Goal: Task Accomplishment & Management: Manage account settings

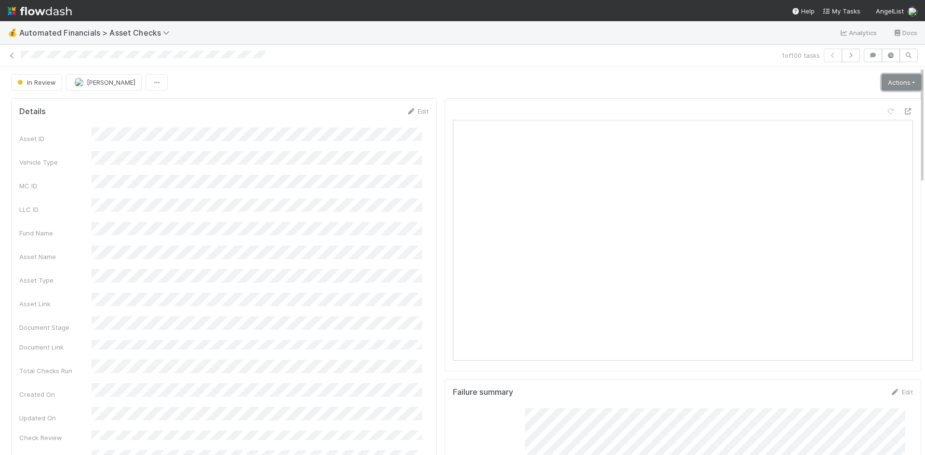
drag, startPoint x: 894, startPoint y: 84, endPoint x: 887, endPoint y: 94, distance: 11.9
click at [894, 84] on link "Actions" at bounding box center [902, 82] width 40 height 16
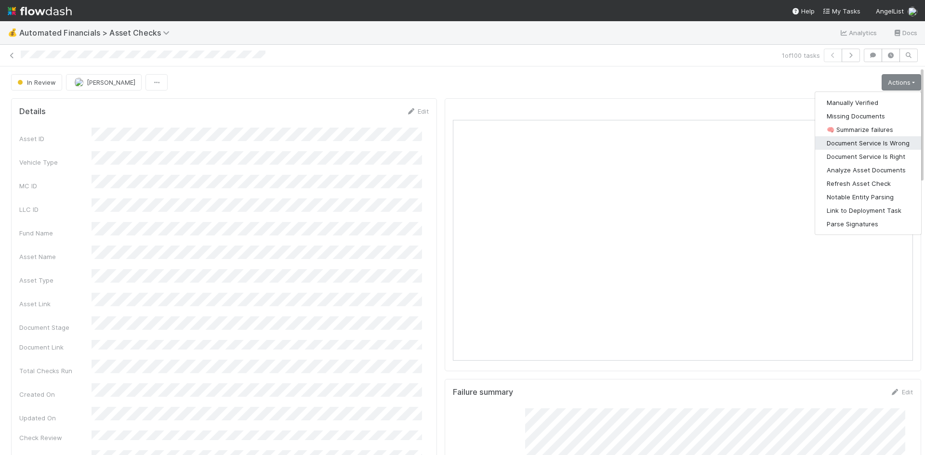
click at [873, 140] on button "Document Service Is Wrong" at bounding box center [868, 142] width 106 height 13
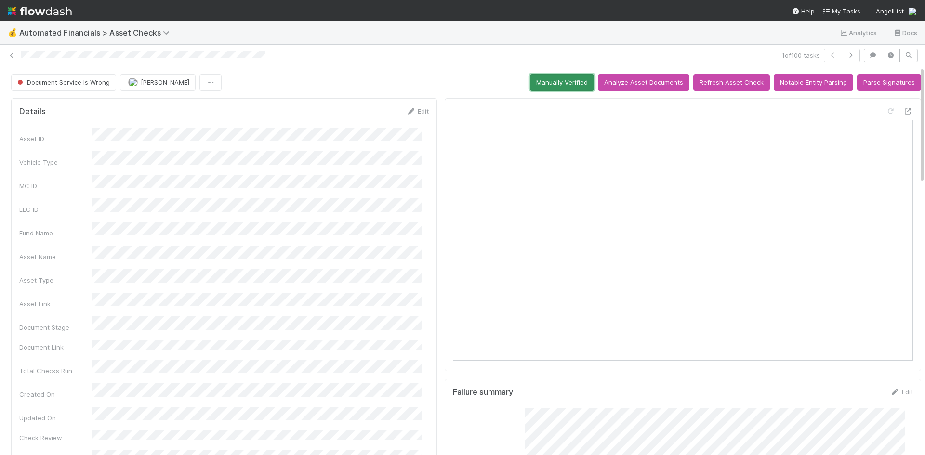
click at [575, 83] on button "Manually Verified" at bounding box center [562, 82] width 64 height 16
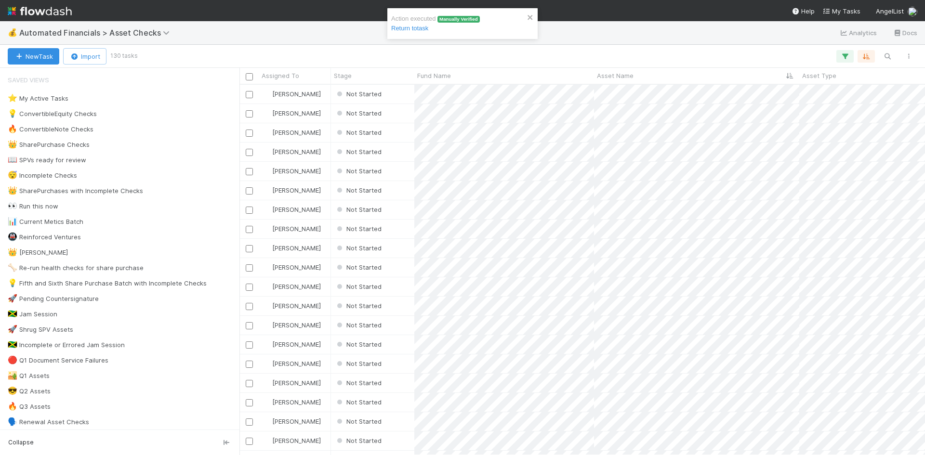
scroll to position [363, 678]
click at [397, 96] on div "Not Started" at bounding box center [372, 94] width 83 height 19
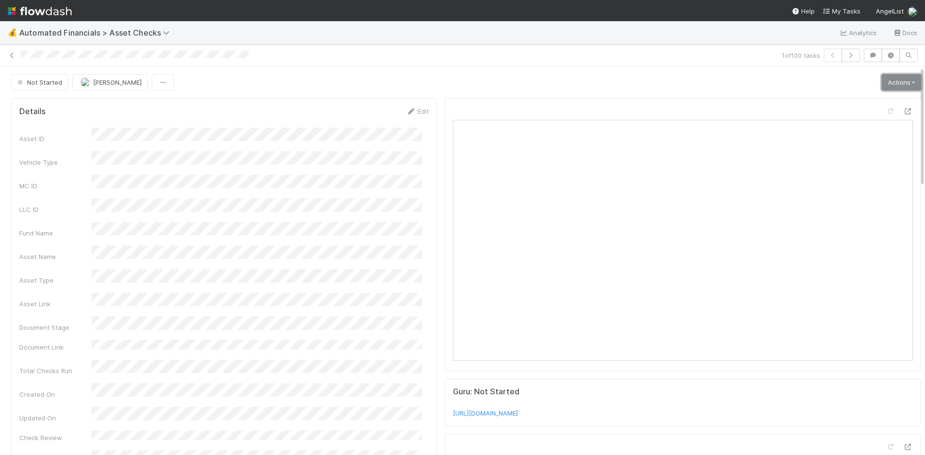
click at [882, 85] on link "Actions" at bounding box center [902, 82] width 40 height 16
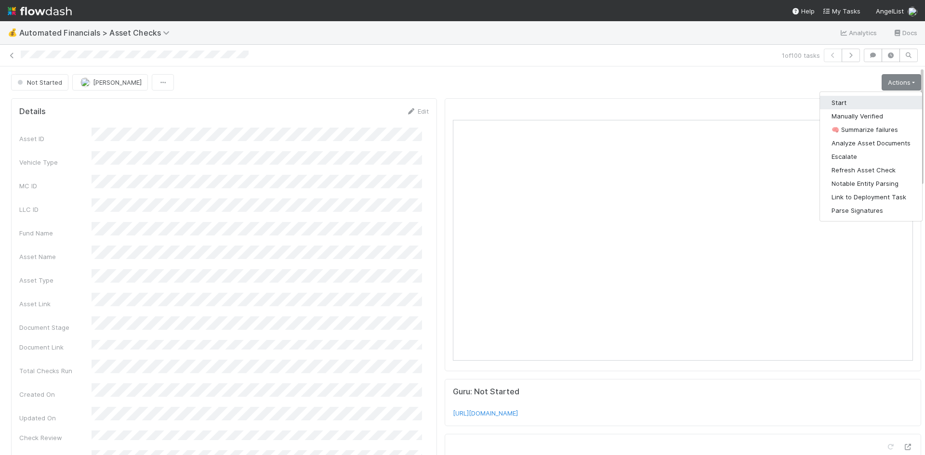
click at [858, 100] on button "Start" at bounding box center [871, 102] width 102 height 13
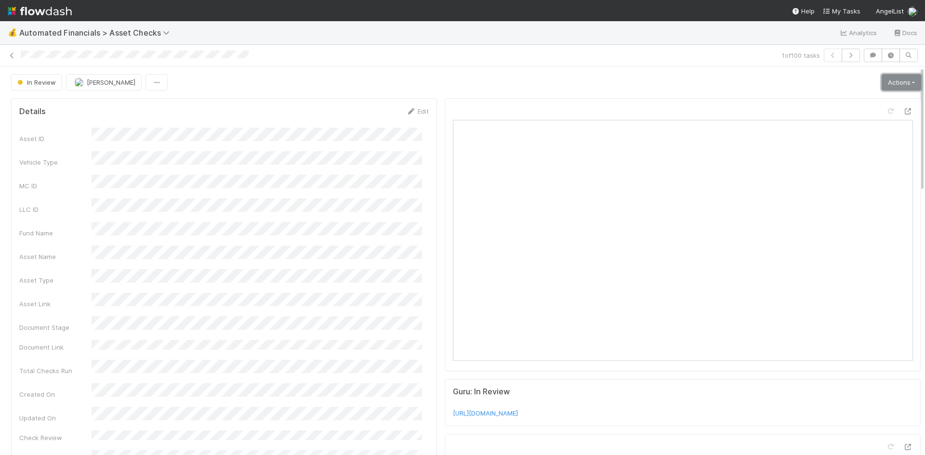
click at [891, 78] on link "Actions" at bounding box center [902, 82] width 40 height 16
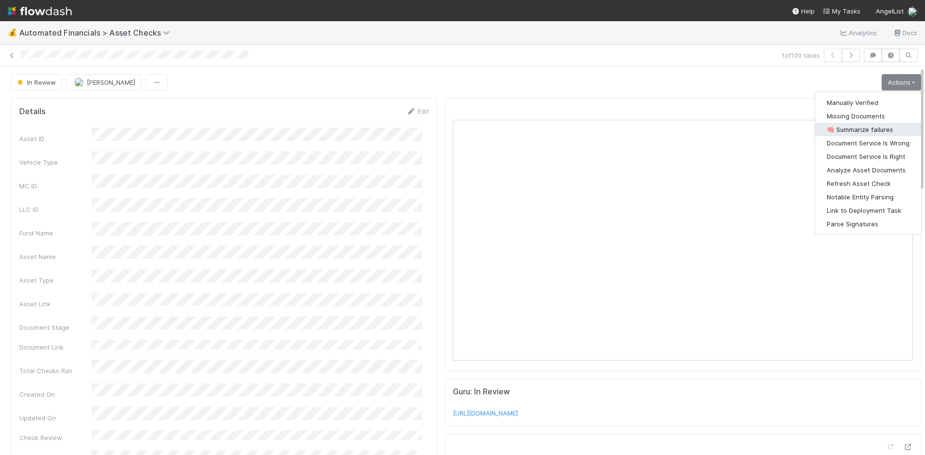
click at [882, 133] on button "🧠 Summarize failures" at bounding box center [868, 129] width 106 height 13
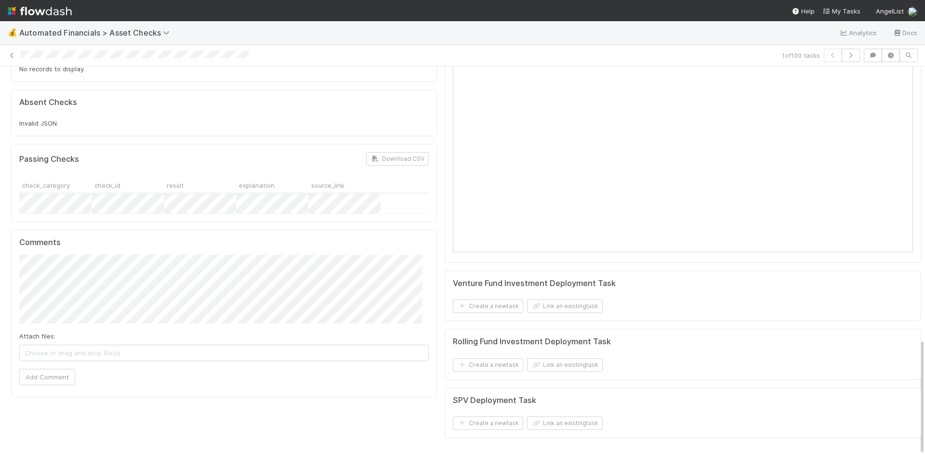
scroll to position [7, 0]
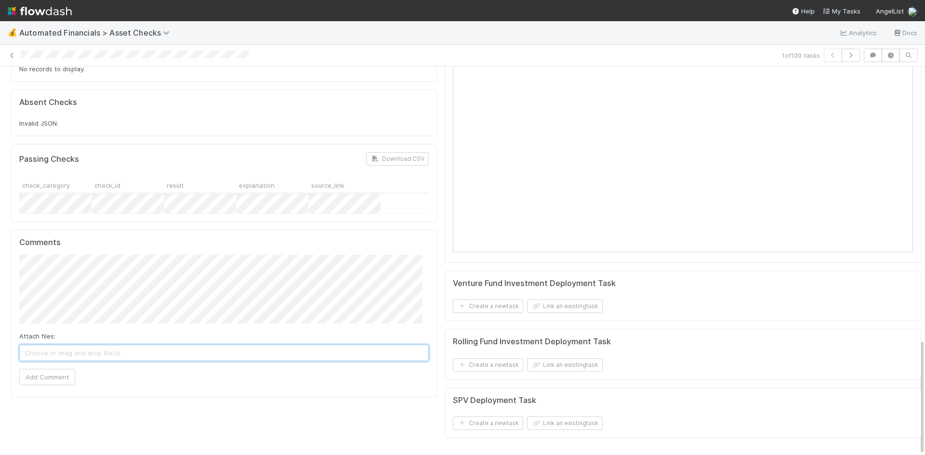
click at [231, 345] on span "Choose or drag and drop file(s)" at bounding box center [224, 352] width 408 height 15
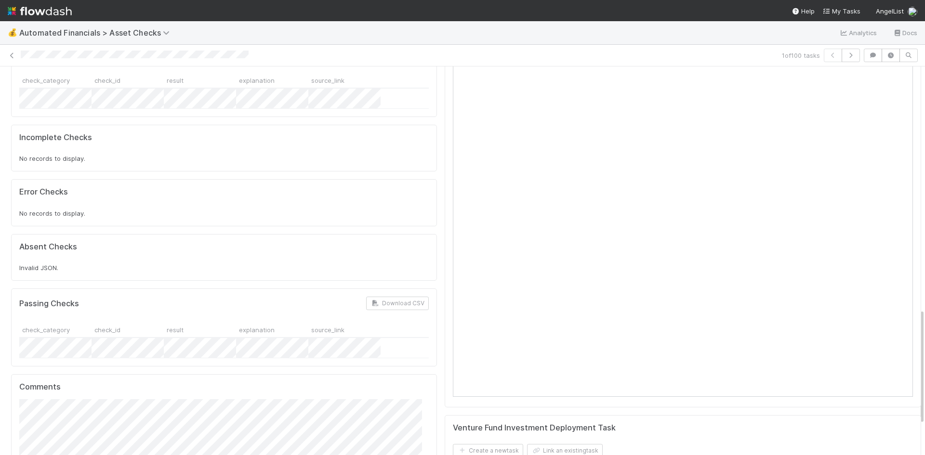
scroll to position [915, 0]
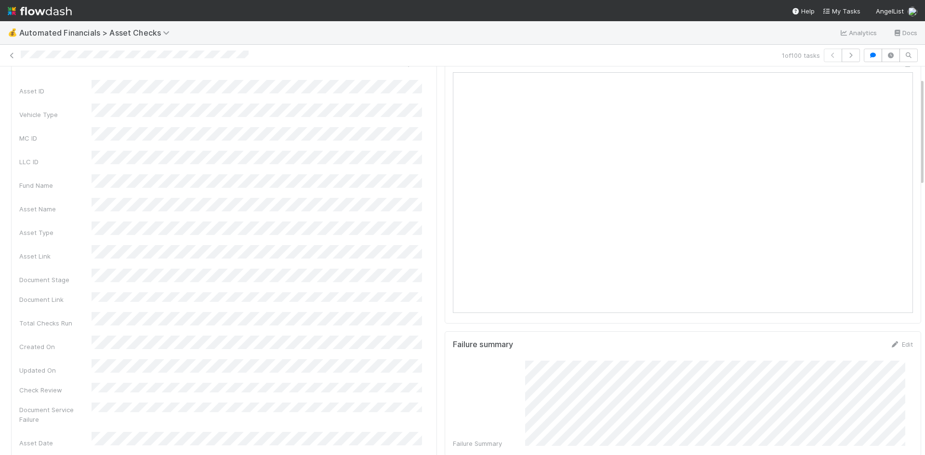
scroll to position [0, 0]
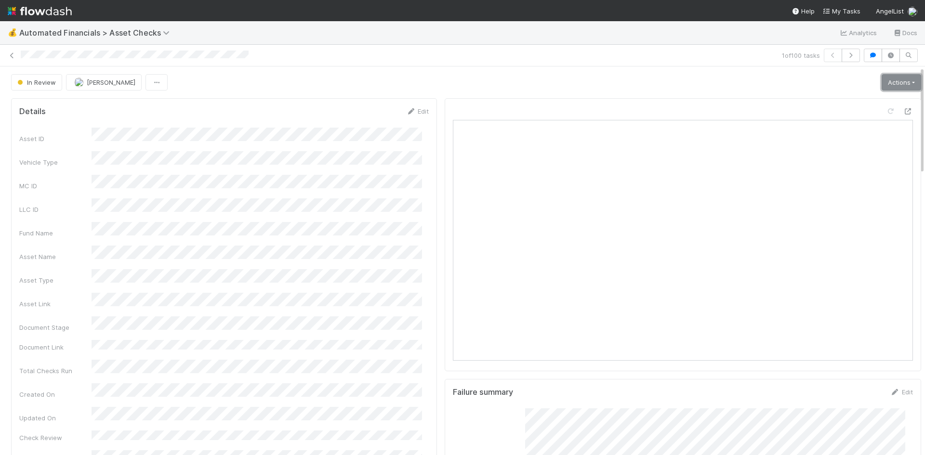
click at [885, 74] on link "Actions" at bounding box center [902, 82] width 40 height 16
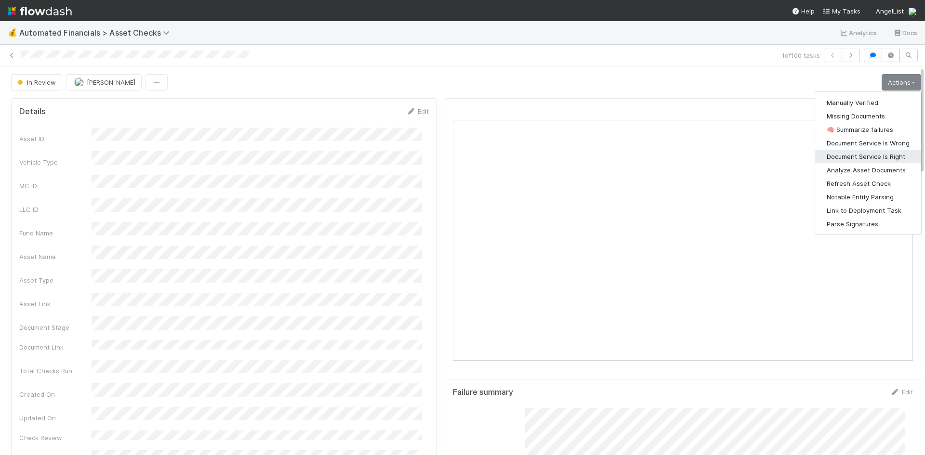
click at [873, 150] on button "Document Service Is Right" at bounding box center [868, 156] width 106 height 13
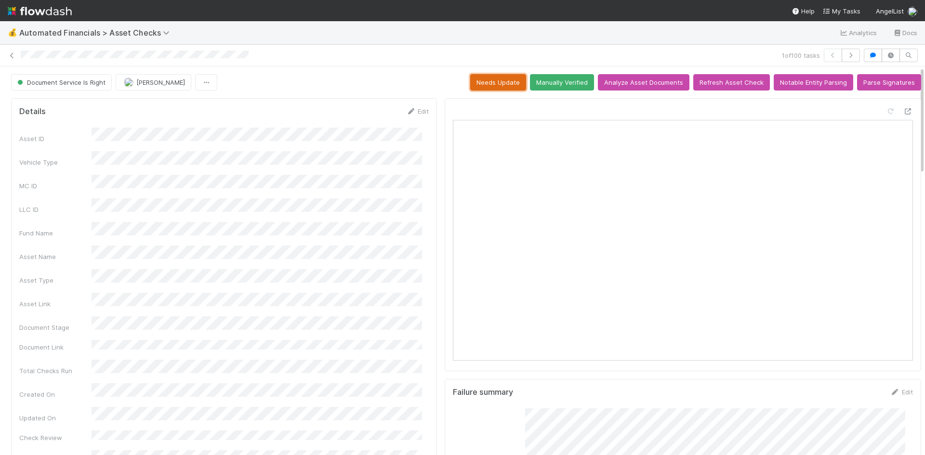
click at [492, 74] on button "Needs Update" at bounding box center [498, 82] width 56 height 16
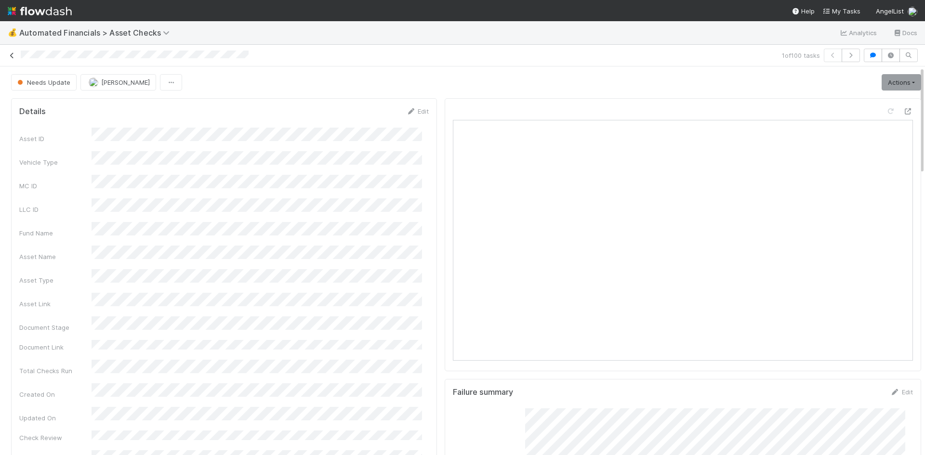
click at [9, 53] on icon at bounding box center [12, 56] width 10 height 6
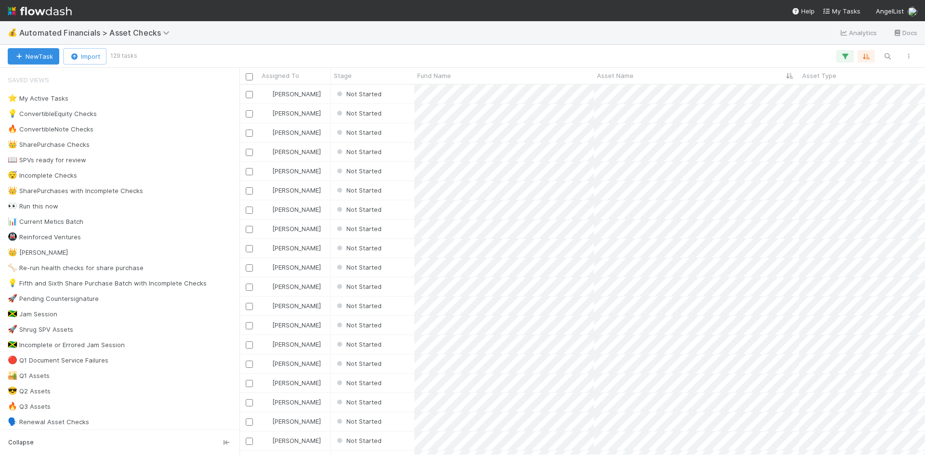
scroll to position [363, 678]
click at [406, 92] on div "Not Started" at bounding box center [372, 94] width 83 height 19
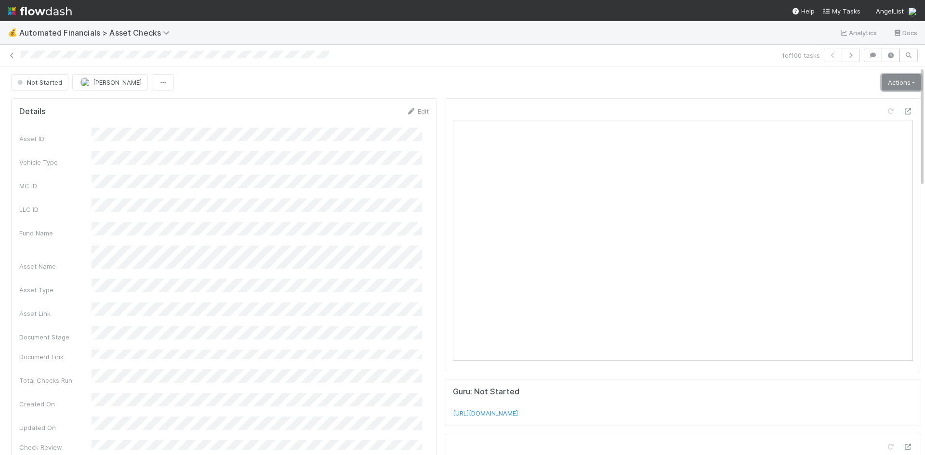
click at [882, 83] on link "Actions" at bounding box center [902, 82] width 40 height 16
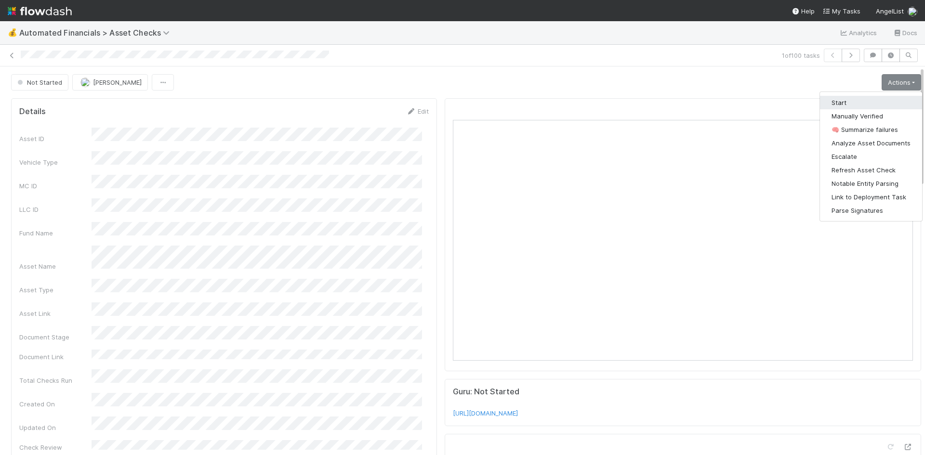
click at [871, 99] on button "Start" at bounding box center [871, 102] width 102 height 13
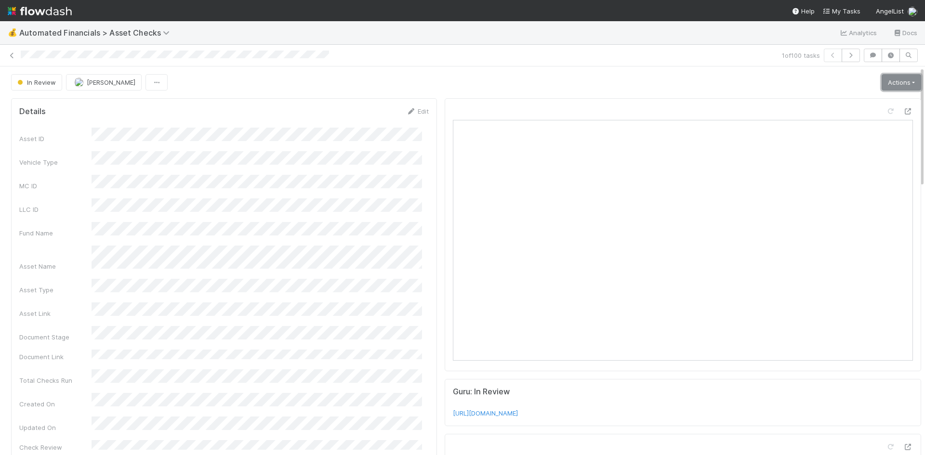
click at [882, 83] on link "Actions" at bounding box center [902, 82] width 40 height 16
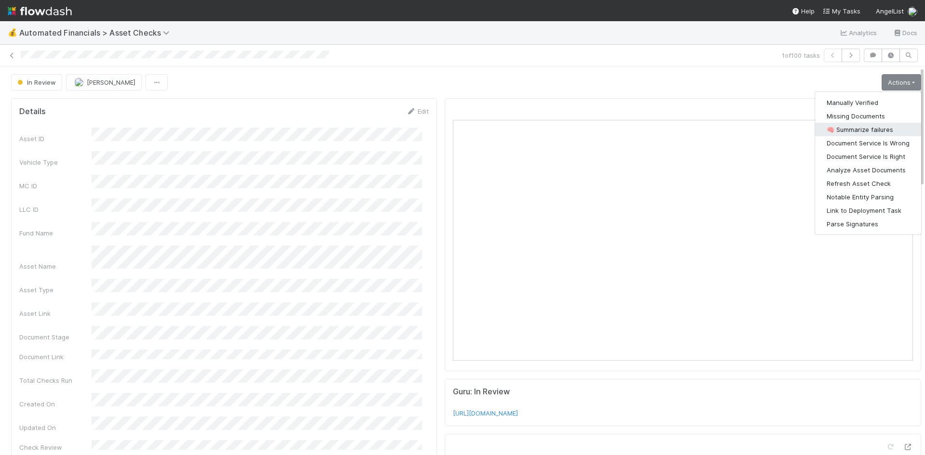
click at [869, 126] on button "🧠 Summarize failures" at bounding box center [868, 129] width 106 height 13
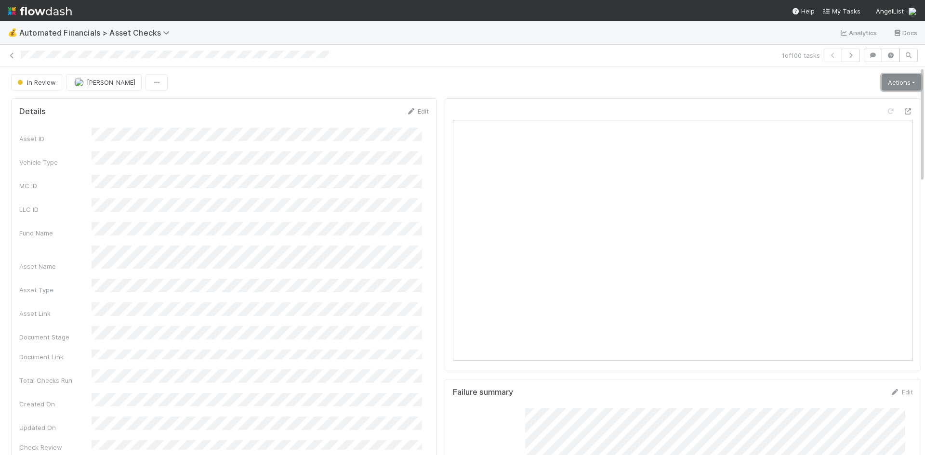
click at [882, 78] on link "Actions" at bounding box center [902, 82] width 40 height 16
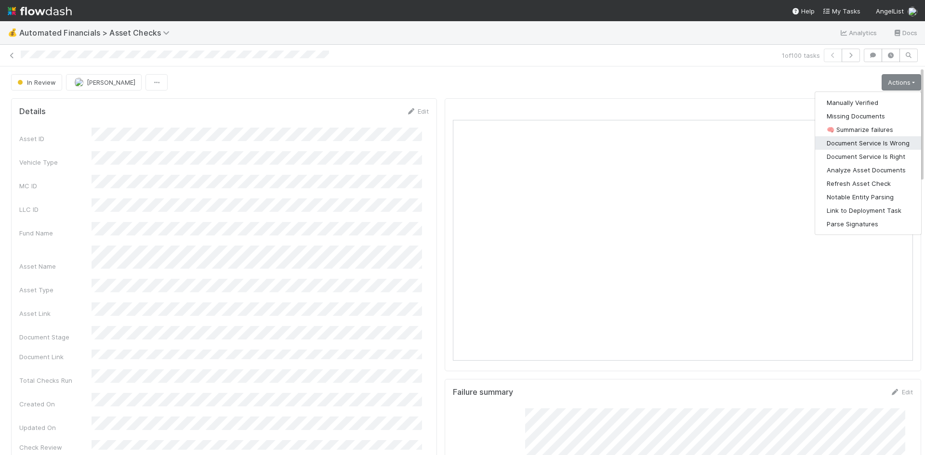
click at [865, 142] on button "Document Service Is Wrong" at bounding box center [868, 142] width 106 height 13
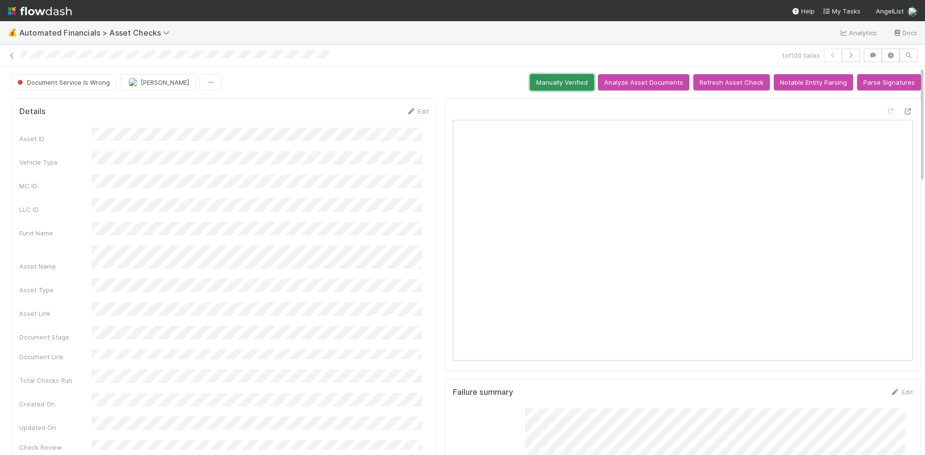
click at [549, 85] on button "Manually Verified" at bounding box center [562, 82] width 64 height 16
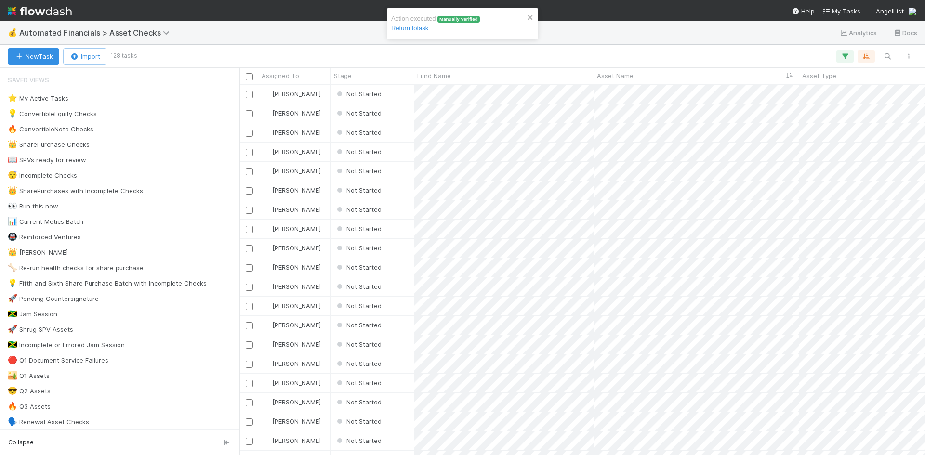
scroll to position [363, 678]
click at [391, 98] on div "Not Started" at bounding box center [372, 94] width 83 height 19
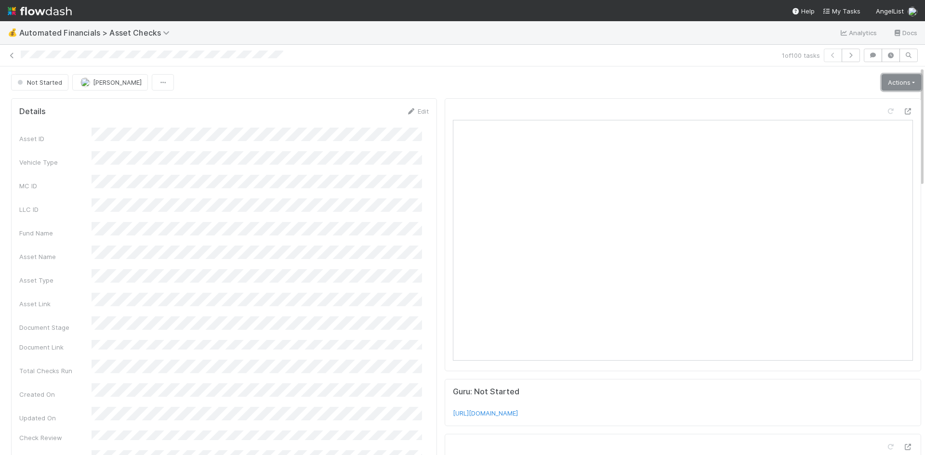
click at [897, 78] on link "Actions" at bounding box center [902, 82] width 40 height 16
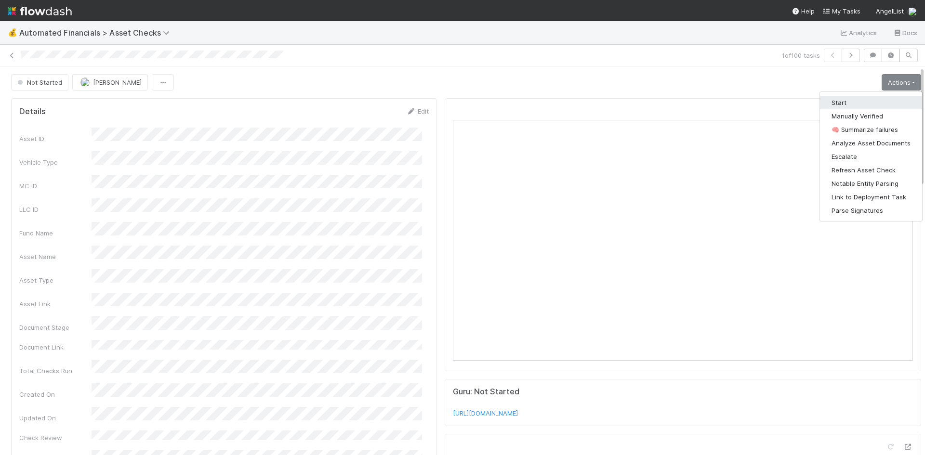
click at [869, 104] on button "Start" at bounding box center [871, 102] width 102 height 13
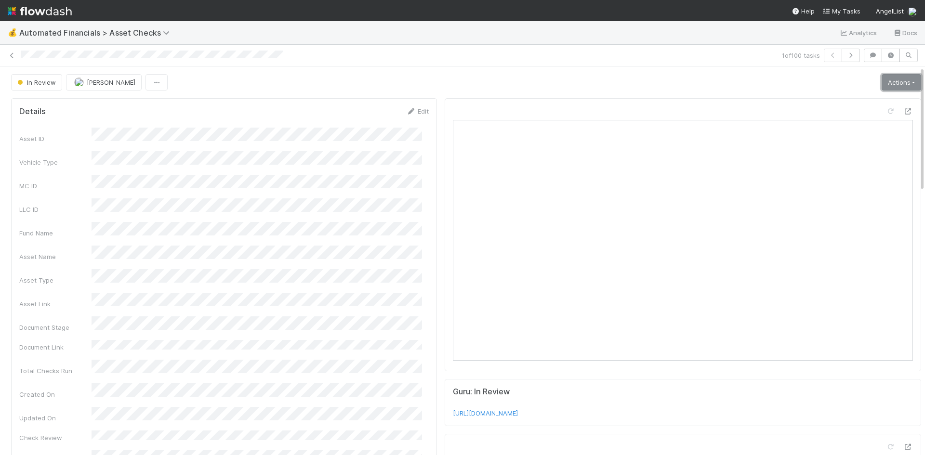
click at [882, 81] on link "Actions" at bounding box center [902, 82] width 40 height 16
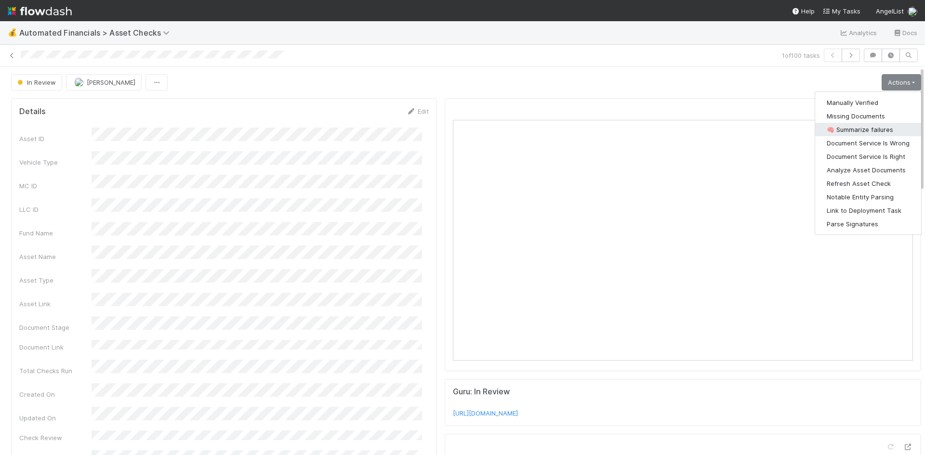
click at [872, 132] on button "🧠 Summarize failures" at bounding box center [868, 129] width 106 height 13
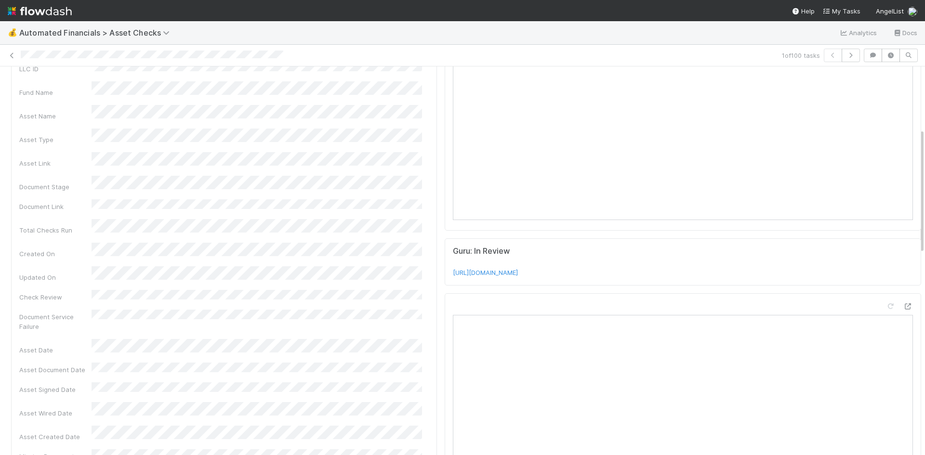
scroll to position [193, 0]
drag, startPoint x: 894, startPoint y: 254, endPoint x: 841, endPoint y: 261, distance: 52.9
click at [846, 258] on div "Open in [GEOGRAPHIC_DATA]" at bounding box center [683, 256] width 460 height 13
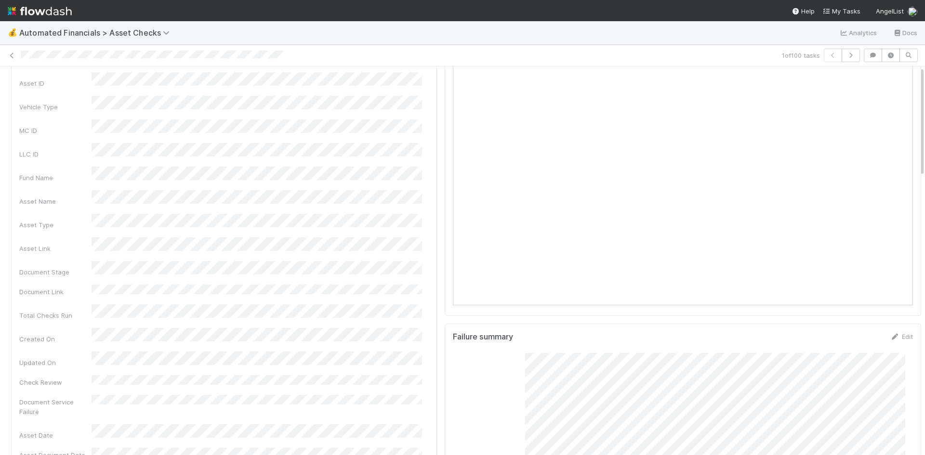
scroll to position [0, 0]
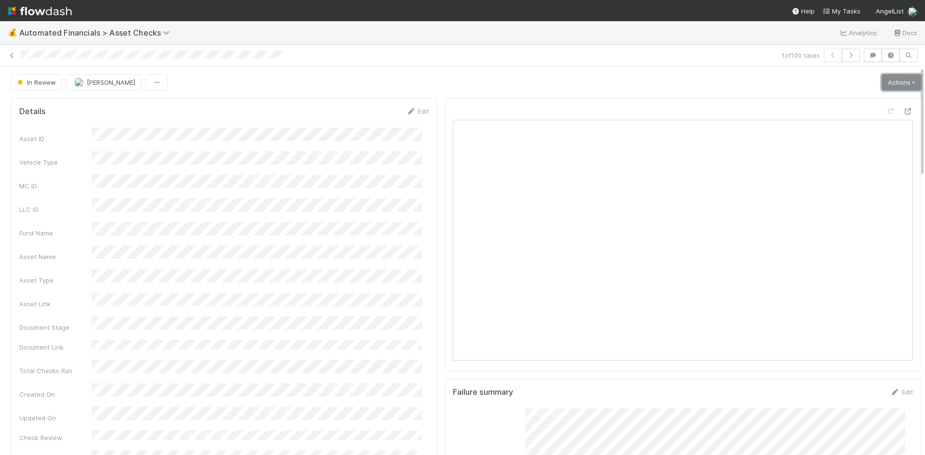
click at [882, 83] on link "Actions" at bounding box center [902, 82] width 40 height 16
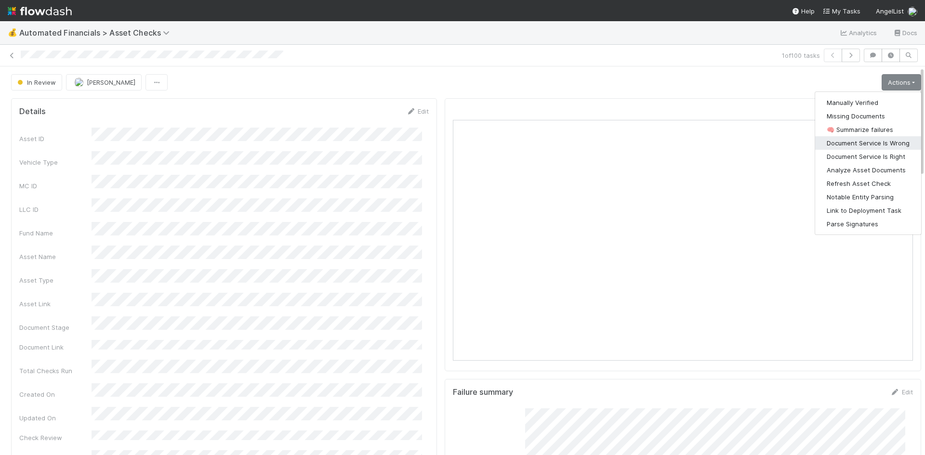
click at [863, 145] on button "Document Service Is Wrong" at bounding box center [868, 142] width 106 height 13
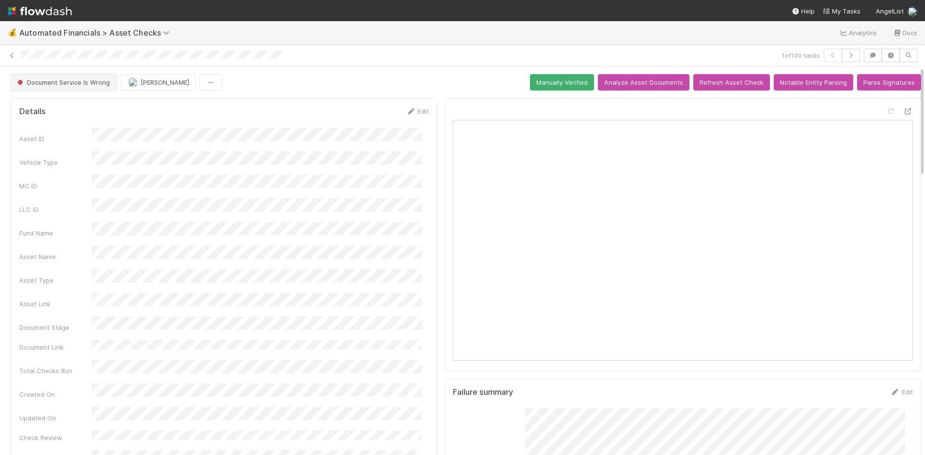
click at [63, 79] on span "Document Service Is Wrong" at bounding box center [62, 83] width 94 height 8
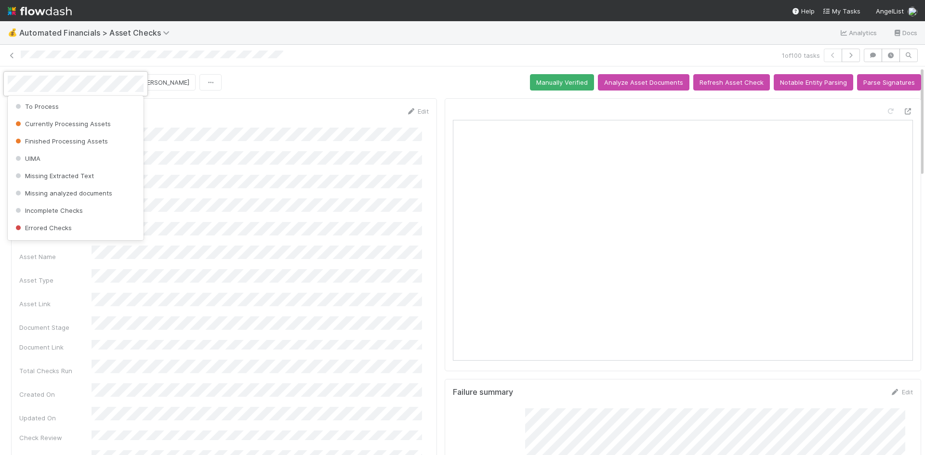
scroll to position [123, 0]
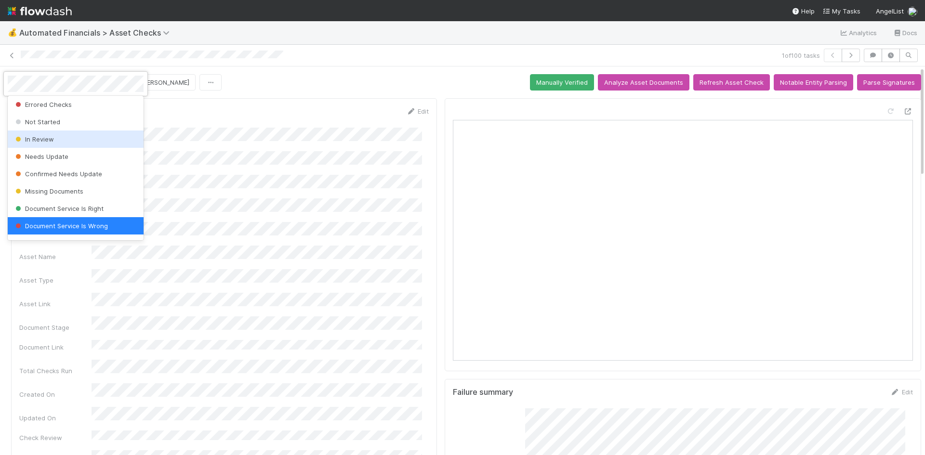
click at [58, 138] on div "In Review" at bounding box center [76, 139] width 136 height 17
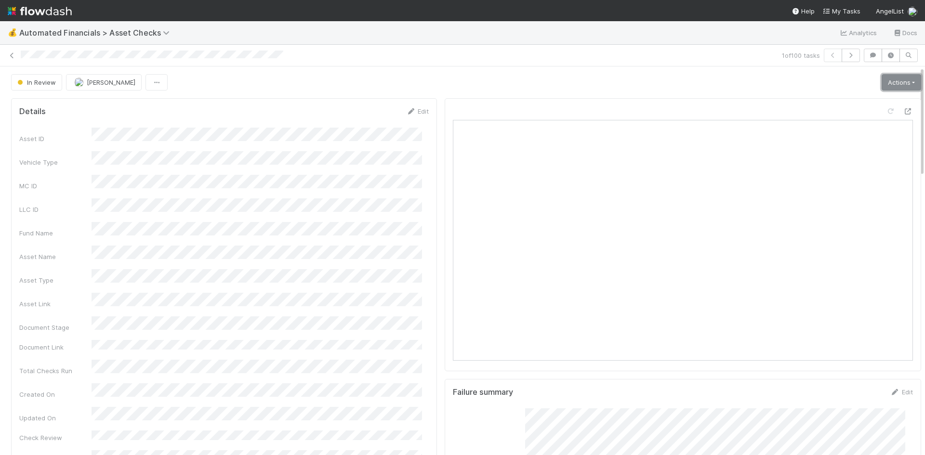
click at [886, 80] on link "Actions" at bounding box center [902, 82] width 40 height 16
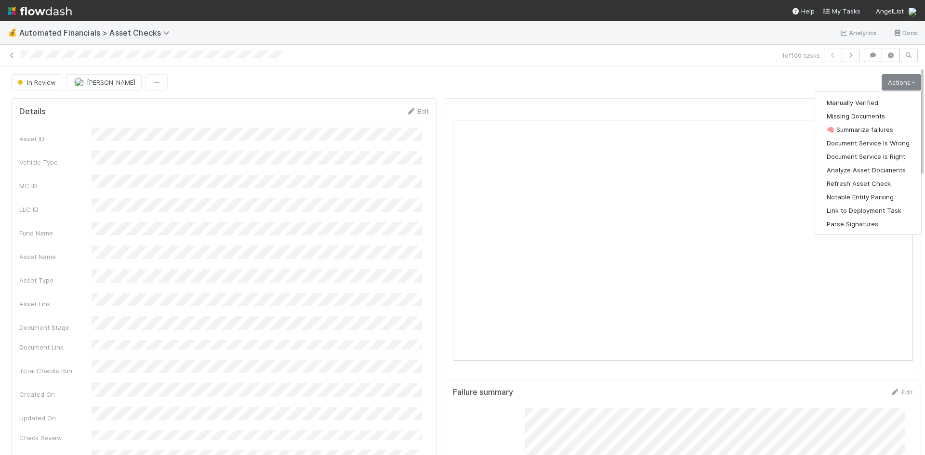
click at [421, 75] on div "In Review [PERSON_NAME] Actions Manually Verified Missing Documents 🧠 Summarize…" at bounding box center [466, 82] width 910 height 16
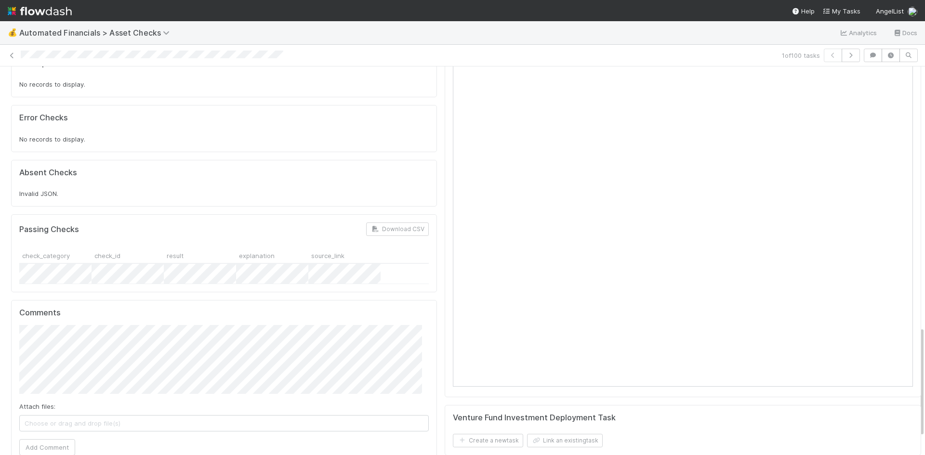
scroll to position [915, 0]
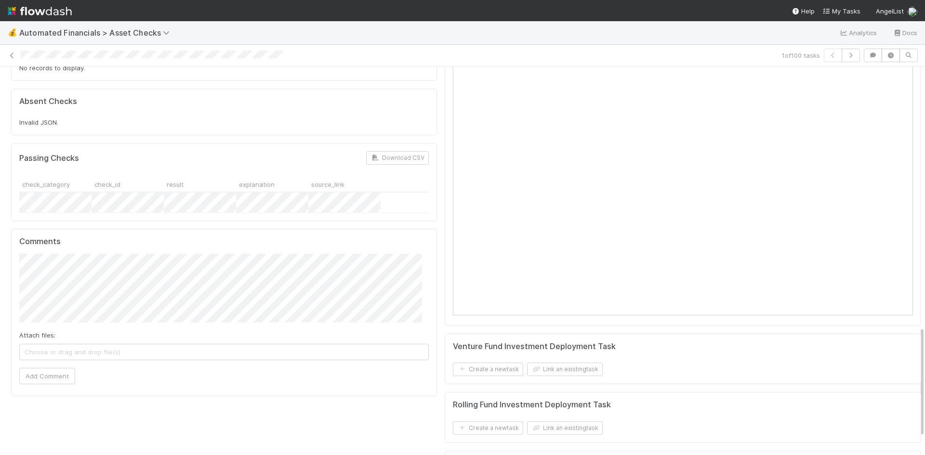
click at [237, 344] on span "Choose or drag and drop file(s)" at bounding box center [224, 351] width 408 height 15
click at [58, 369] on button "Add Comment" at bounding box center [47, 377] width 56 height 16
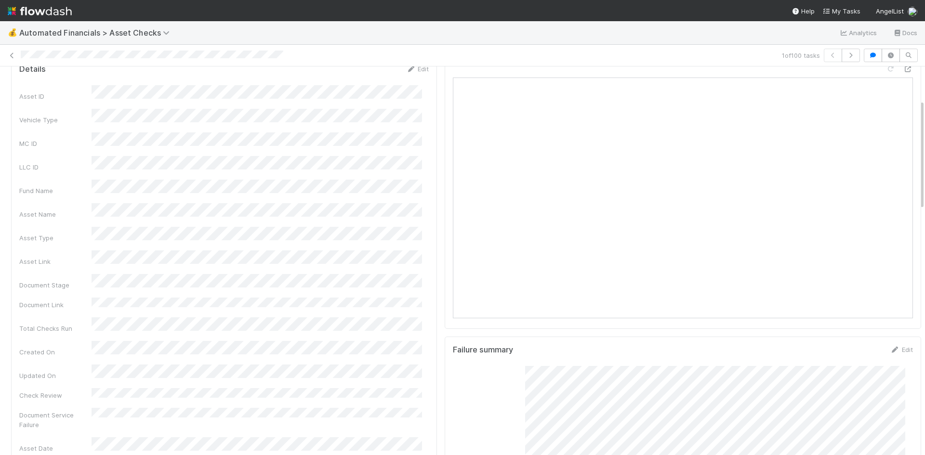
scroll to position [0, 0]
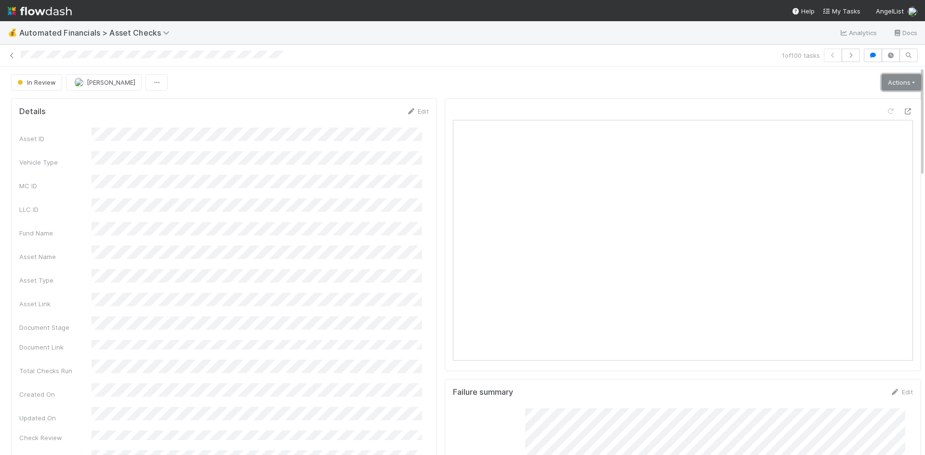
click at [882, 82] on link "Actions" at bounding box center [902, 82] width 40 height 16
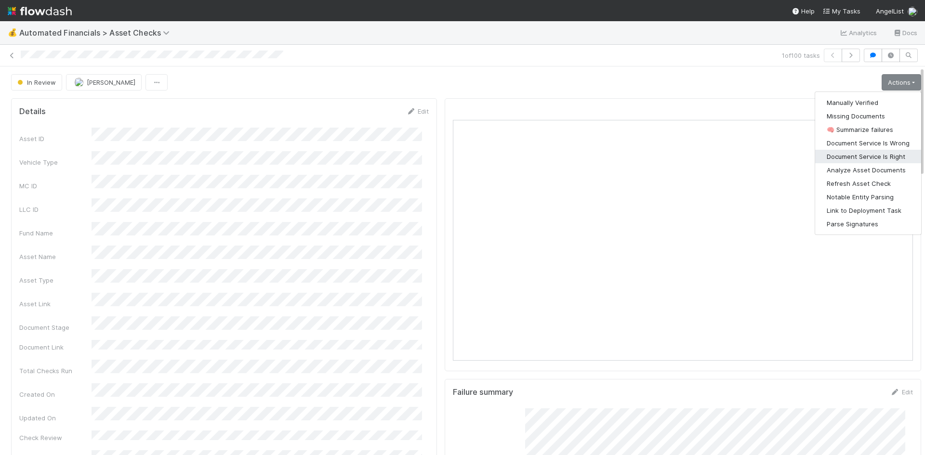
click at [872, 154] on button "Document Service Is Right" at bounding box center [868, 156] width 106 height 13
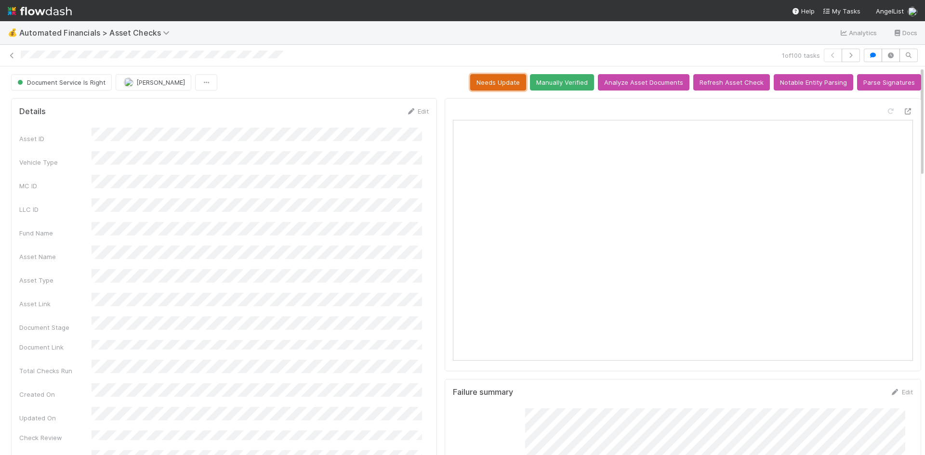
click at [475, 82] on button "Needs Update" at bounding box center [498, 82] width 56 height 16
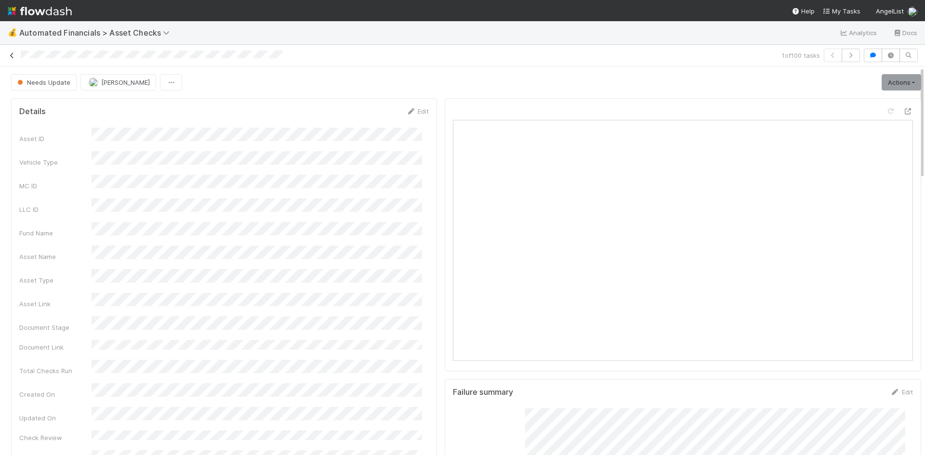
click at [11, 54] on icon at bounding box center [12, 56] width 10 height 6
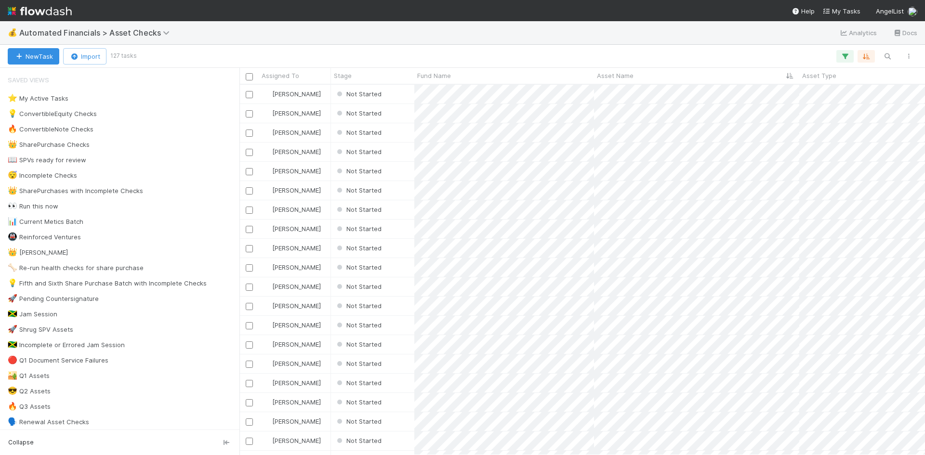
scroll to position [363, 678]
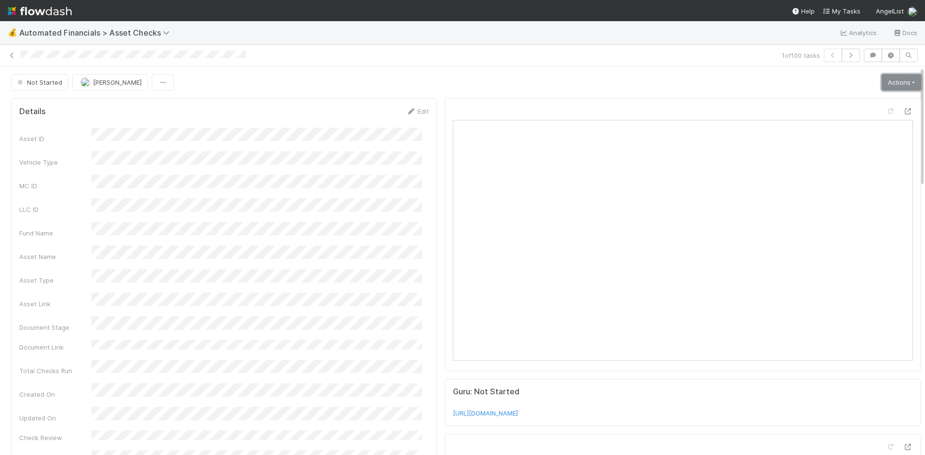
click at [894, 79] on link "Actions" at bounding box center [902, 82] width 40 height 16
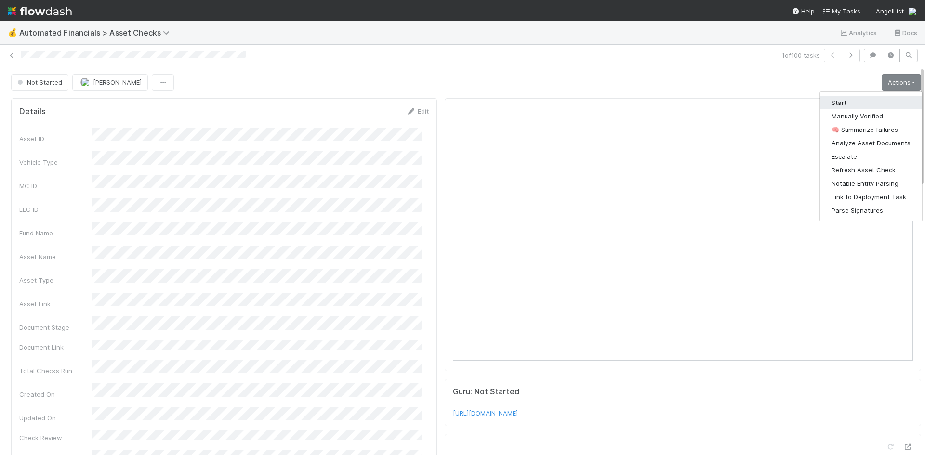
click at [869, 101] on button "Start" at bounding box center [871, 102] width 102 height 13
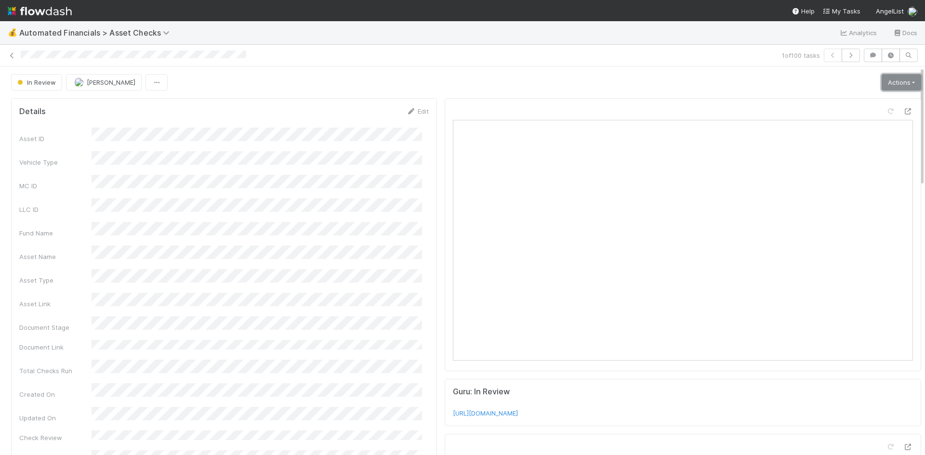
click at [882, 79] on link "Actions" at bounding box center [902, 82] width 40 height 16
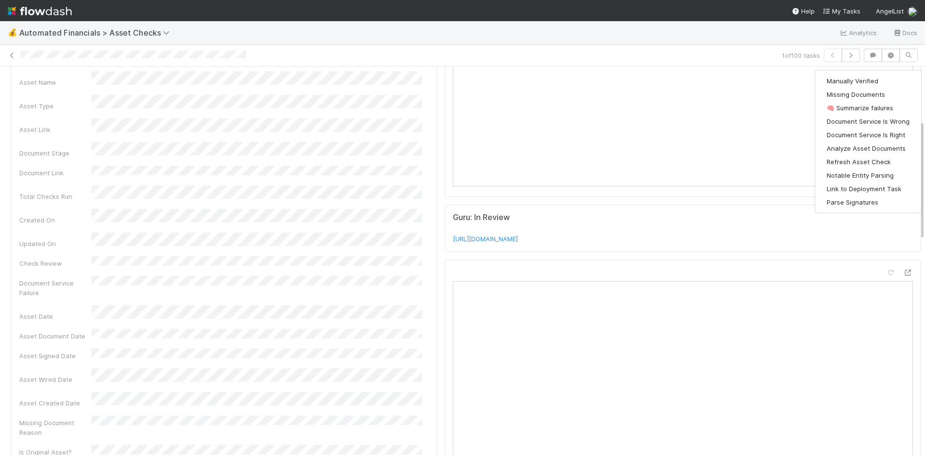
scroll to position [241, 0]
click at [423, 240] on div "Details Edit Asset ID Vehicle Type MC ID LLC ID Fund Name Asset Name Asset Type…" at bounding box center [224, 149] width 426 height 585
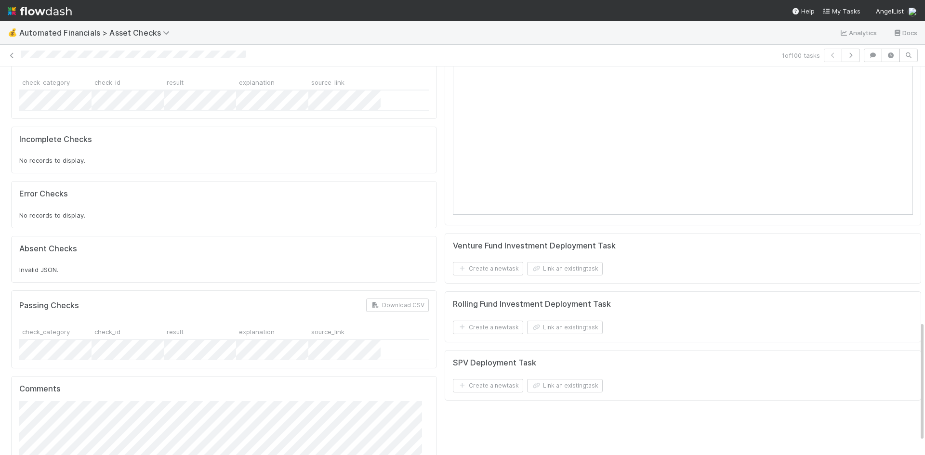
scroll to position [867, 0]
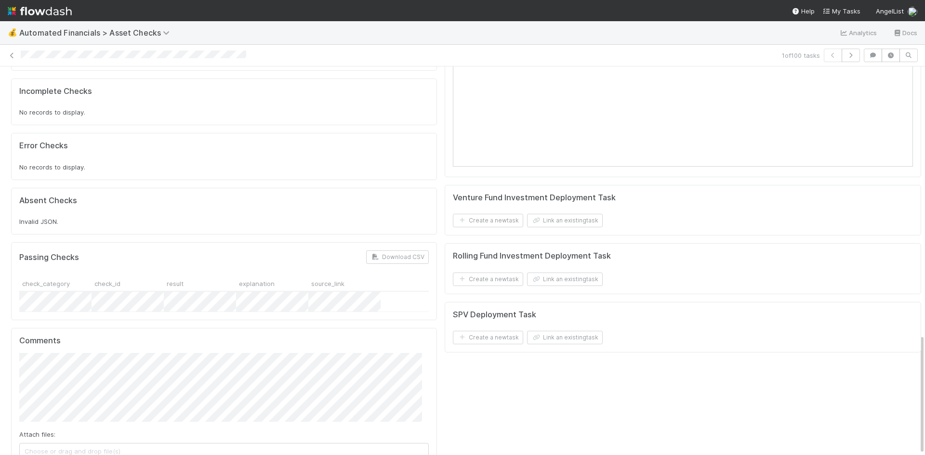
click at [169, 444] on span "Choose or drag and drop file(s)" at bounding box center [224, 451] width 408 height 15
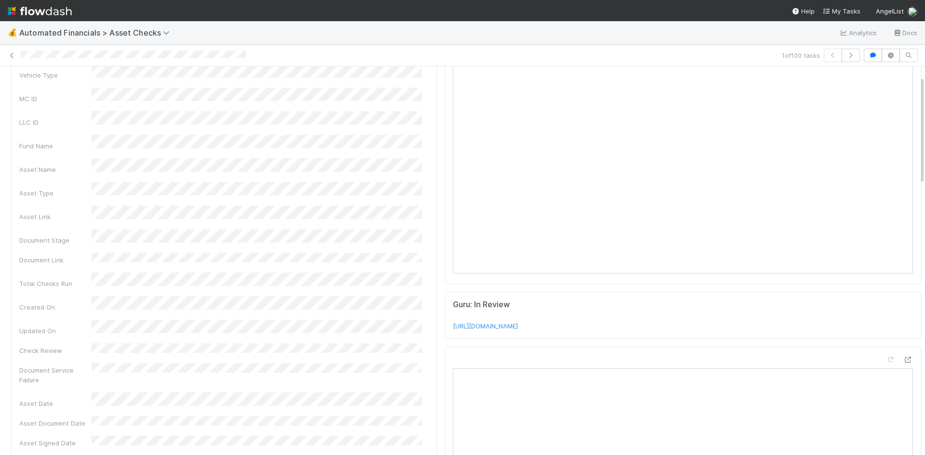
scroll to position [0, 0]
click at [882, 86] on link "Actions" at bounding box center [902, 82] width 40 height 16
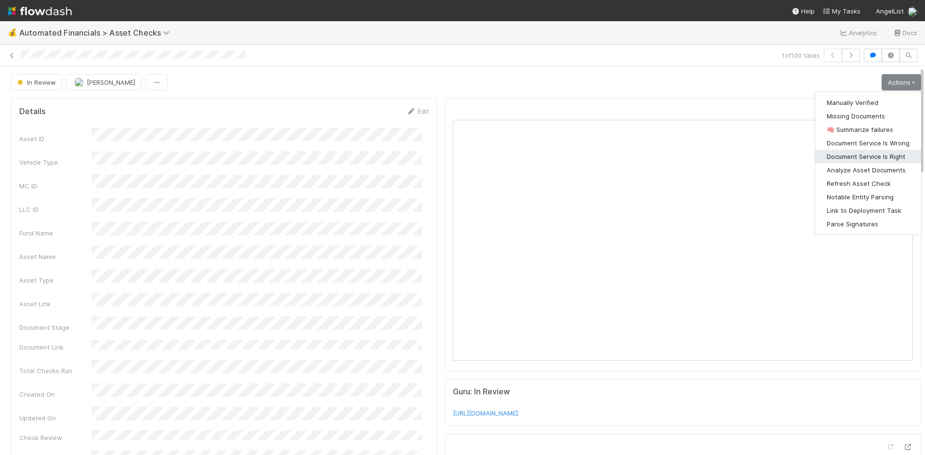
click at [879, 155] on button "Document Service Is Right" at bounding box center [868, 156] width 106 height 13
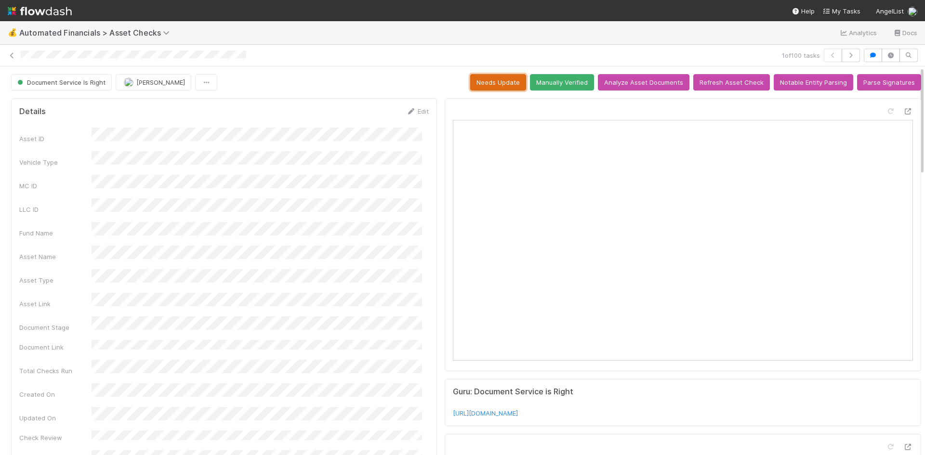
click at [475, 85] on button "Needs Update" at bounding box center [498, 82] width 56 height 16
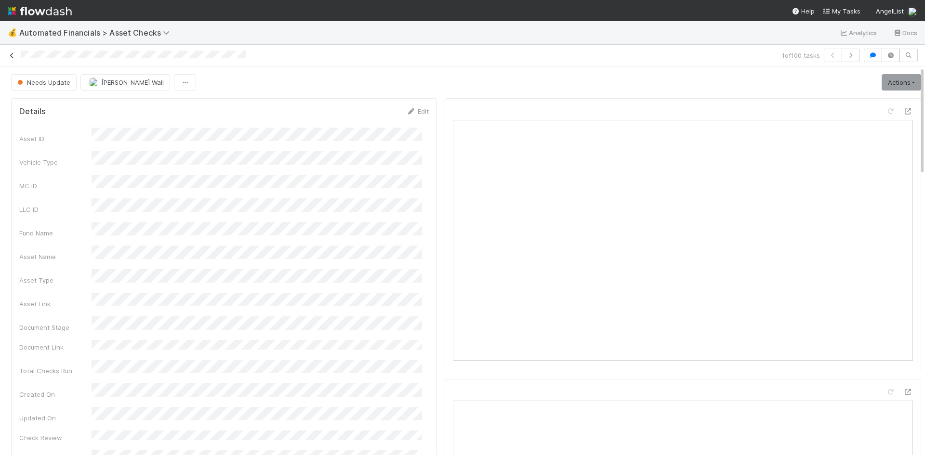
click at [10, 58] on icon at bounding box center [12, 56] width 10 height 6
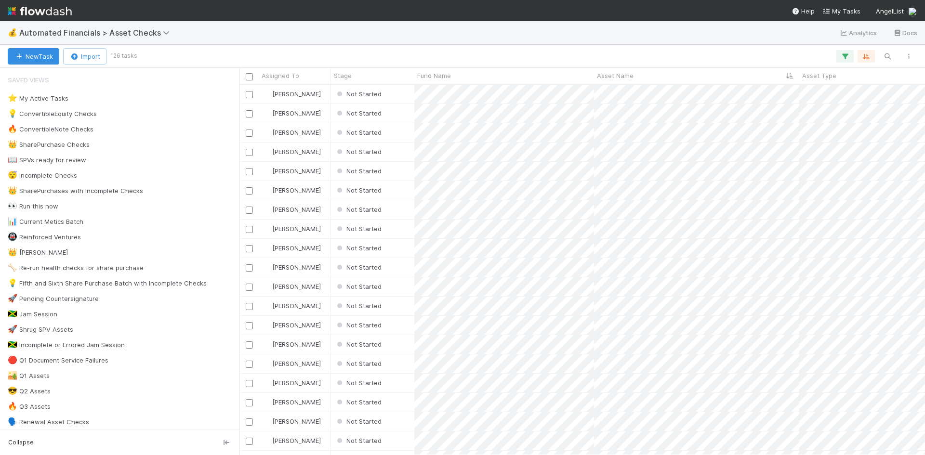
scroll to position [363, 678]
click at [398, 94] on div "Not Started" at bounding box center [372, 94] width 83 height 19
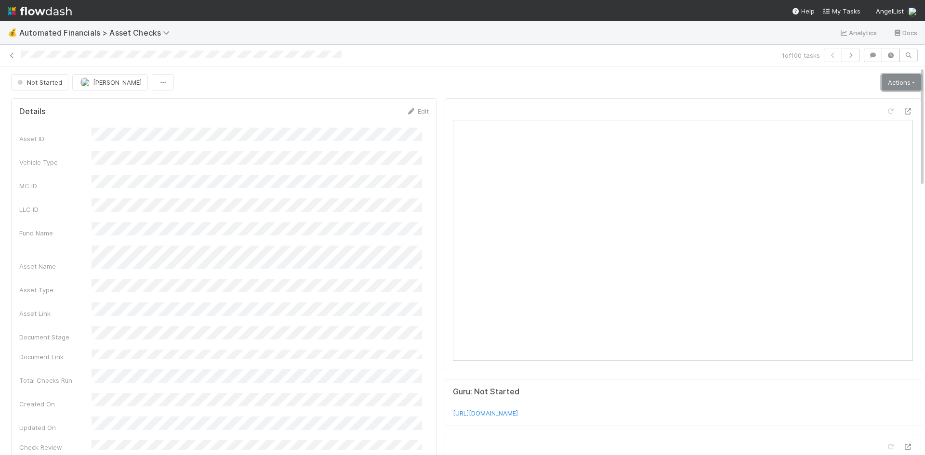
click at [882, 80] on link "Actions" at bounding box center [902, 82] width 40 height 16
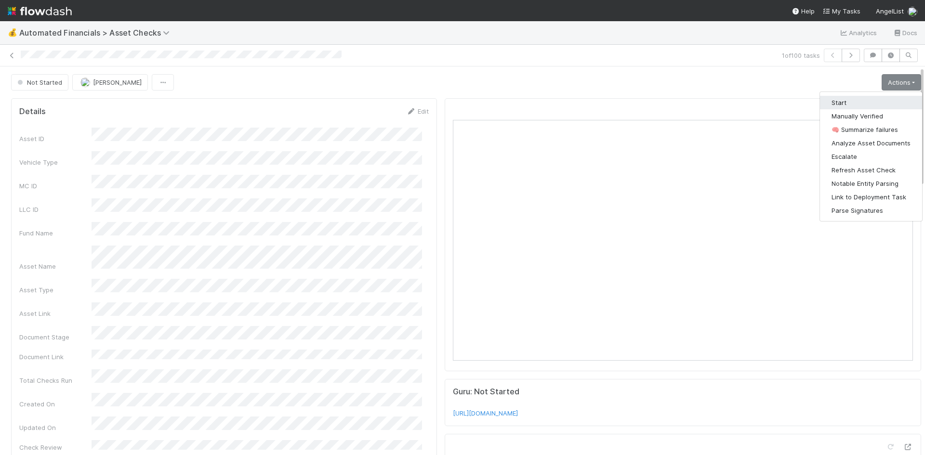
click at [852, 103] on button "Start" at bounding box center [871, 102] width 102 height 13
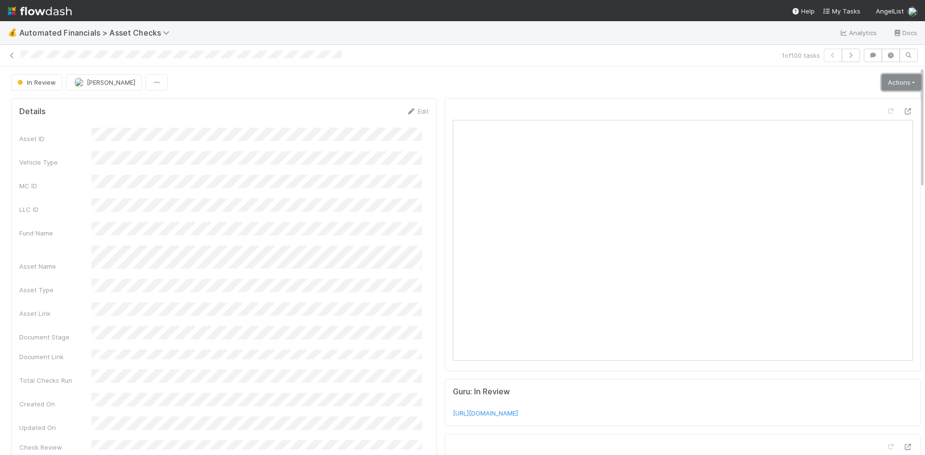
click at [885, 81] on link "Actions" at bounding box center [902, 82] width 40 height 16
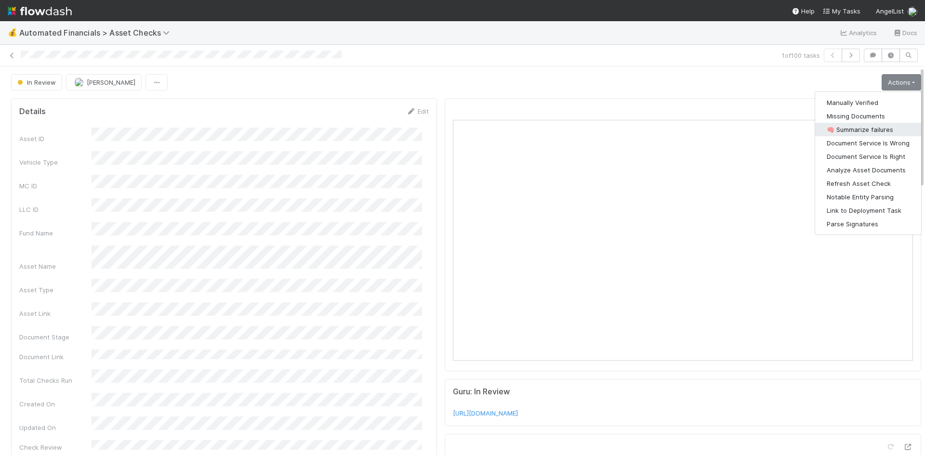
click at [864, 129] on button "🧠 Summarize failures" at bounding box center [868, 129] width 106 height 13
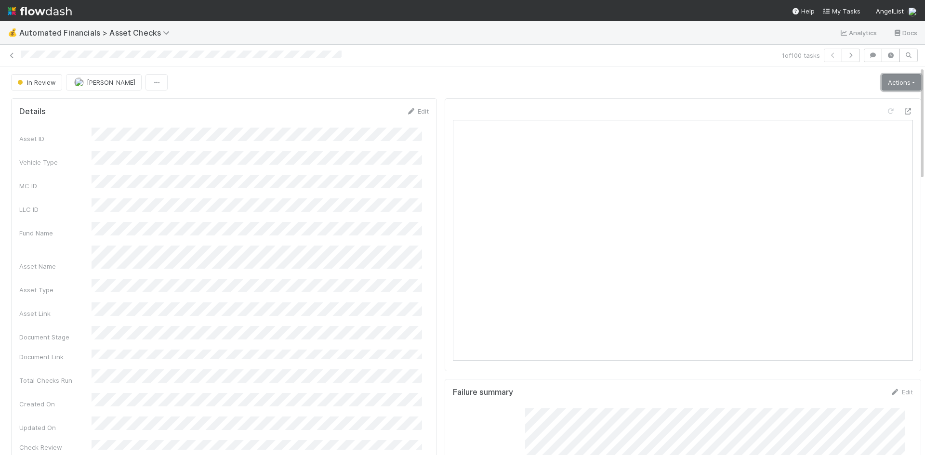
click at [896, 81] on link "Actions" at bounding box center [902, 82] width 40 height 16
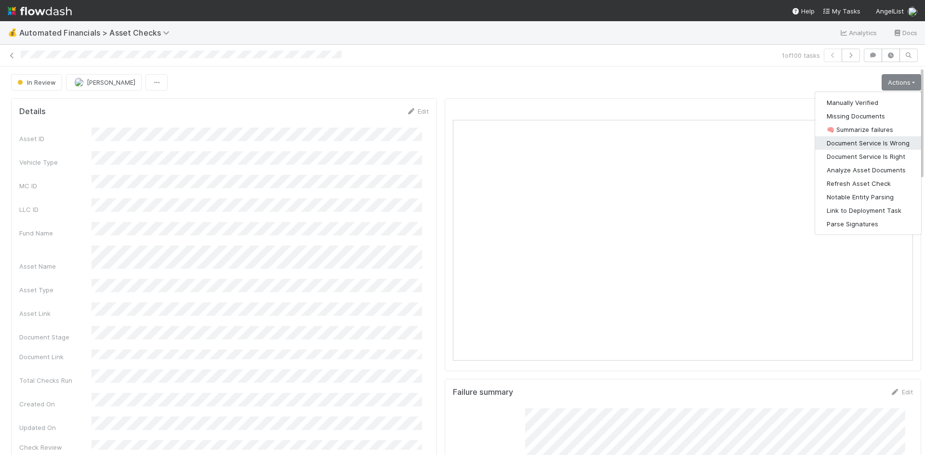
click at [886, 139] on button "Document Service Is Wrong" at bounding box center [868, 142] width 106 height 13
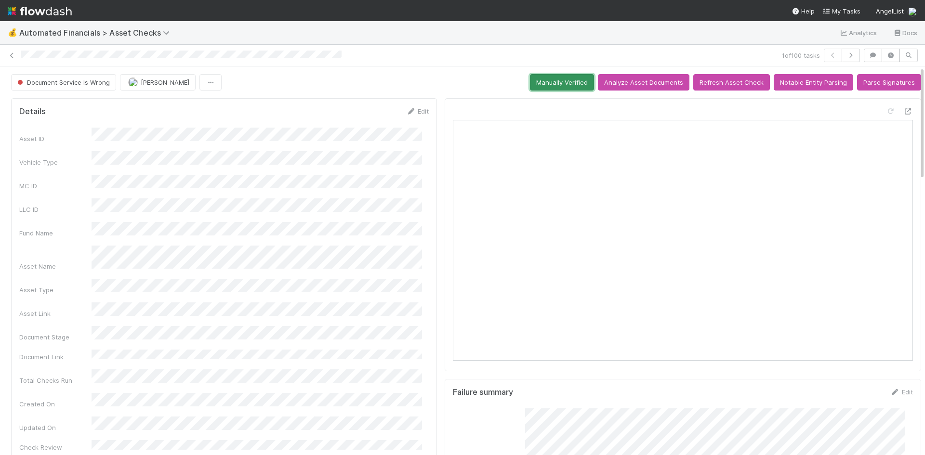
click at [578, 76] on button "Manually Verified" at bounding box center [562, 82] width 64 height 16
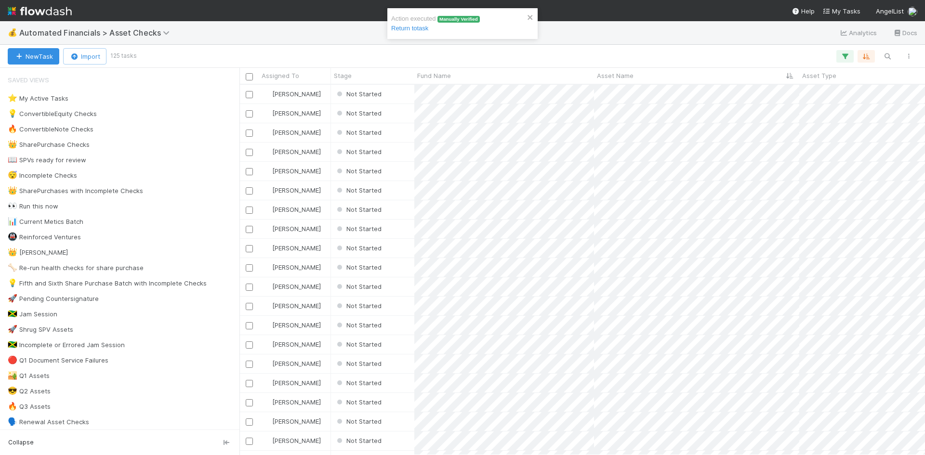
scroll to position [363, 678]
click at [403, 95] on div "Not Started" at bounding box center [372, 94] width 83 height 19
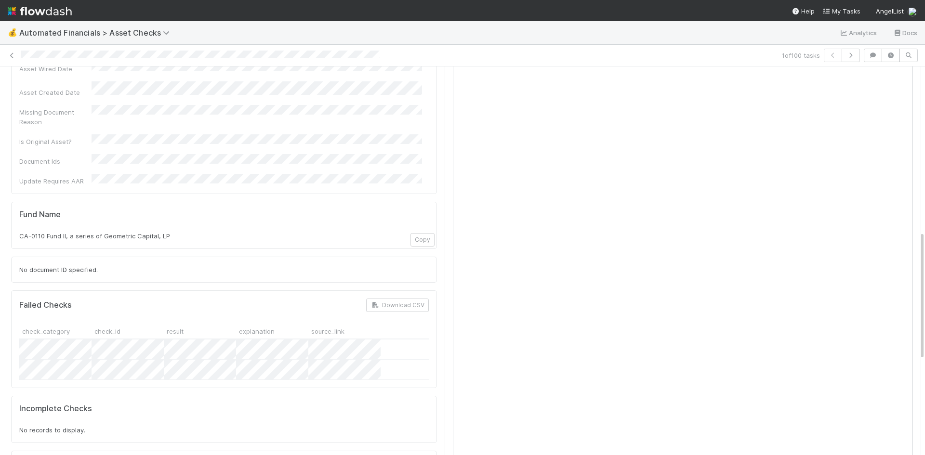
scroll to position [784, 0]
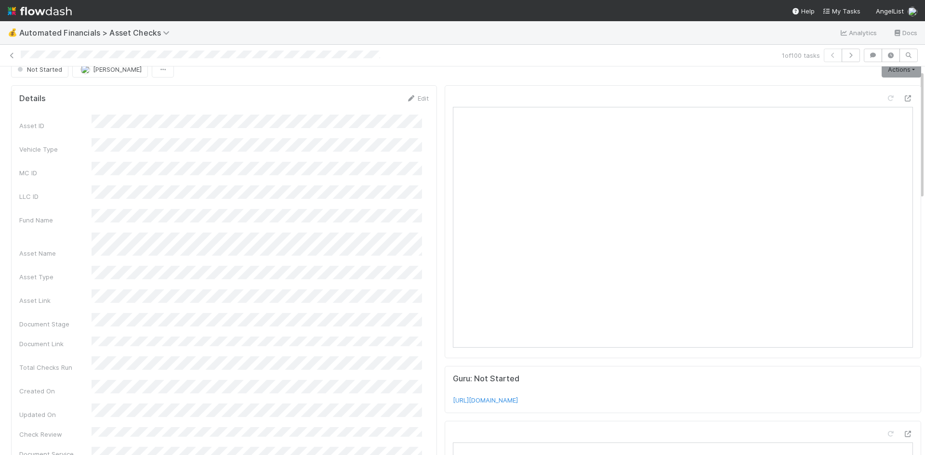
scroll to position [0, 0]
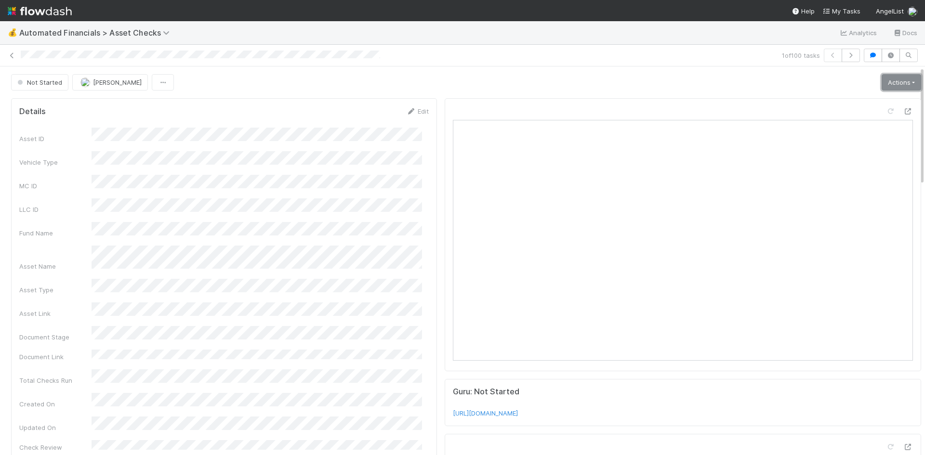
click at [887, 84] on link "Actions" at bounding box center [902, 82] width 40 height 16
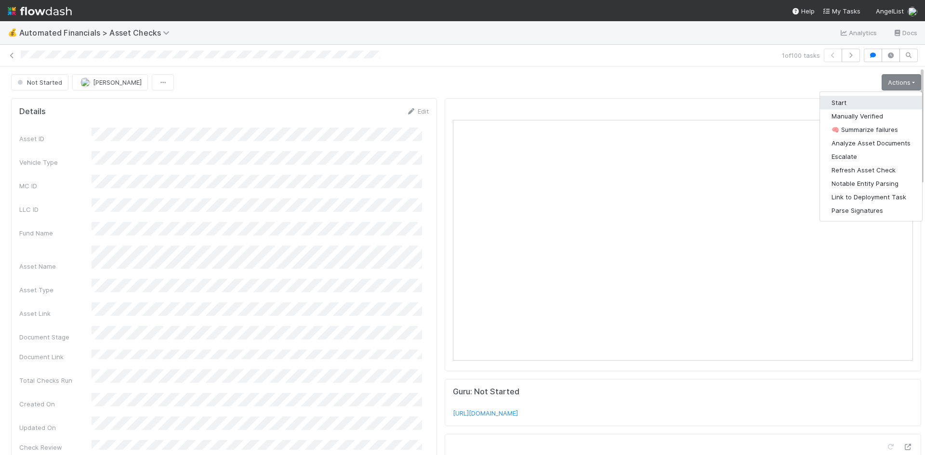
click at [845, 104] on button "Start" at bounding box center [871, 102] width 102 height 13
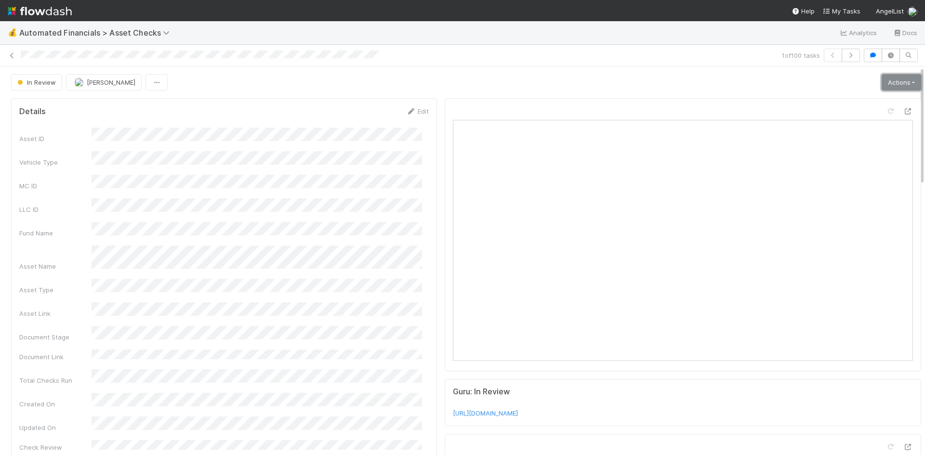
click at [886, 85] on link "Actions" at bounding box center [902, 82] width 40 height 16
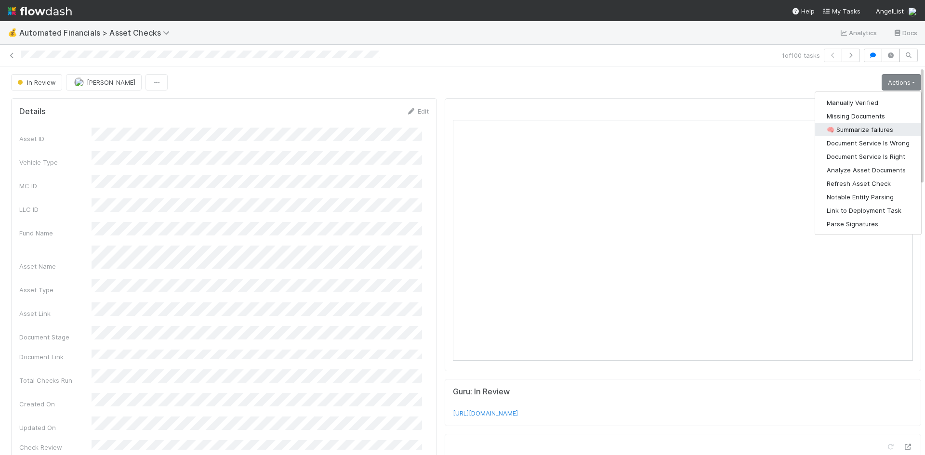
click at [860, 132] on button "🧠 Summarize failures" at bounding box center [868, 129] width 106 height 13
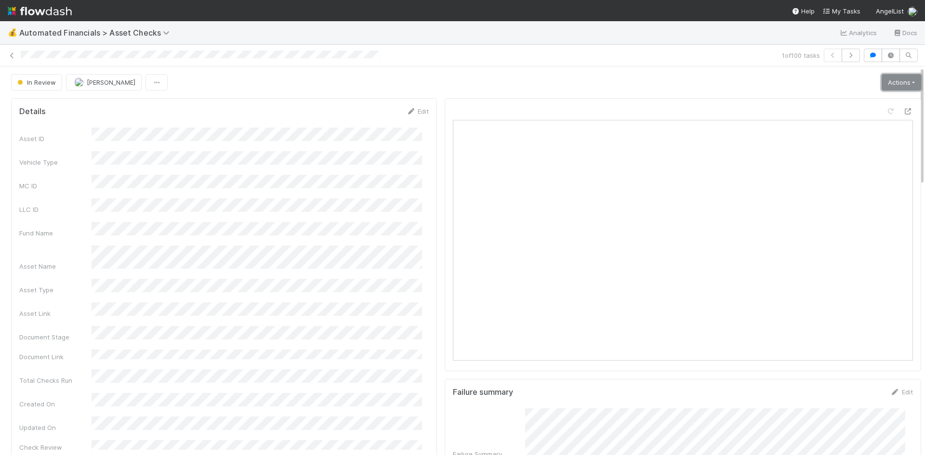
click at [882, 82] on link "Actions" at bounding box center [902, 82] width 40 height 16
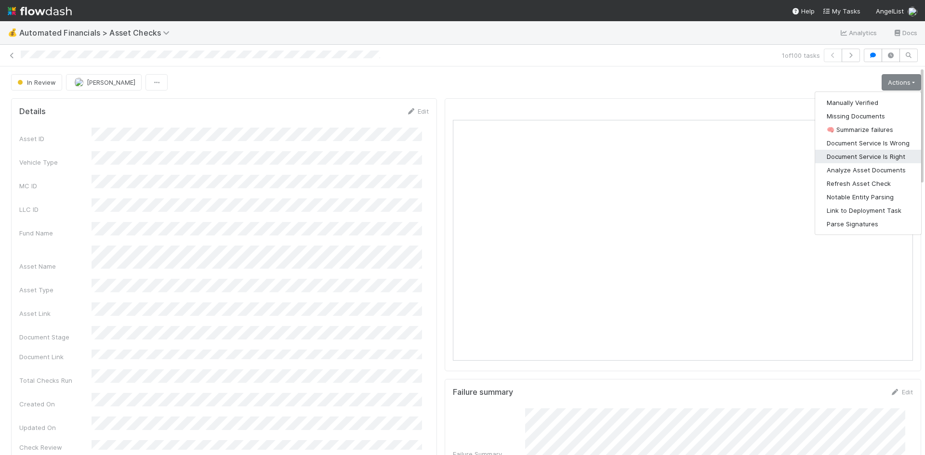
click at [864, 157] on button "Document Service Is Right" at bounding box center [868, 156] width 106 height 13
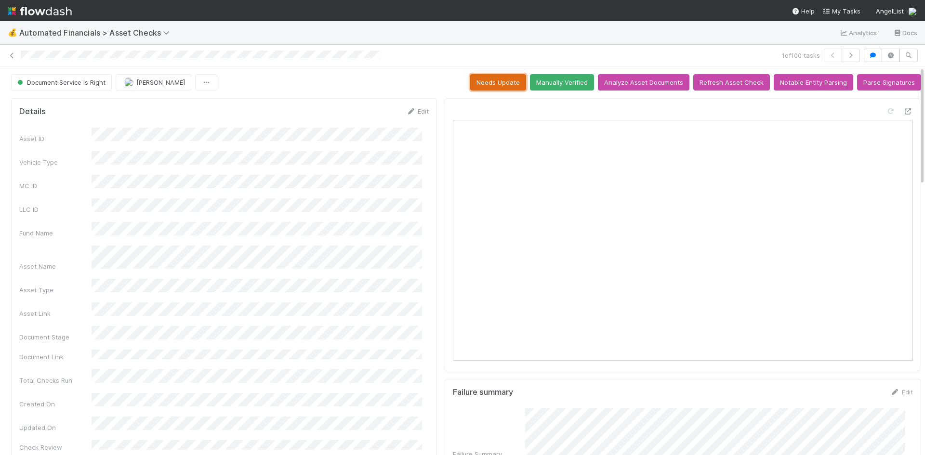
click at [485, 86] on button "Needs Update" at bounding box center [498, 82] width 56 height 16
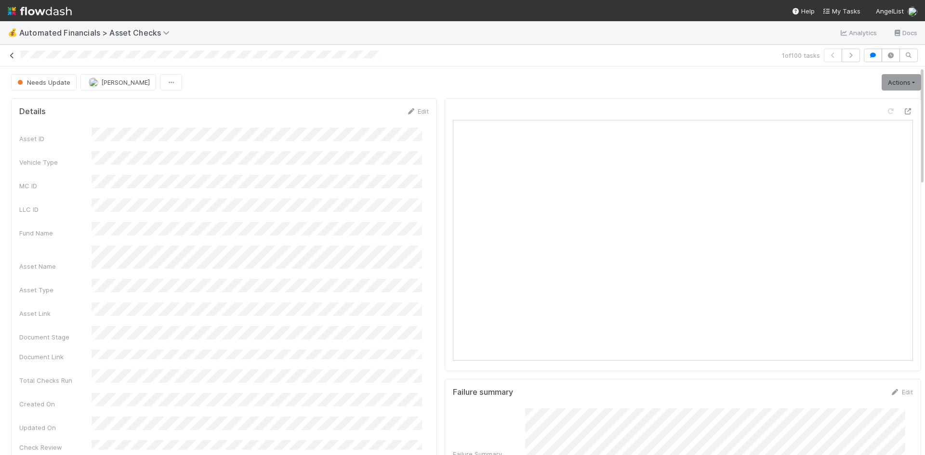
click at [15, 53] on icon at bounding box center [12, 56] width 10 height 6
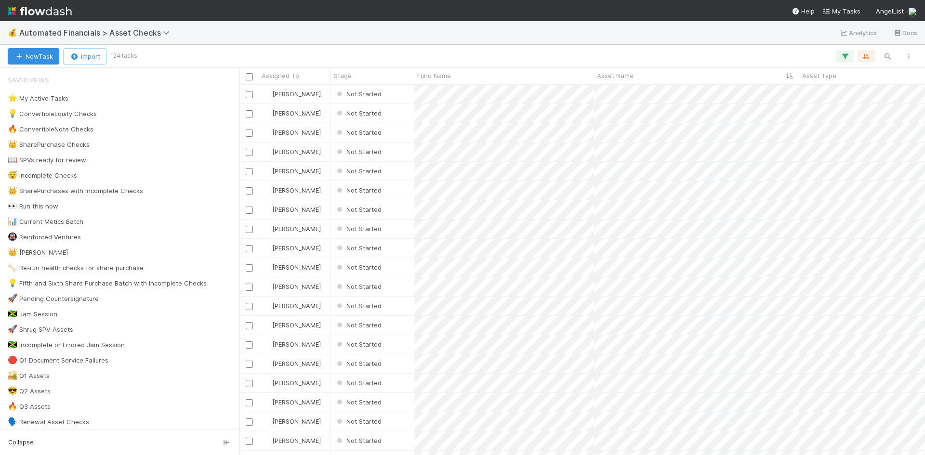
scroll to position [363, 678]
click at [401, 91] on div "Not Started" at bounding box center [372, 94] width 83 height 19
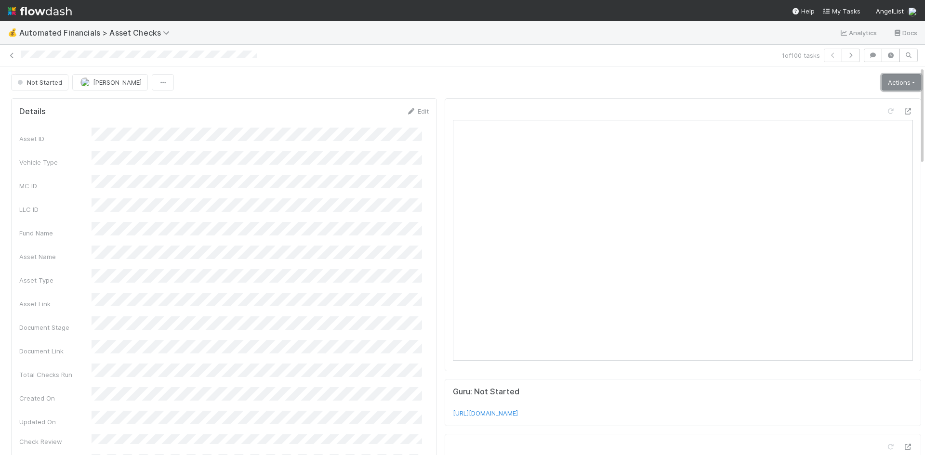
click at [886, 82] on link "Actions" at bounding box center [902, 82] width 40 height 16
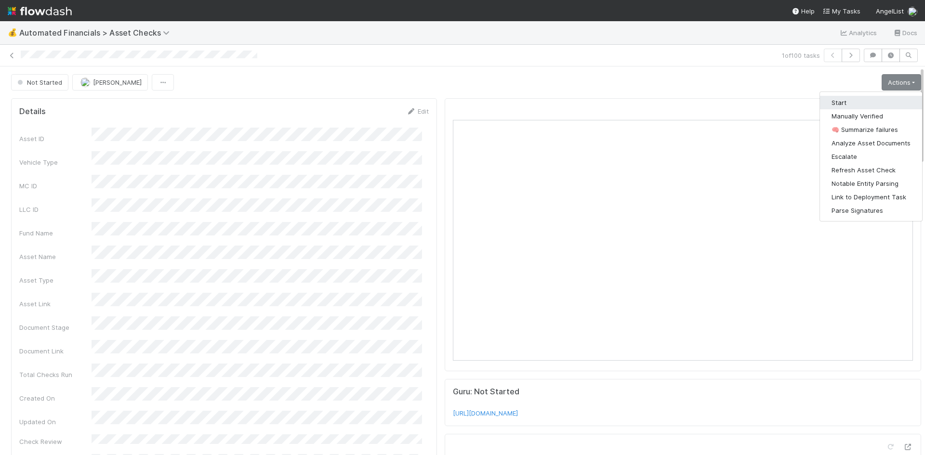
click at [856, 106] on button "Start" at bounding box center [871, 102] width 102 height 13
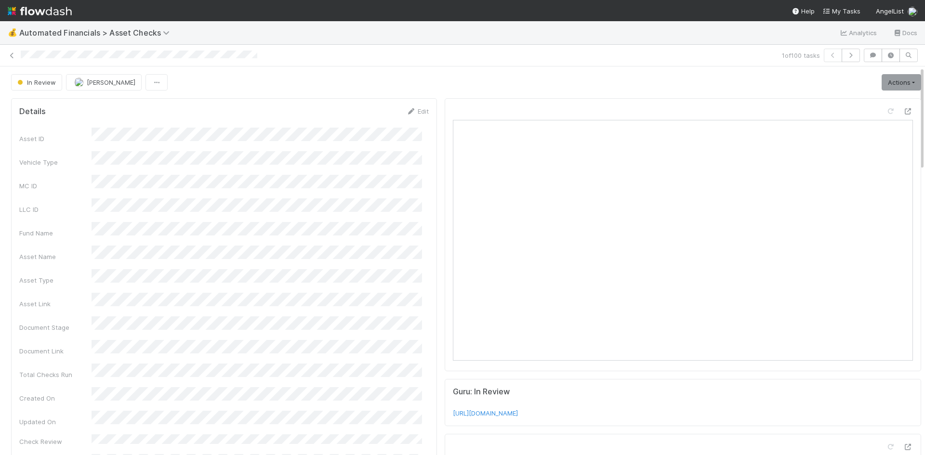
click at [886, 79] on link "Actions" at bounding box center [902, 82] width 40 height 16
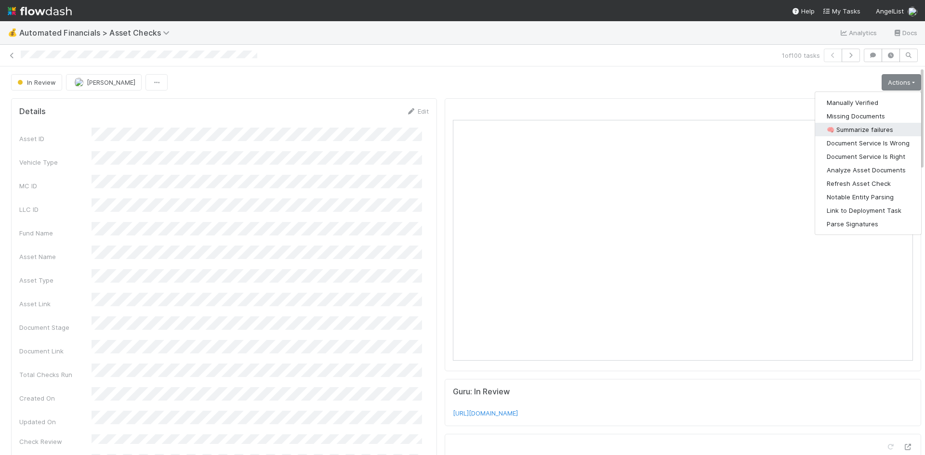
click at [861, 128] on button "🧠 Summarize failures" at bounding box center [868, 129] width 106 height 13
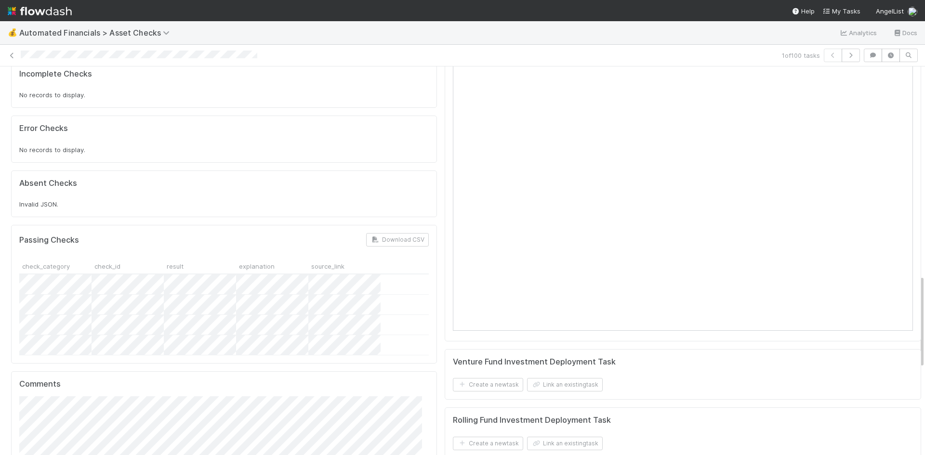
scroll to position [1060, 0]
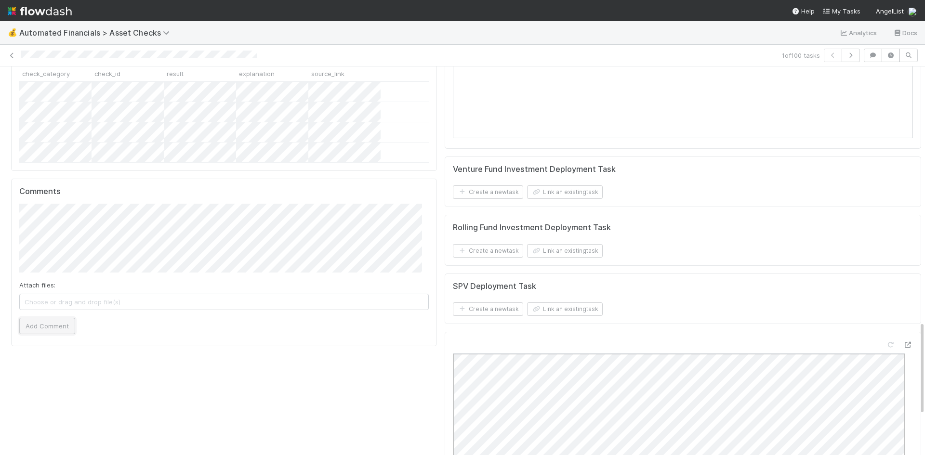
click at [59, 318] on button "Add Comment" at bounding box center [47, 326] width 56 height 16
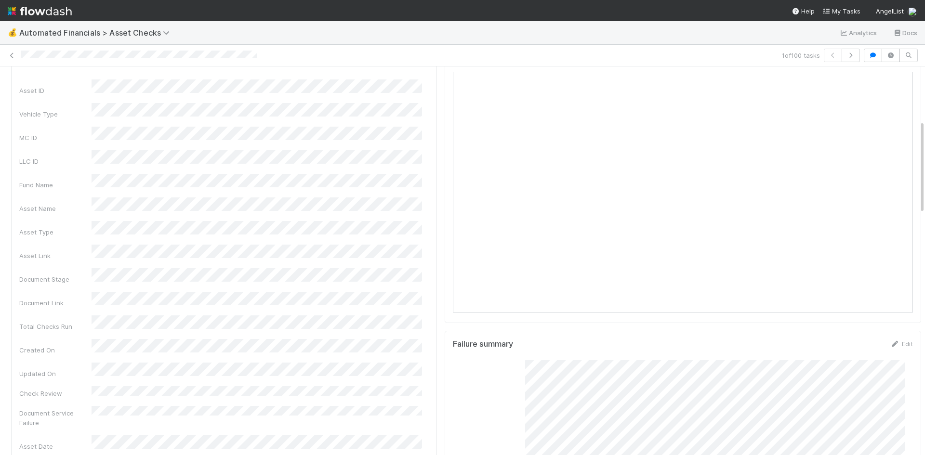
scroll to position [0, 0]
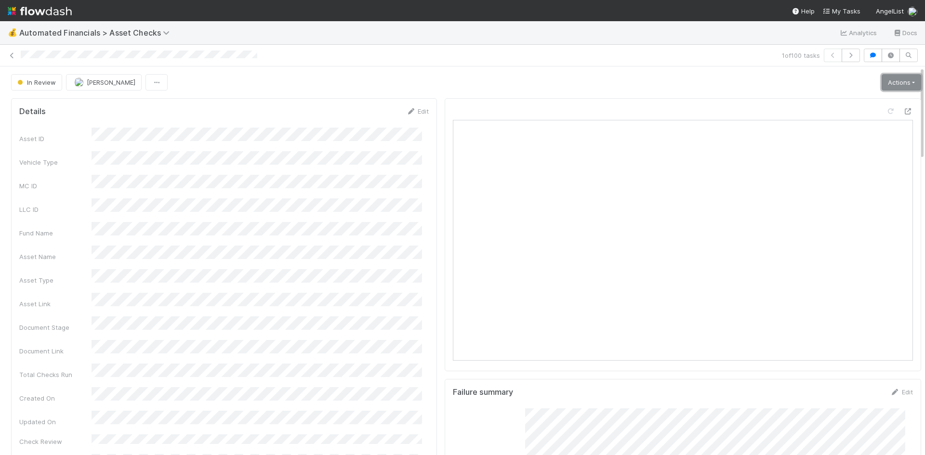
click at [888, 84] on link "Actions" at bounding box center [902, 82] width 40 height 16
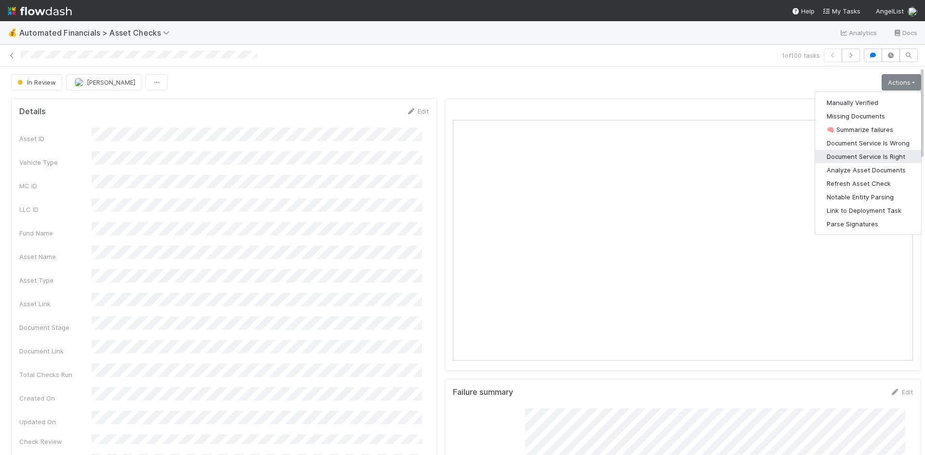
click at [874, 155] on button "Document Service Is Right" at bounding box center [868, 156] width 106 height 13
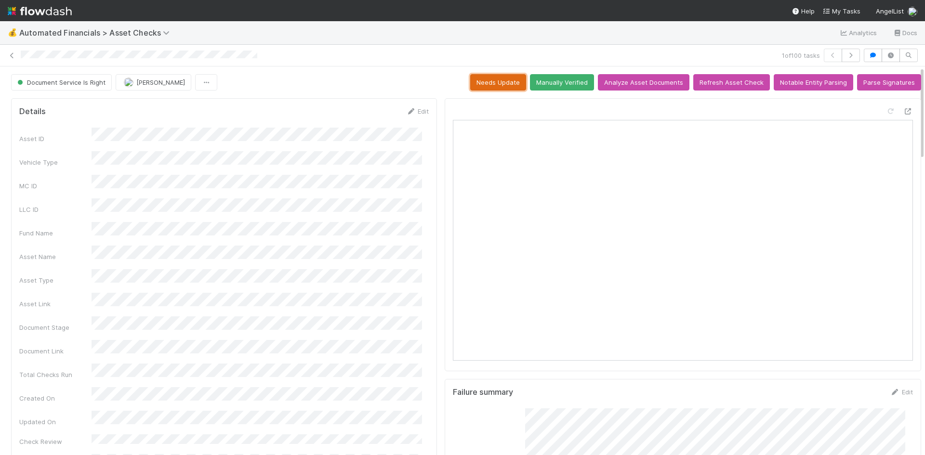
click at [490, 82] on button "Needs Update" at bounding box center [498, 82] width 56 height 16
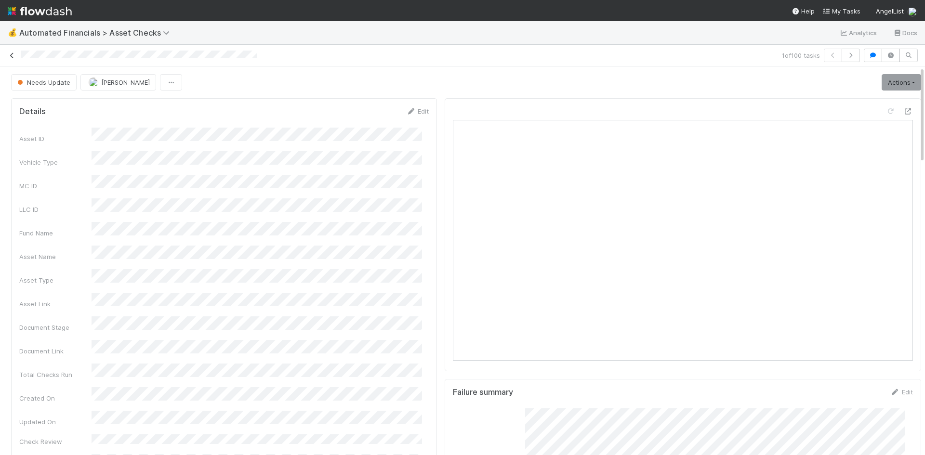
click at [9, 54] on icon at bounding box center [12, 56] width 10 height 6
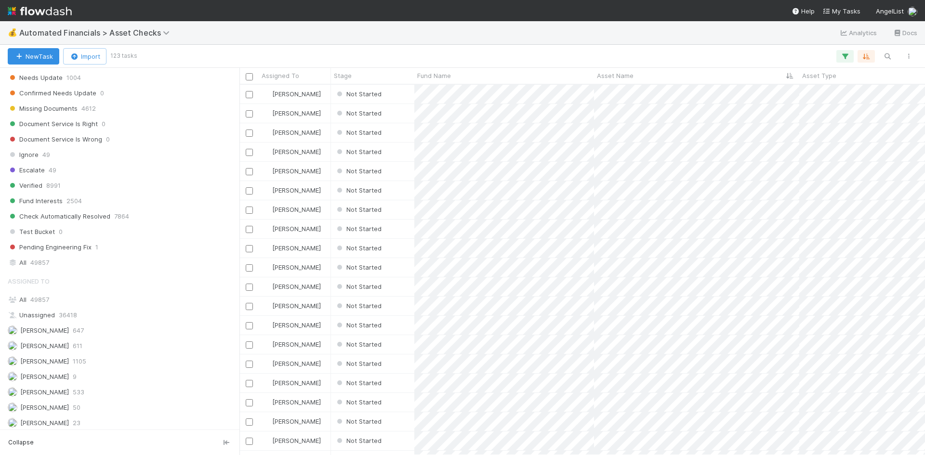
scroll to position [923, 0]
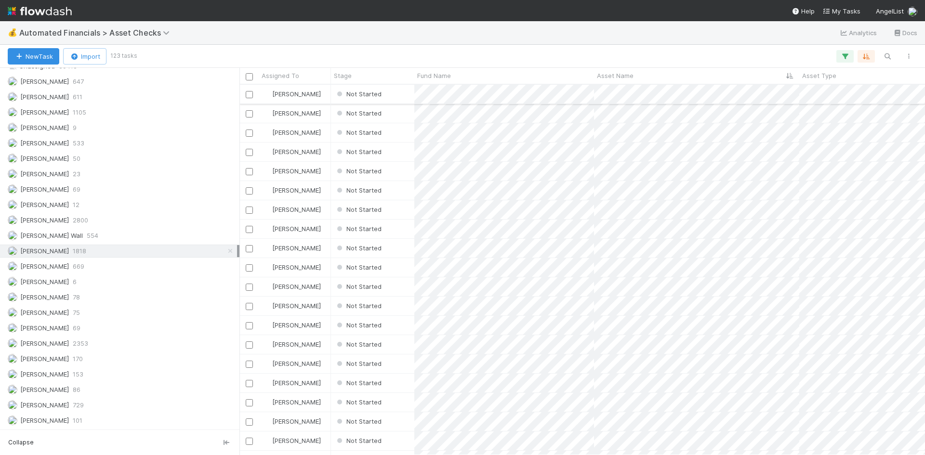
click at [403, 99] on div "Not Started" at bounding box center [372, 94] width 83 height 19
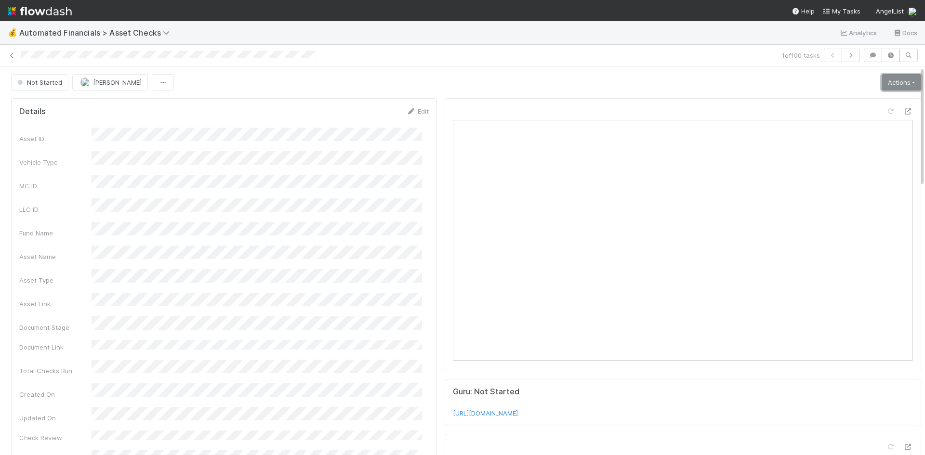
click at [882, 82] on link "Actions" at bounding box center [902, 82] width 40 height 16
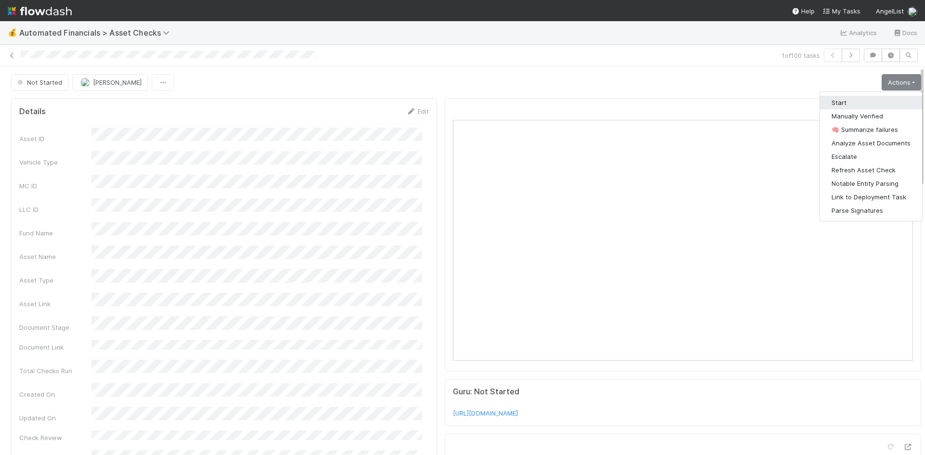
click at [857, 100] on button "Start" at bounding box center [871, 102] width 102 height 13
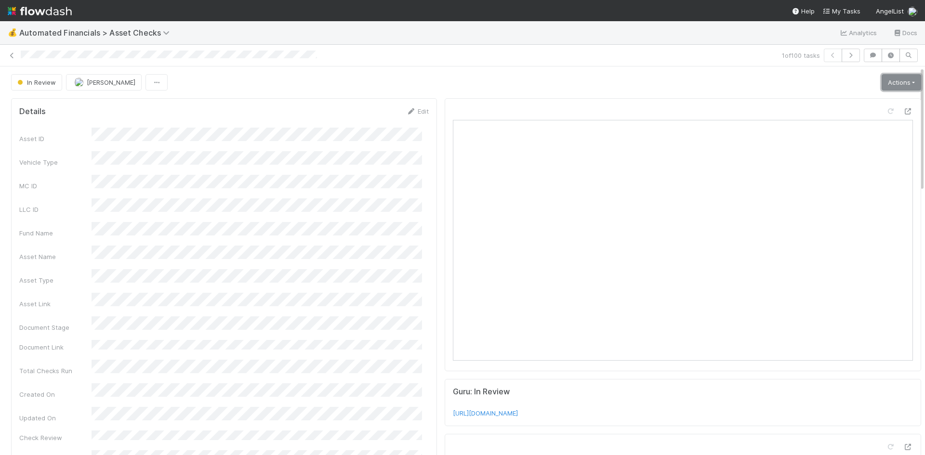
click at [883, 79] on link "Actions" at bounding box center [902, 82] width 40 height 16
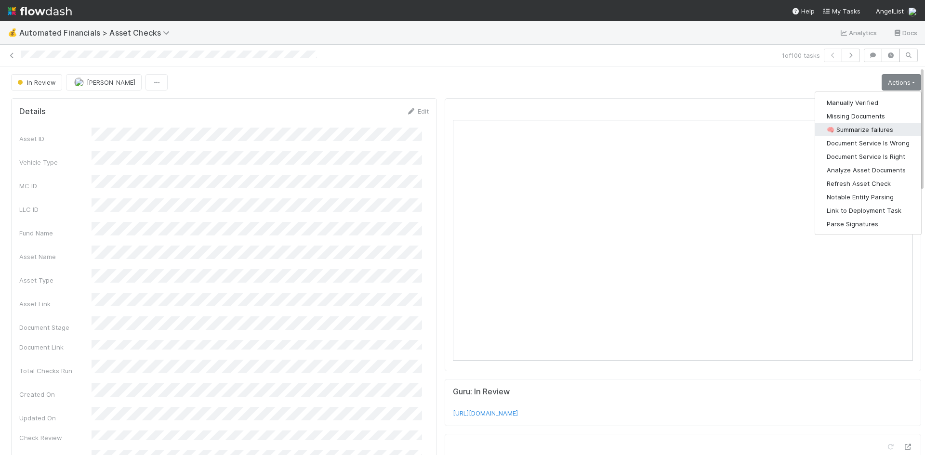
click at [860, 130] on button "🧠 Summarize failures" at bounding box center [868, 129] width 106 height 13
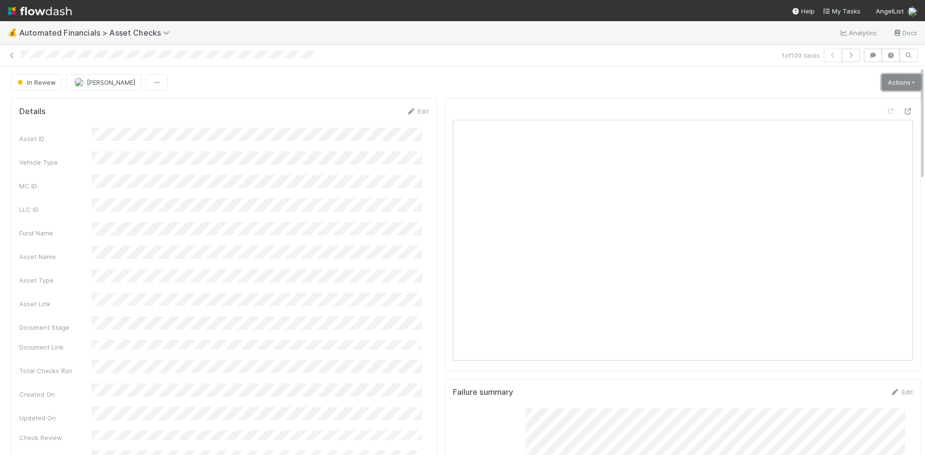
click at [882, 82] on link "Actions" at bounding box center [902, 82] width 40 height 16
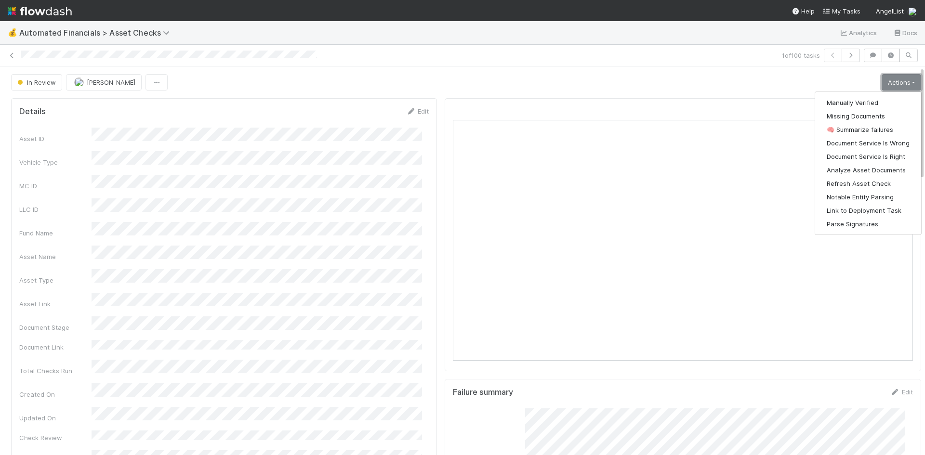
click at [884, 79] on link "Actions" at bounding box center [902, 82] width 40 height 16
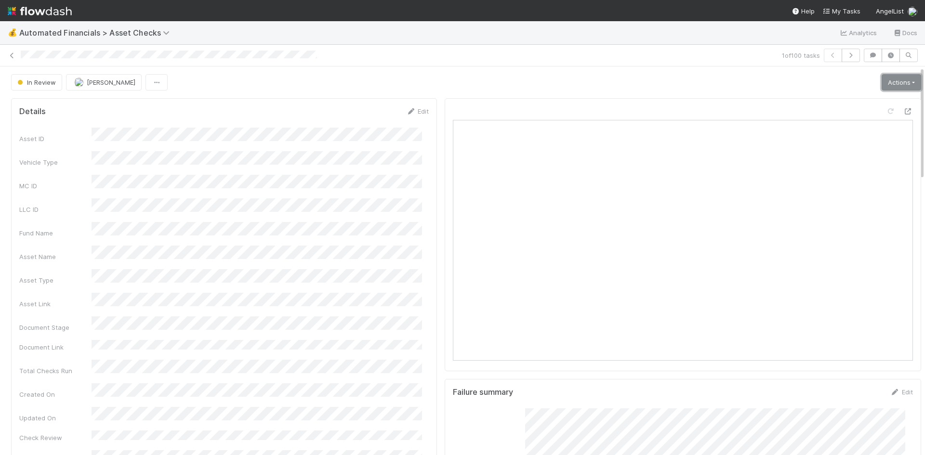
click at [882, 85] on link "Actions" at bounding box center [902, 82] width 40 height 16
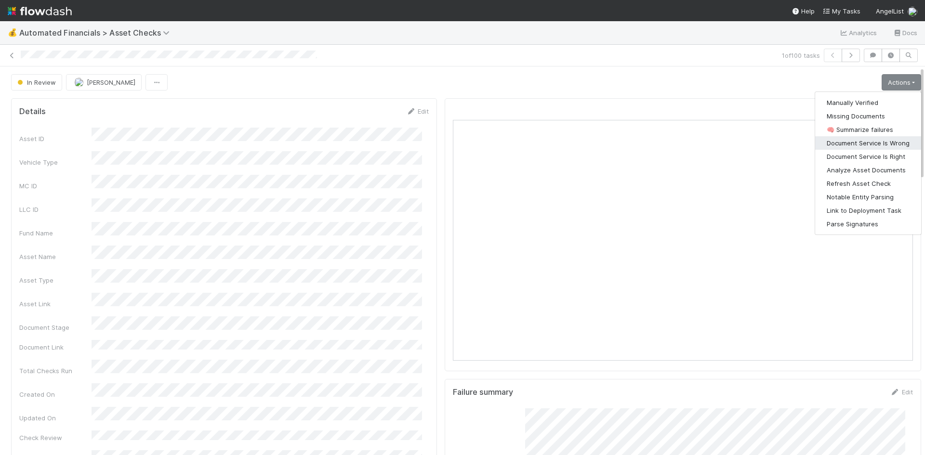
click at [872, 146] on button "Document Service Is Wrong" at bounding box center [868, 142] width 106 height 13
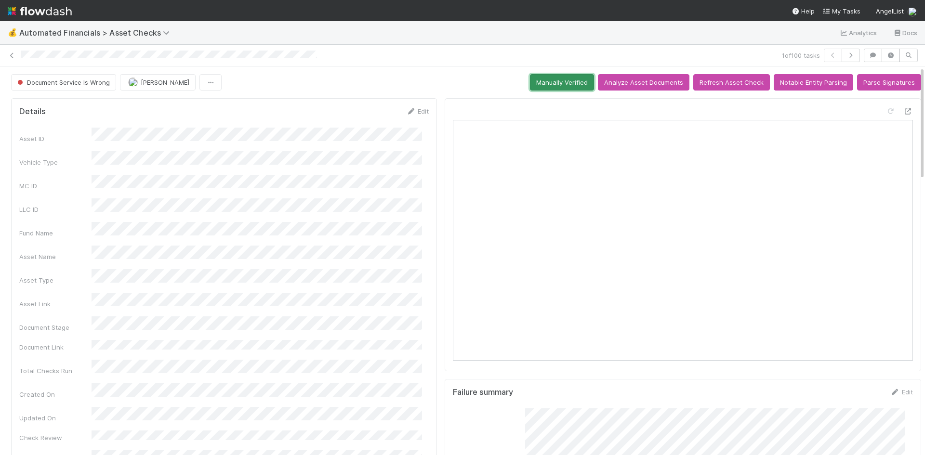
click at [562, 80] on button "Manually Verified" at bounding box center [562, 82] width 64 height 16
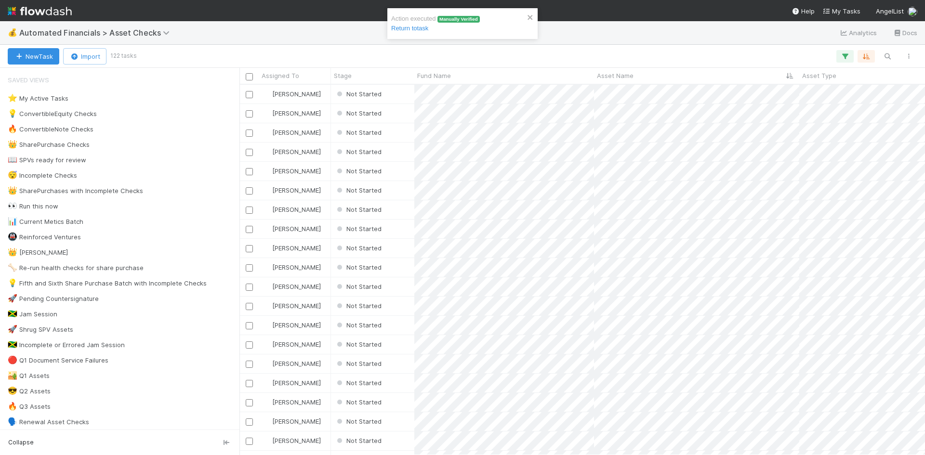
scroll to position [363, 678]
click at [405, 97] on div "Not Started" at bounding box center [372, 94] width 83 height 19
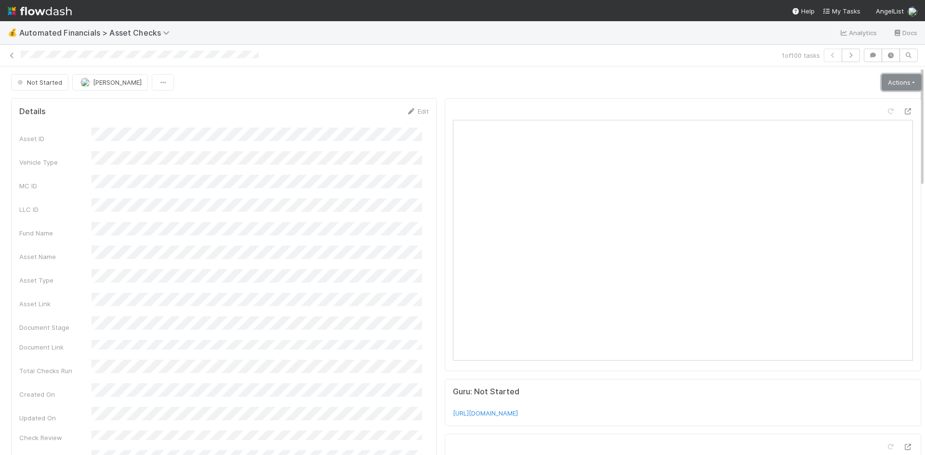
click at [884, 80] on link "Actions" at bounding box center [902, 82] width 40 height 16
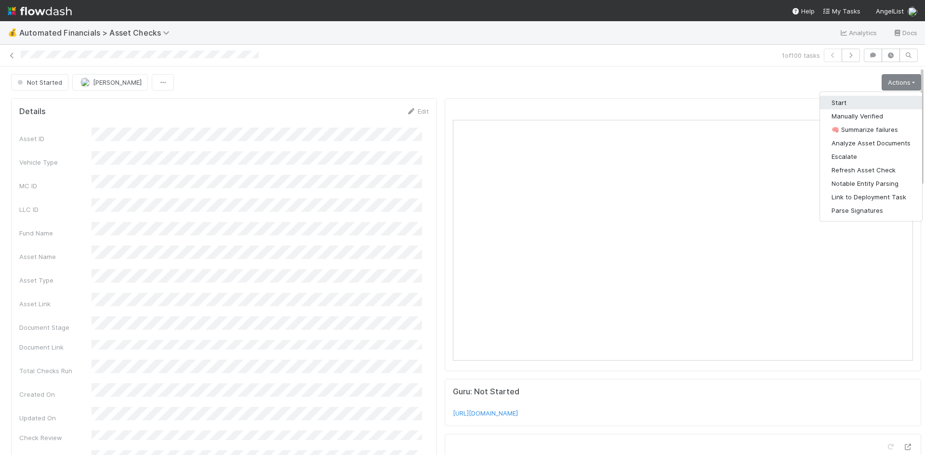
click at [860, 97] on button "Start" at bounding box center [871, 102] width 102 height 13
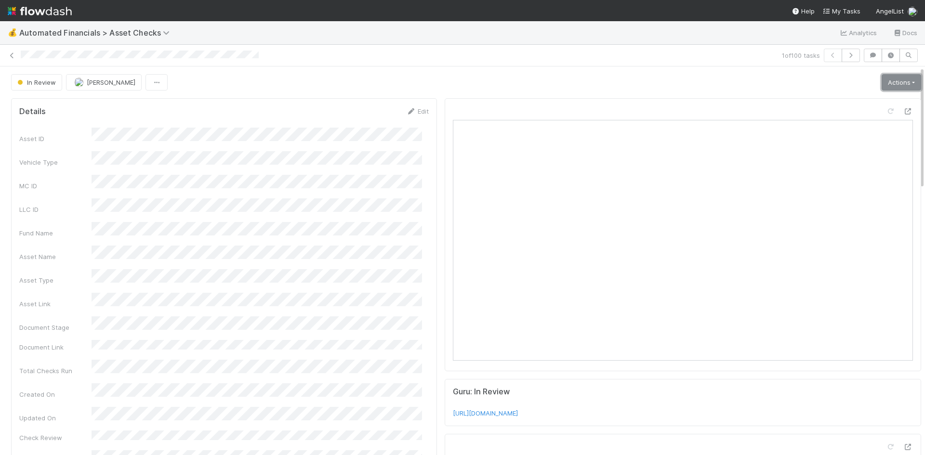
click at [893, 81] on link "Actions" at bounding box center [902, 82] width 40 height 16
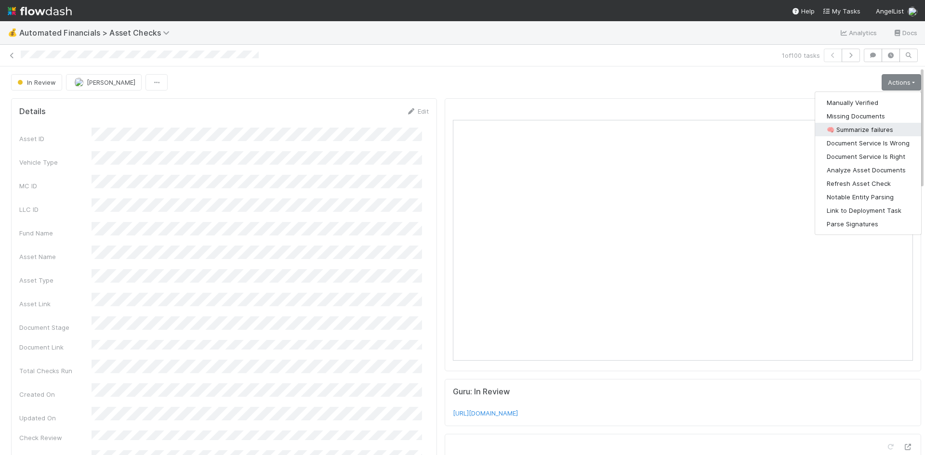
click at [866, 127] on button "🧠 Summarize failures" at bounding box center [868, 129] width 106 height 13
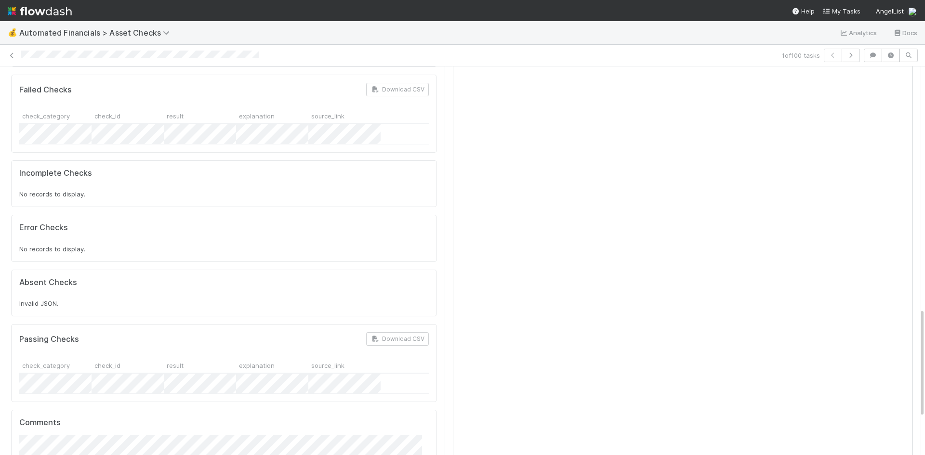
scroll to position [867, 0]
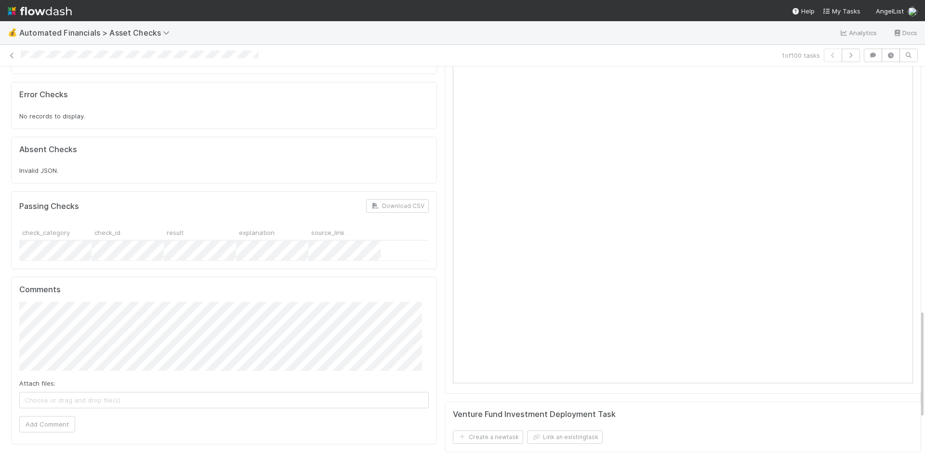
drag, startPoint x: 161, startPoint y: 107, endPoint x: 136, endPoint y: 211, distance: 107.5
click at [161, 145] on div "Absent Checks Invalid JSON." at bounding box center [223, 160] width 409 height 31
click at [261, 393] on span "Choose or drag and drop file(s)" at bounding box center [224, 400] width 408 height 15
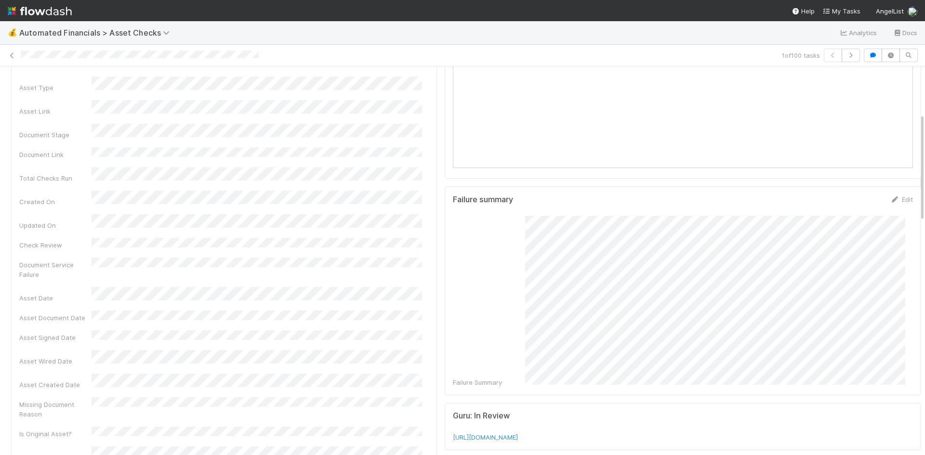
scroll to position [0, 0]
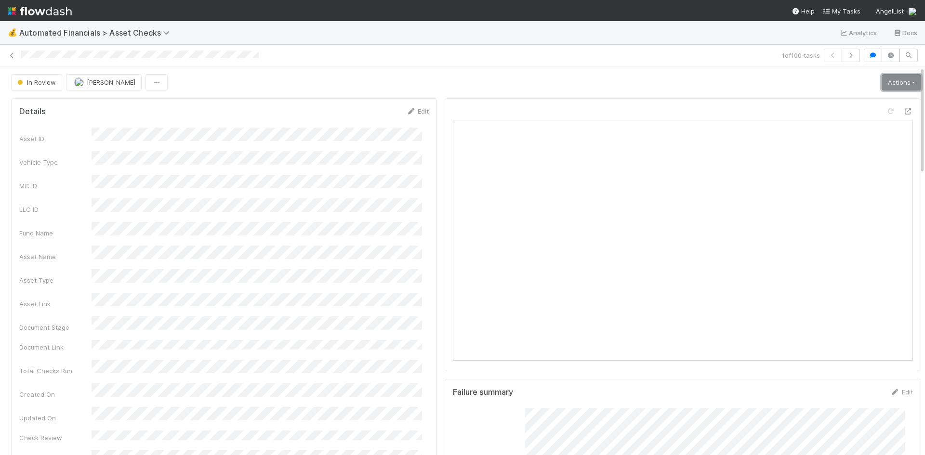
click at [891, 82] on link "Actions" at bounding box center [902, 82] width 40 height 16
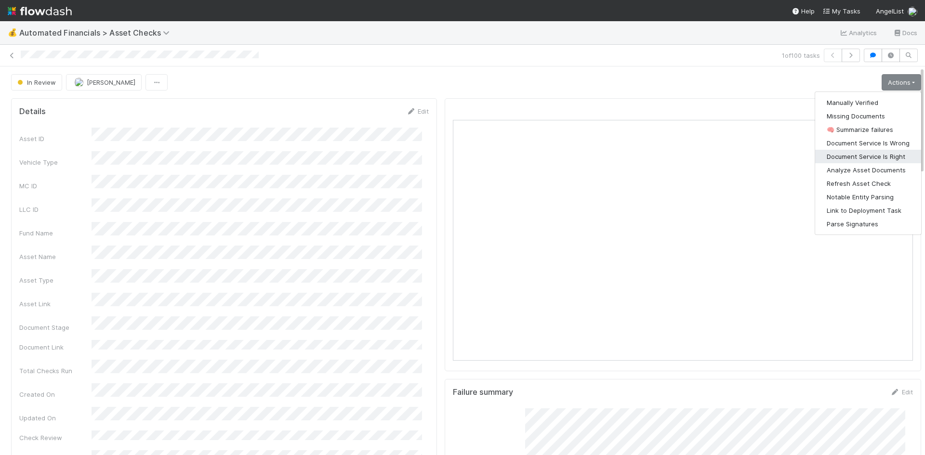
click at [883, 153] on button "Document Service Is Right" at bounding box center [868, 156] width 106 height 13
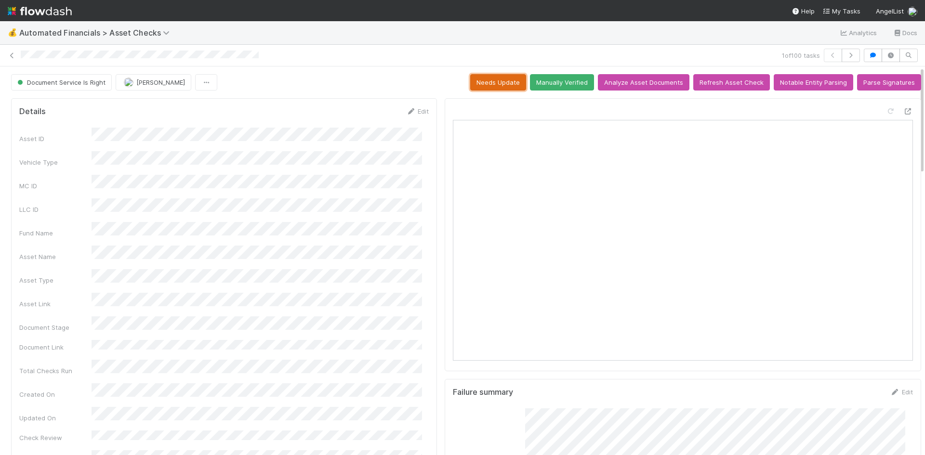
click at [489, 87] on button "Needs Update" at bounding box center [498, 82] width 56 height 16
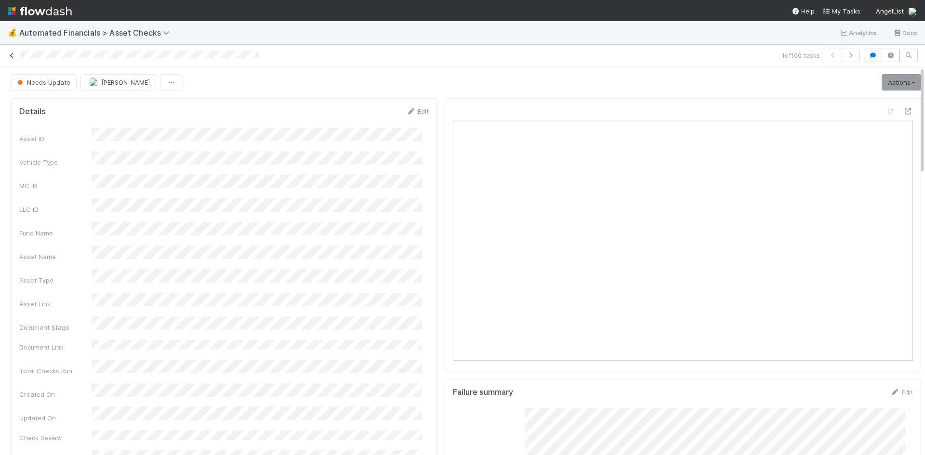
click at [15, 54] on icon at bounding box center [12, 56] width 10 height 6
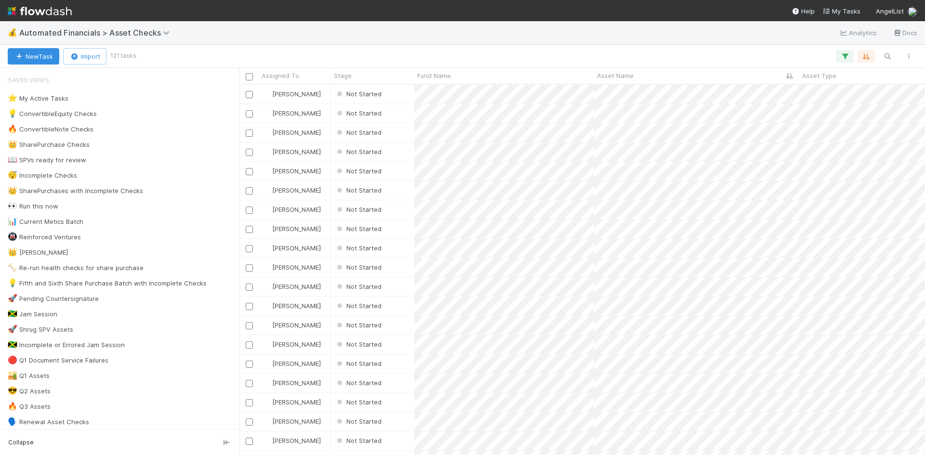
scroll to position [363, 678]
click at [395, 97] on div "Not Started" at bounding box center [372, 94] width 83 height 19
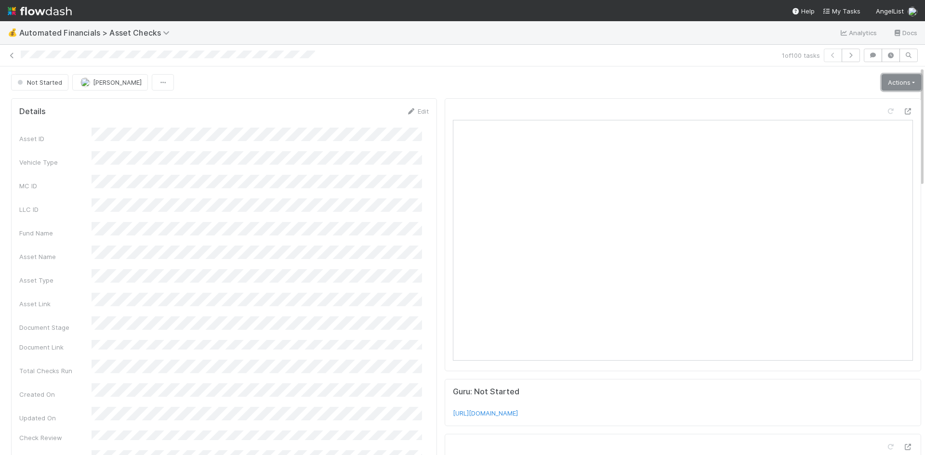
click at [885, 76] on link "Actions" at bounding box center [902, 82] width 40 height 16
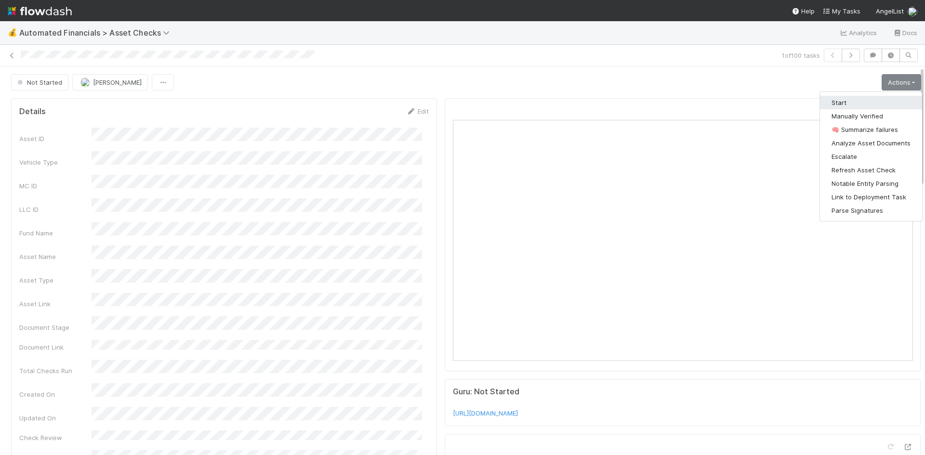
click at [849, 103] on button "Start" at bounding box center [871, 102] width 102 height 13
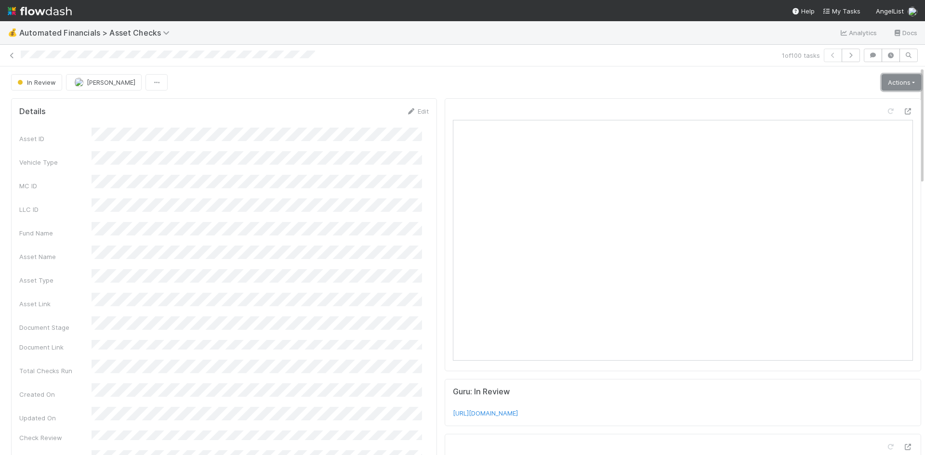
click at [889, 81] on link "Actions" at bounding box center [902, 82] width 40 height 16
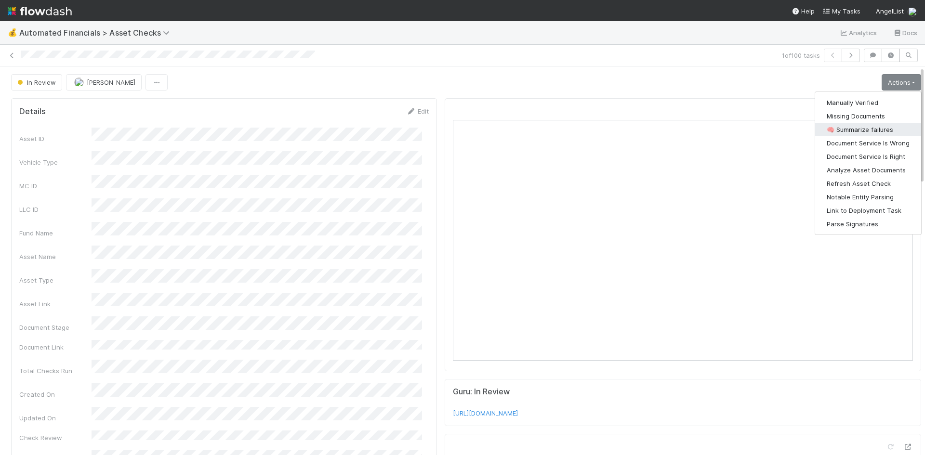
click at [882, 126] on button "🧠 Summarize failures" at bounding box center [868, 129] width 106 height 13
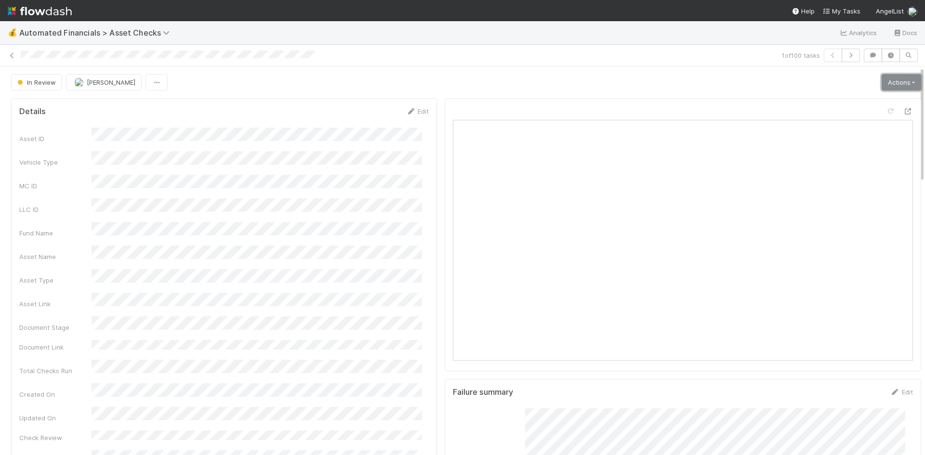
click at [884, 84] on link "Actions" at bounding box center [902, 82] width 40 height 16
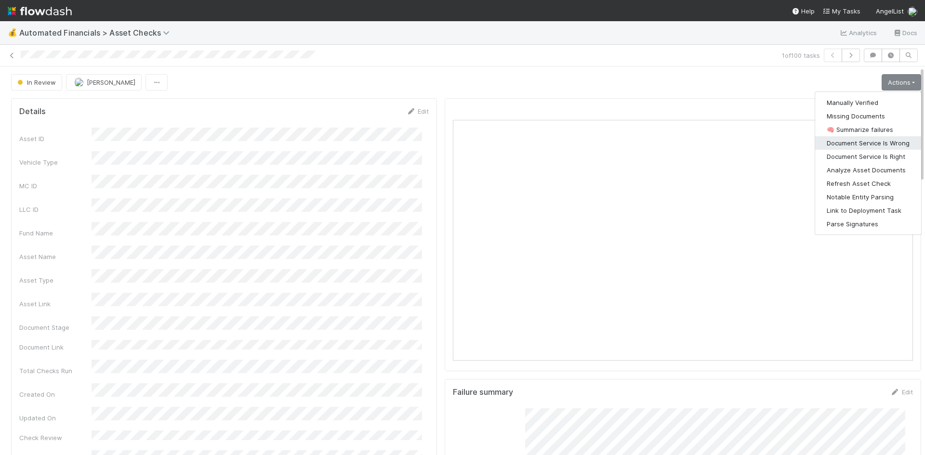
click at [876, 140] on button "Document Service Is Wrong" at bounding box center [868, 142] width 106 height 13
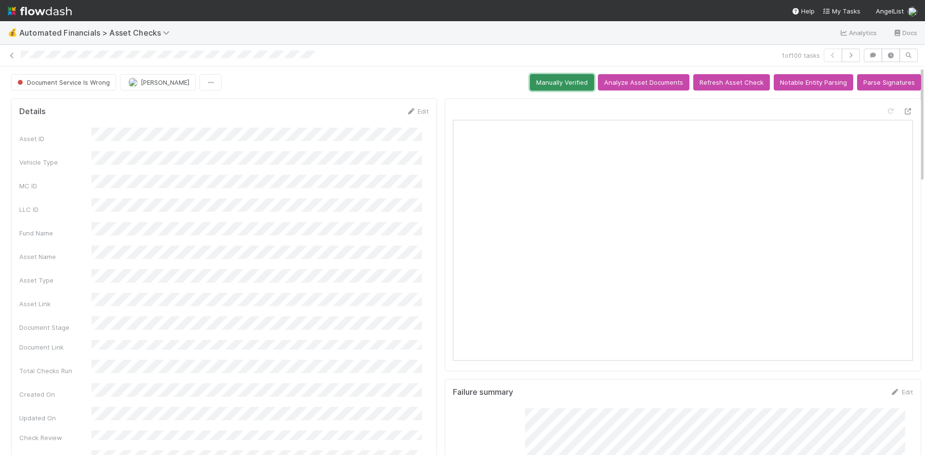
click at [543, 79] on button "Manually Verified" at bounding box center [562, 82] width 64 height 16
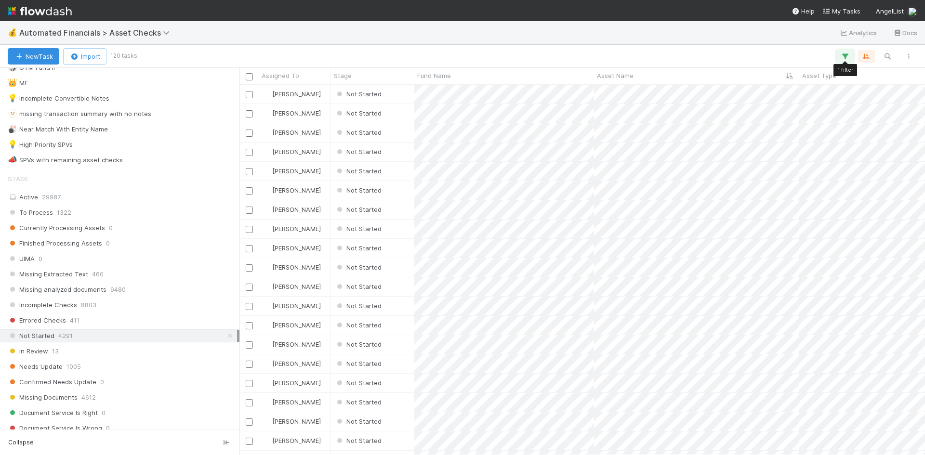
click at [843, 55] on icon "button" at bounding box center [845, 56] width 10 height 9
click at [831, 105] on icon at bounding box center [832, 107] width 10 height 6
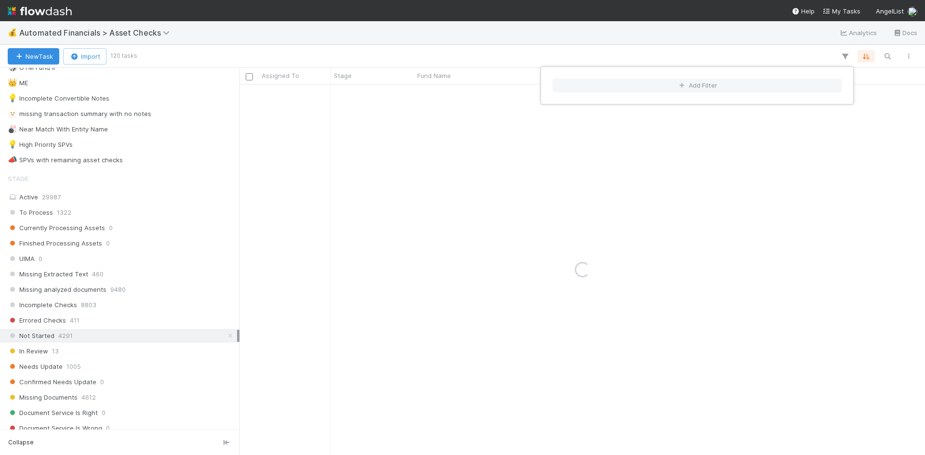
click at [771, 52] on div "Add Filter" at bounding box center [462, 227] width 925 height 455
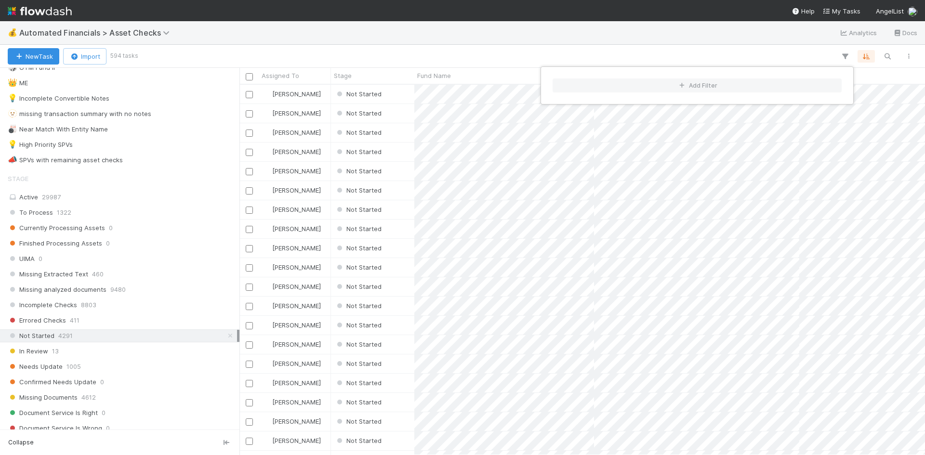
scroll to position [363, 678]
click at [499, 29] on div "Add Filter" at bounding box center [462, 227] width 925 height 455
click at [848, 53] on icon "button" at bounding box center [845, 56] width 10 height 9
click at [453, 57] on div "Add Filter" at bounding box center [462, 227] width 925 height 455
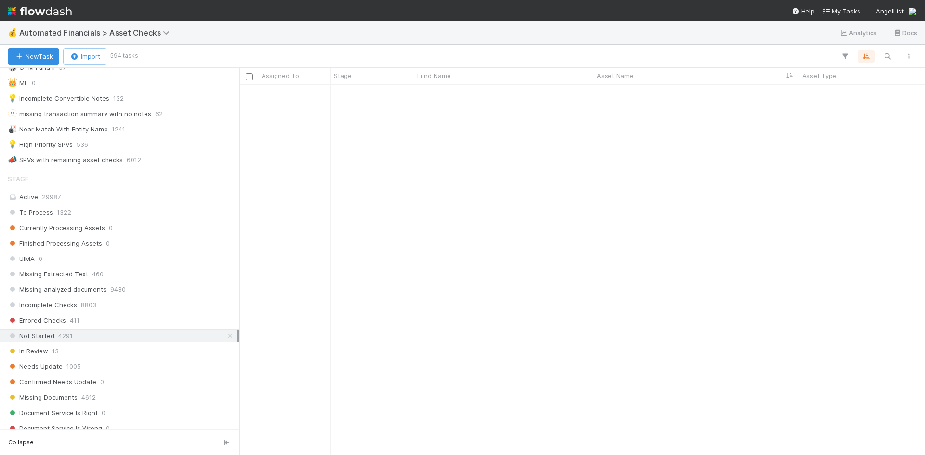
scroll to position [0, 0]
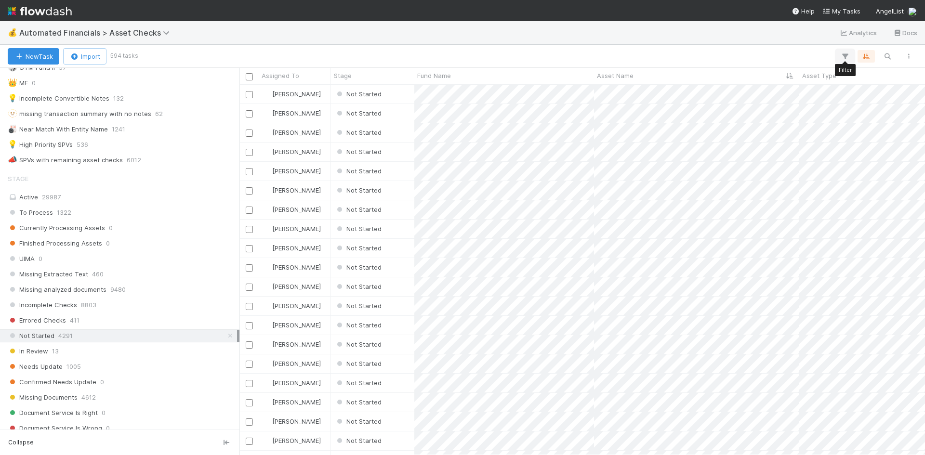
click at [848, 53] on icon "button" at bounding box center [845, 56] width 10 height 9
click at [714, 81] on button "Add Filter" at bounding box center [697, 86] width 289 height 14
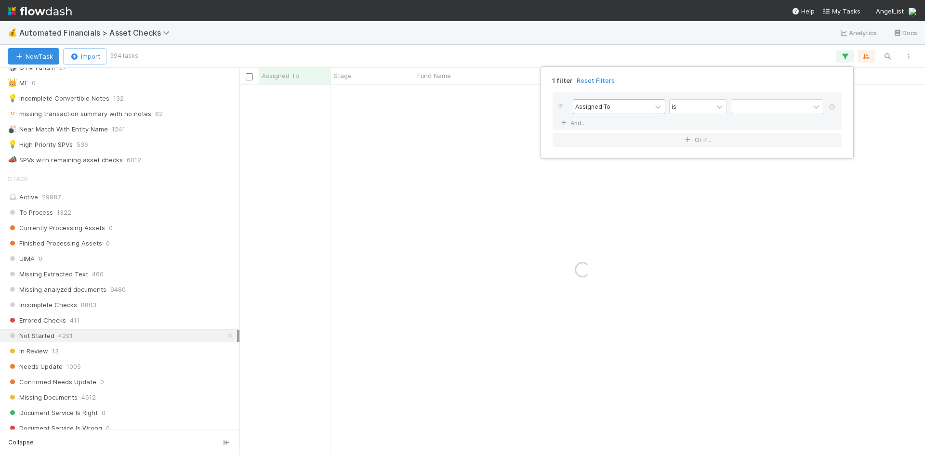
click at [635, 102] on div "Assigned To" at bounding box center [612, 107] width 78 height 14
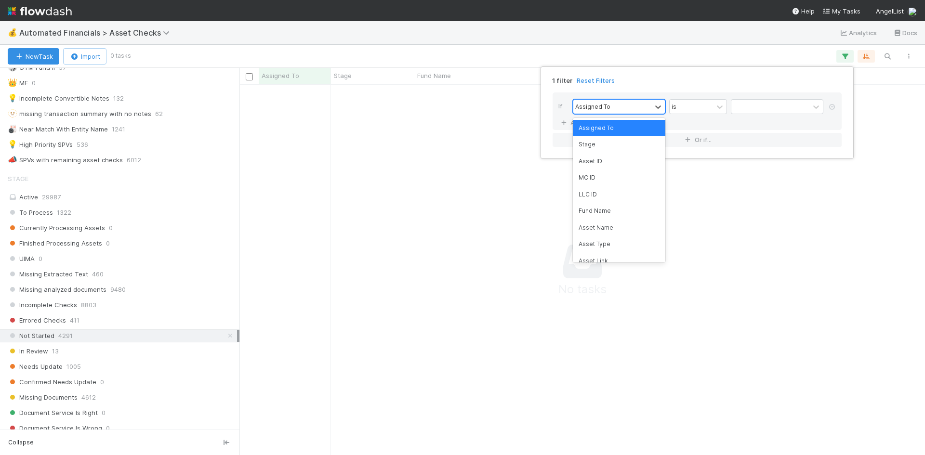
scroll to position [356, 678]
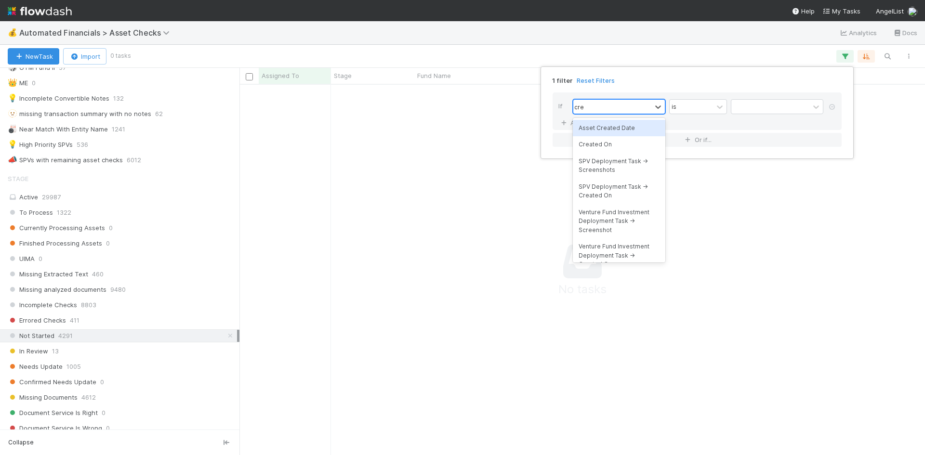
type input "crea"
click at [622, 142] on div "Created On" at bounding box center [619, 144] width 92 height 16
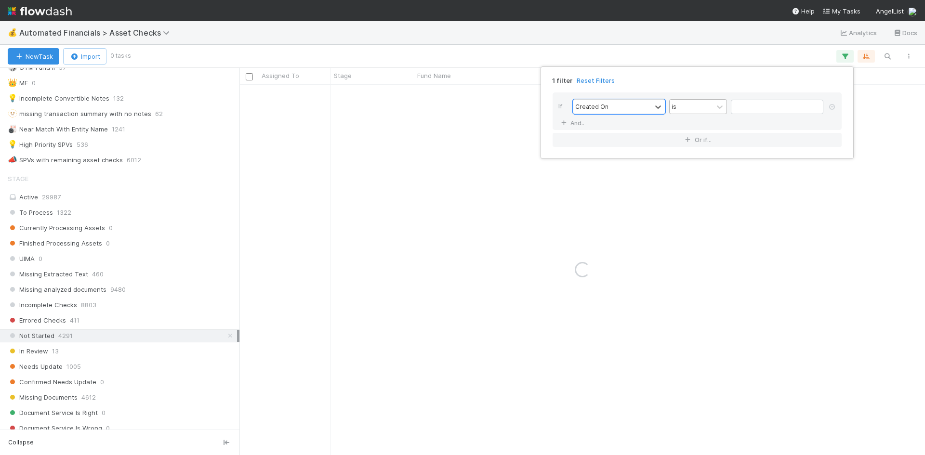
click at [694, 107] on div "is" at bounding box center [691, 107] width 43 height 14
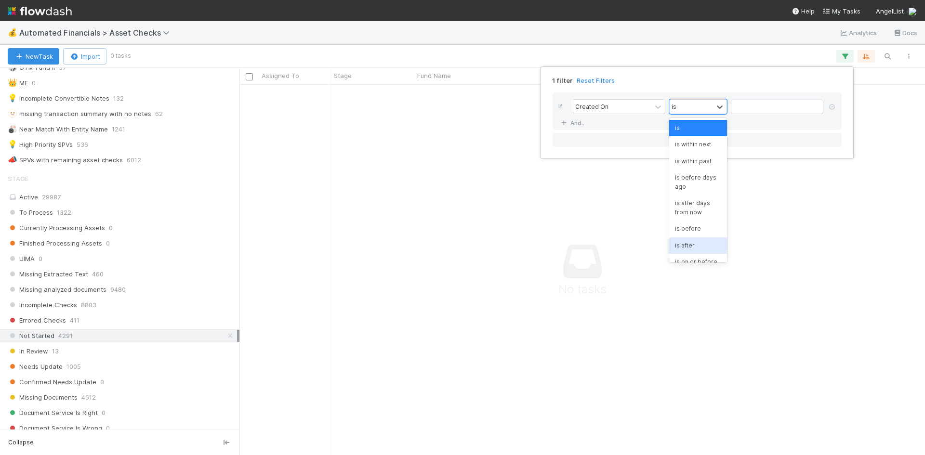
click at [688, 244] on div "is after" at bounding box center [698, 245] width 58 height 16
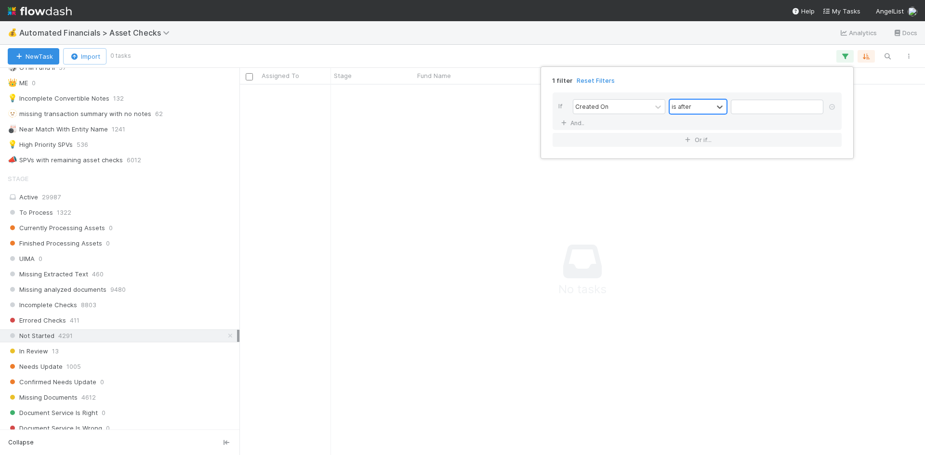
click at [696, 113] on div "is after" at bounding box center [691, 107] width 43 height 14
click at [685, 227] on div "is before" at bounding box center [698, 229] width 58 height 16
click at [767, 106] on input "text" at bounding box center [777, 107] width 92 height 14
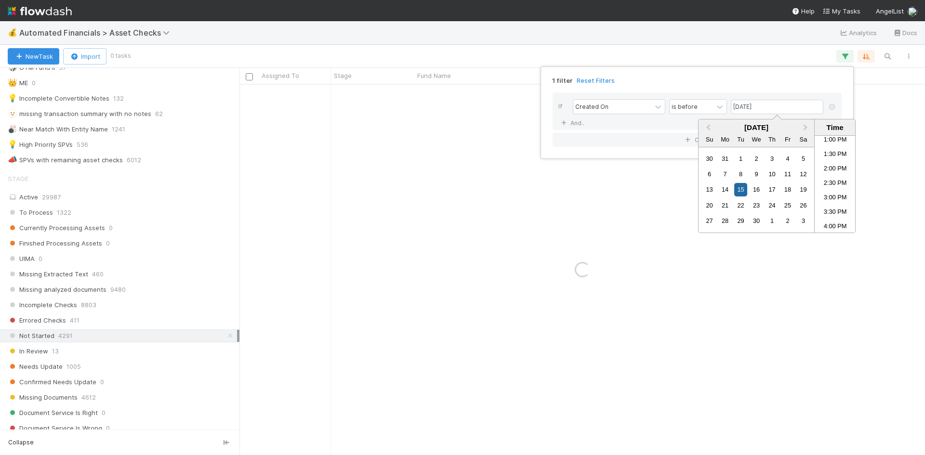
type input "[DATE] 12:00:00 AM"
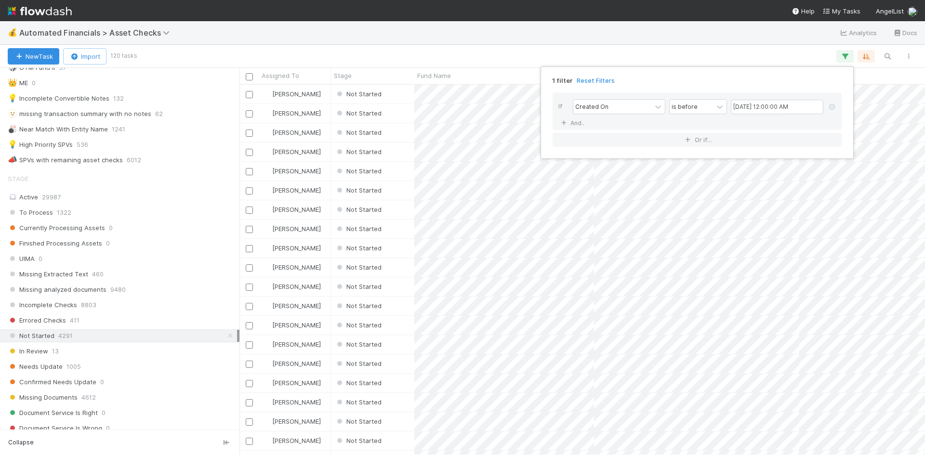
scroll to position [363, 678]
click at [532, 53] on div "1 filter Reset Filters If Created On is before [DATE] 12:00:00 AM And.. Or if..." at bounding box center [462, 227] width 925 height 455
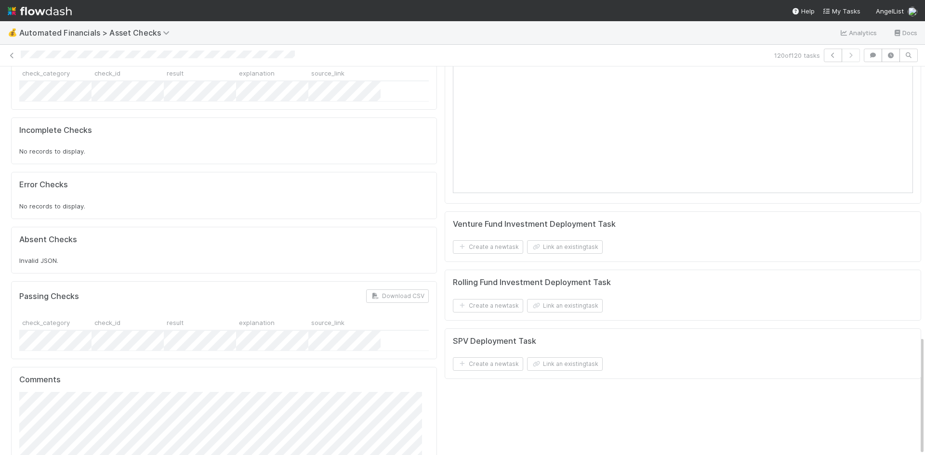
scroll to position [882, 0]
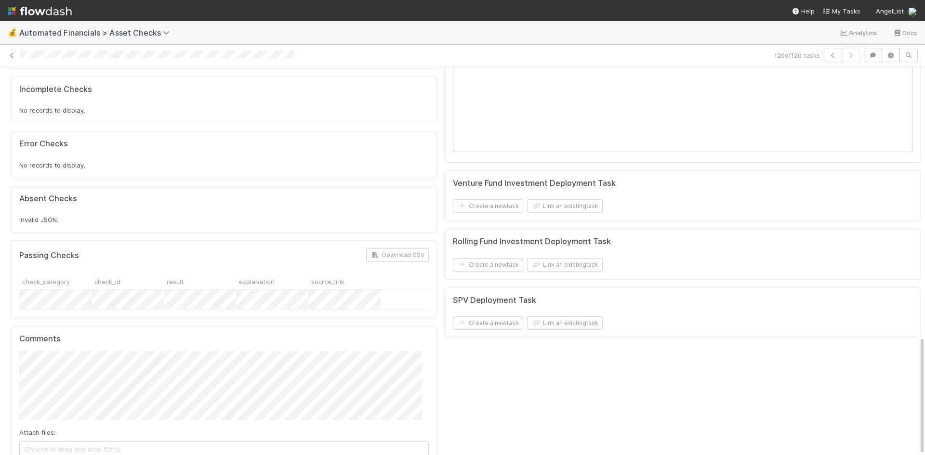
click at [179, 442] on span "Choose or drag and drop file(s)" at bounding box center [224, 449] width 408 height 15
drag, startPoint x: 51, startPoint y: 415, endPoint x: 113, endPoint y: 369, distance: 77.7
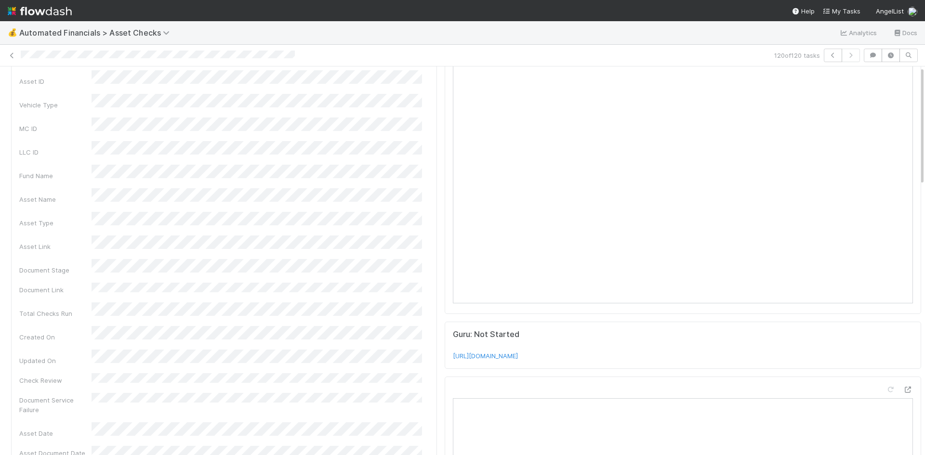
scroll to position [0, 0]
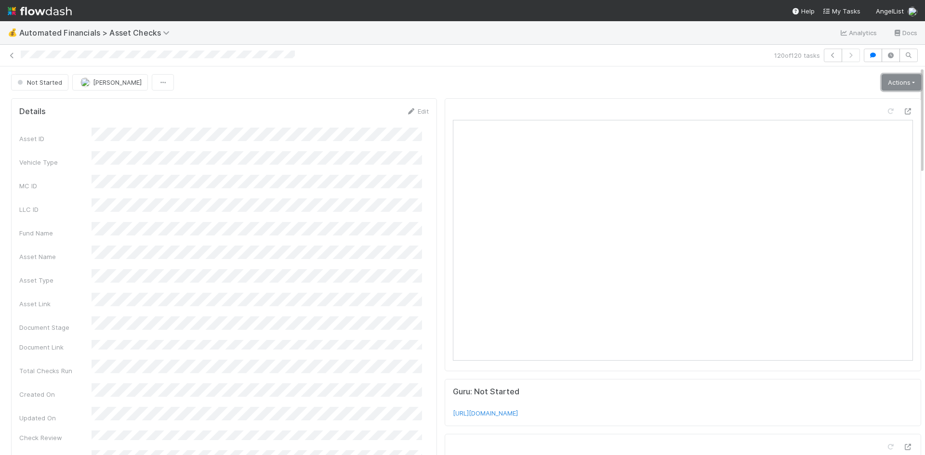
click at [882, 85] on link "Actions" at bounding box center [902, 82] width 40 height 16
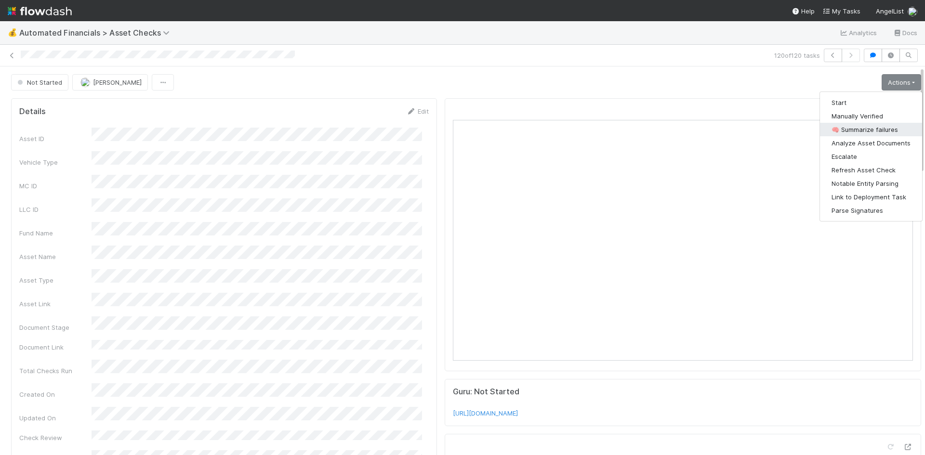
click at [859, 127] on button "🧠 Summarize failures" at bounding box center [871, 129] width 102 height 13
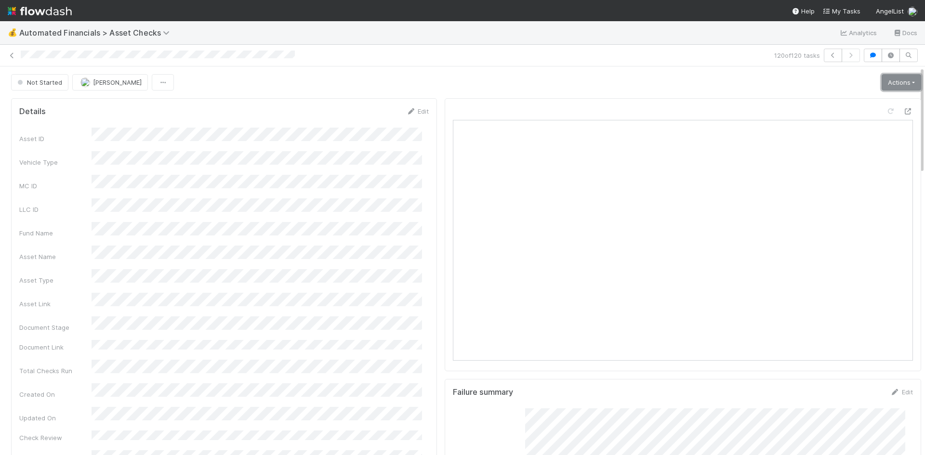
click at [886, 79] on link "Actions" at bounding box center [902, 82] width 40 height 16
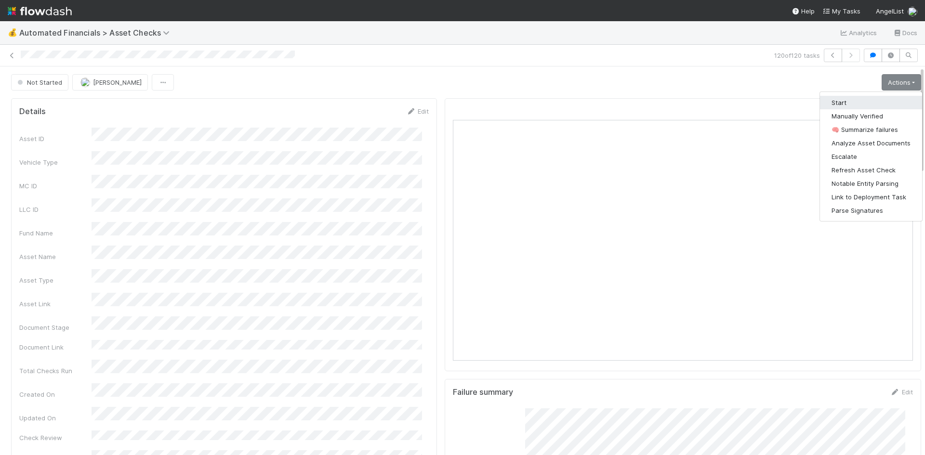
click at [879, 102] on button "Start" at bounding box center [871, 102] width 102 height 13
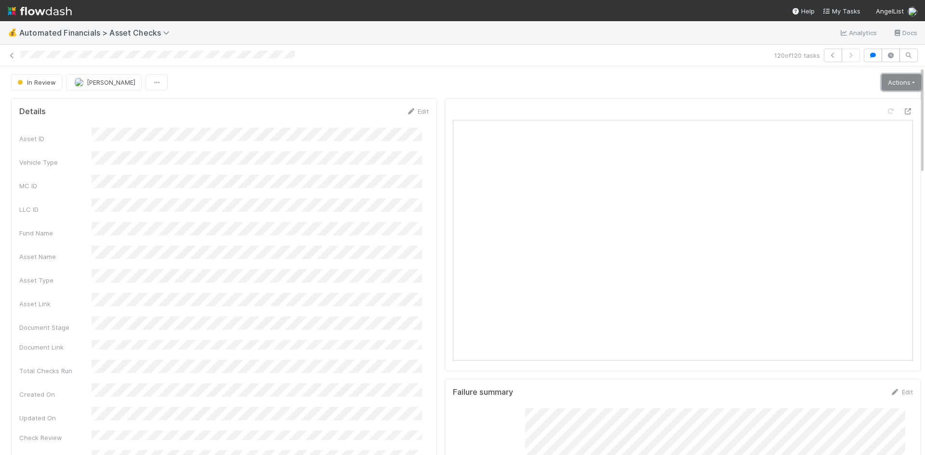
click at [894, 84] on link "Actions" at bounding box center [902, 82] width 40 height 16
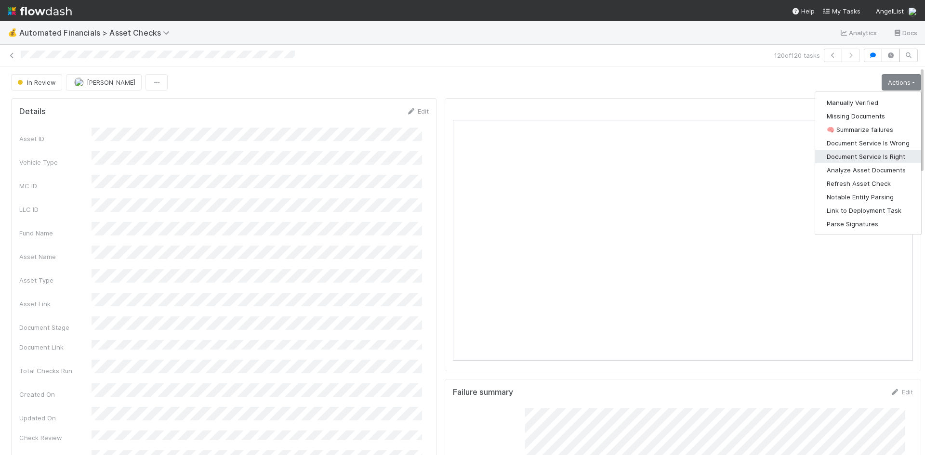
click at [877, 160] on button "Document Service Is Right" at bounding box center [868, 156] width 106 height 13
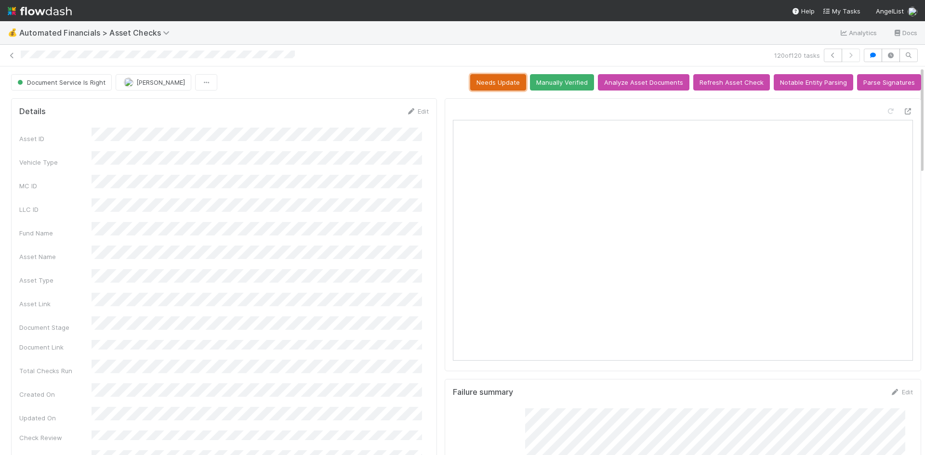
click at [497, 85] on button "Needs Update" at bounding box center [498, 82] width 56 height 16
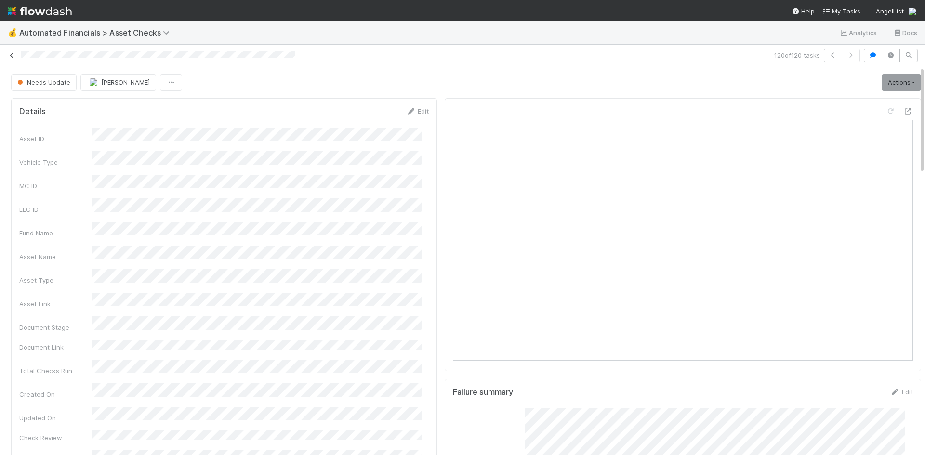
click at [13, 51] on link at bounding box center [12, 56] width 10 height 10
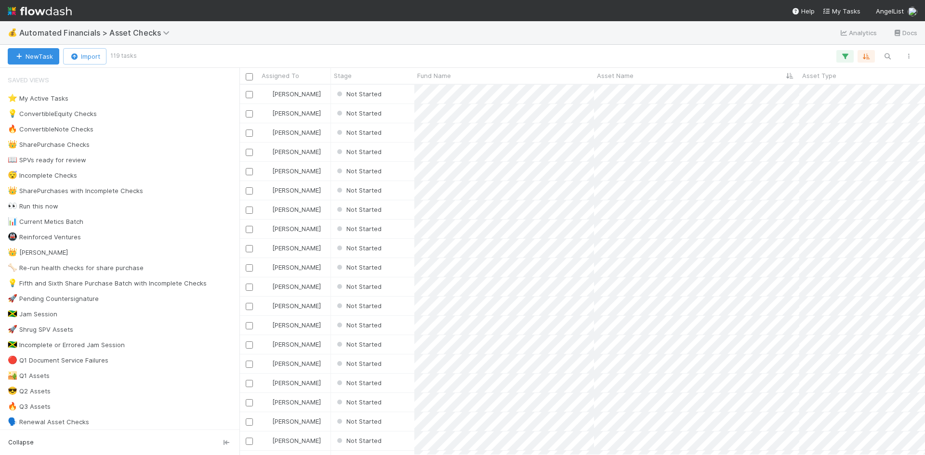
scroll to position [363, 678]
click at [403, 94] on div "Not Started" at bounding box center [372, 94] width 83 height 19
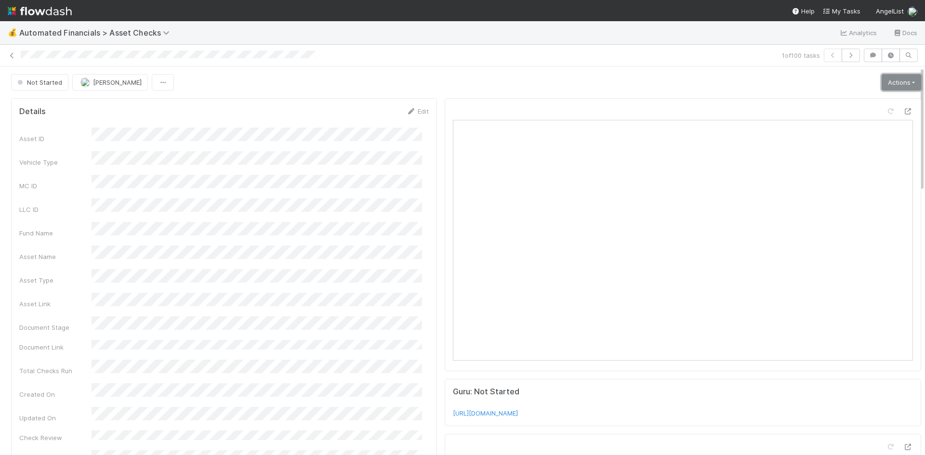
click at [882, 83] on link "Actions" at bounding box center [902, 82] width 40 height 16
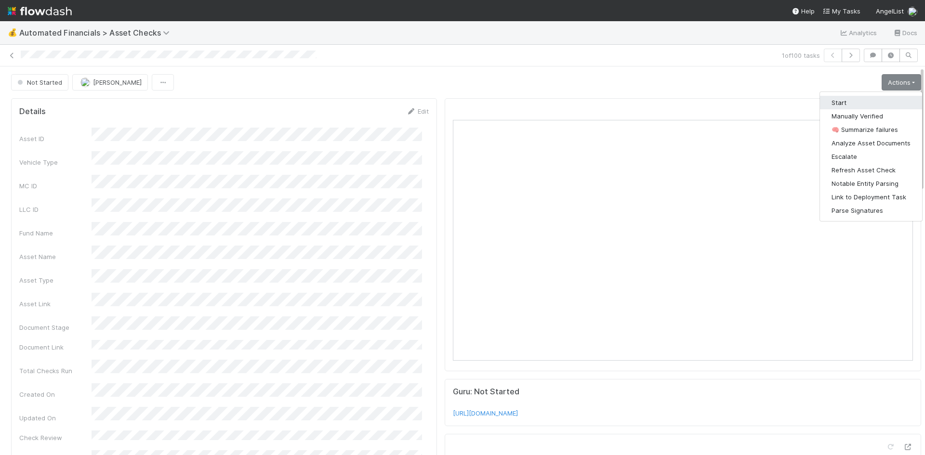
click at [855, 96] on button "Start" at bounding box center [871, 102] width 102 height 13
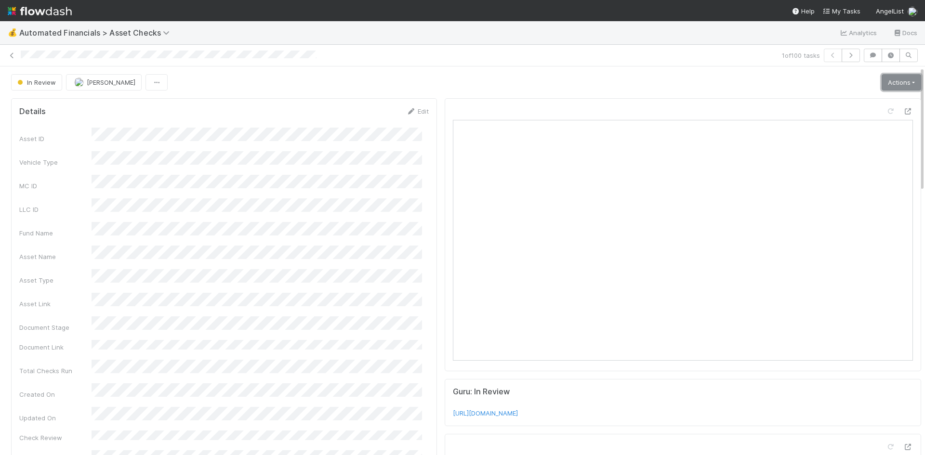
click at [882, 82] on link "Actions" at bounding box center [902, 82] width 40 height 16
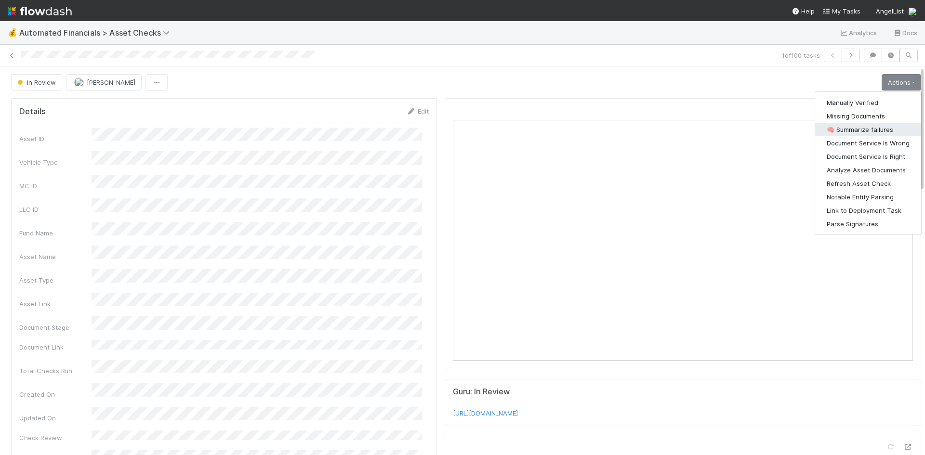
click at [855, 127] on button "🧠 Summarize failures" at bounding box center [868, 129] width 106 height 13
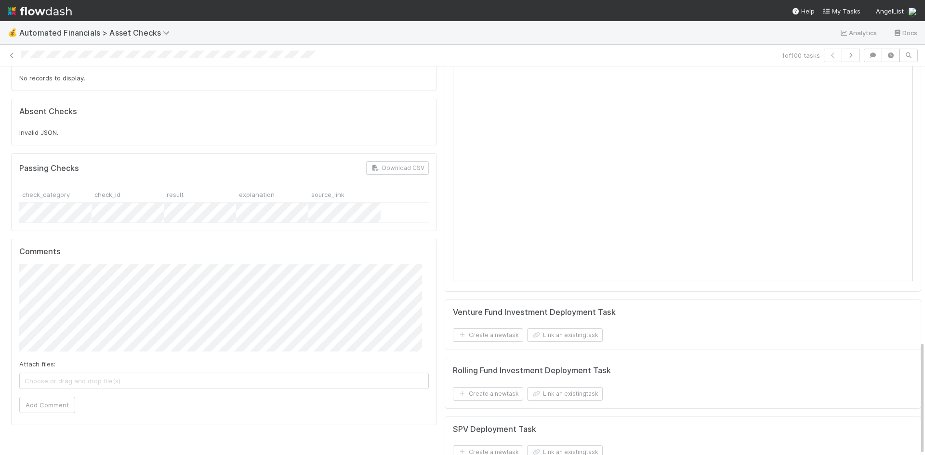
scroll to position [934, 0]
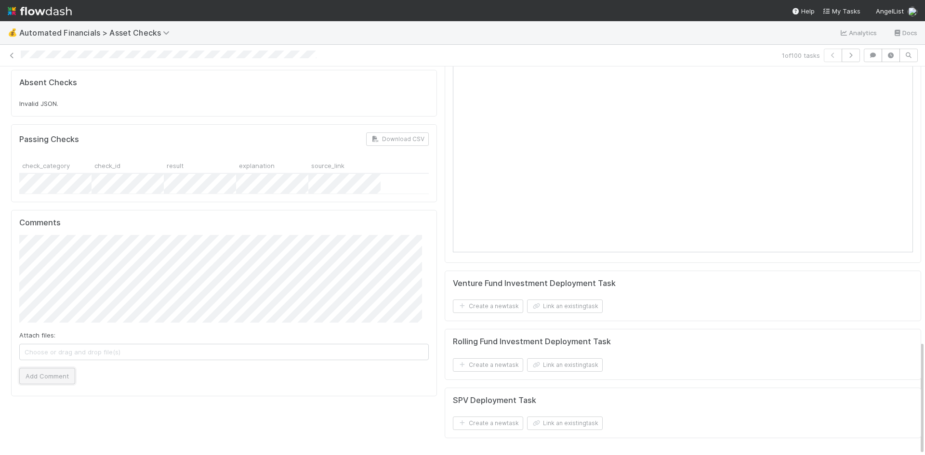
click at [58, 368] on button "Add Comment" at bounding box center [47, 376] width 56 height 16
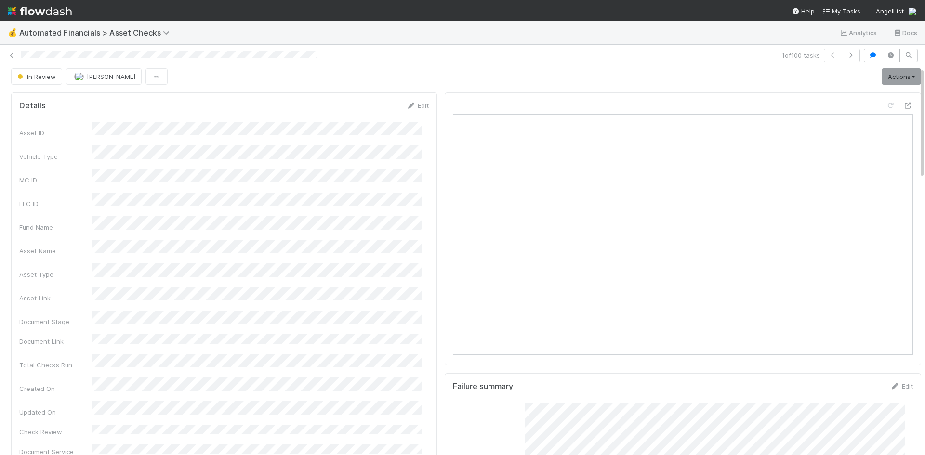
scroll to position [0, 0]
click at [882, 84] on link "Actions" at bounding box center [902, 82] width 40 height 16
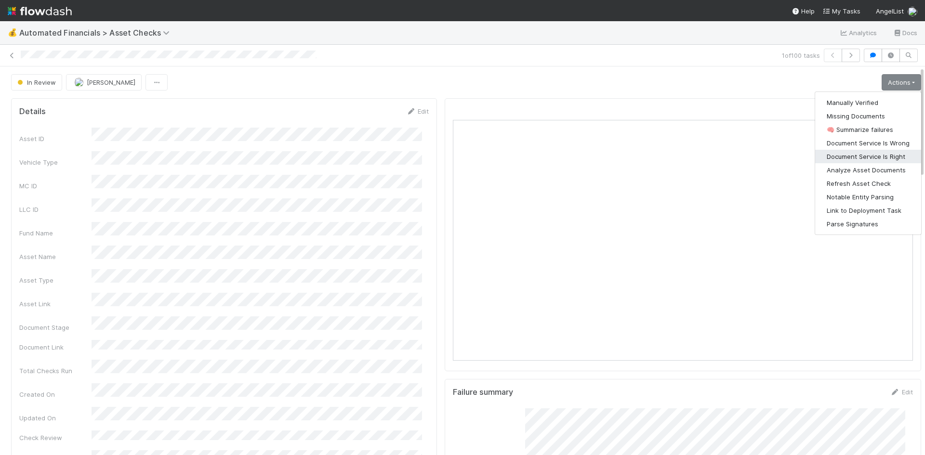
click at [865, 155] on button "Document Service Is Right" at bounding box center [868, 156] width 106 height 13
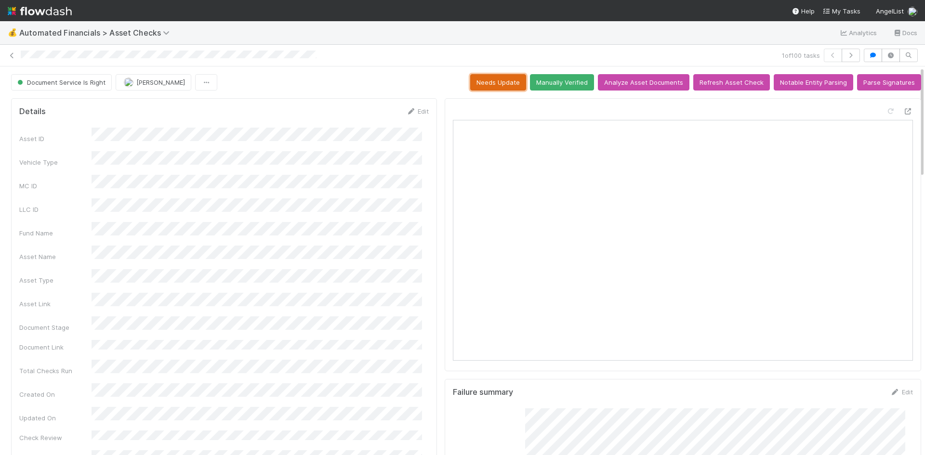
drag, startPoint x: 509, startPoint y: 80, endPoint x: 585, endPoint y: 105, distance: 80.4
click at [509, 81] on button "Needs Update" at bounding box center [498, 82] width 56 height 16
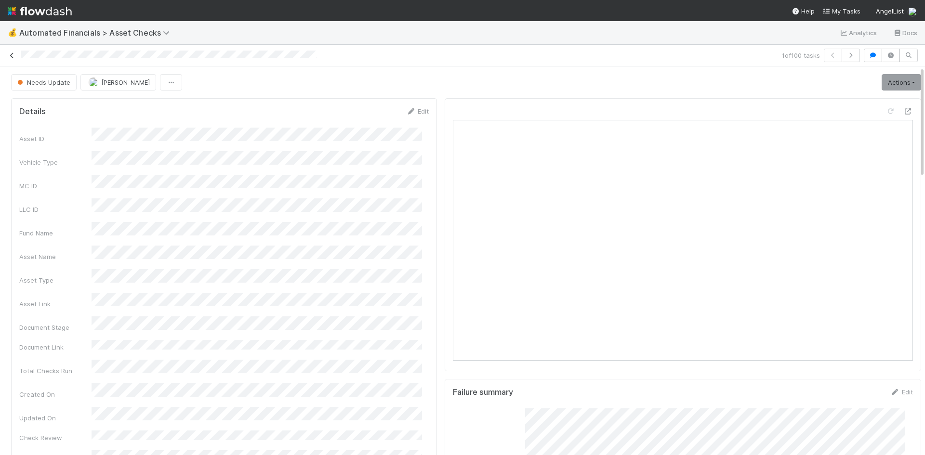
click at [11, 54] on icon at bounding box center [12, 56] width 10 height 6
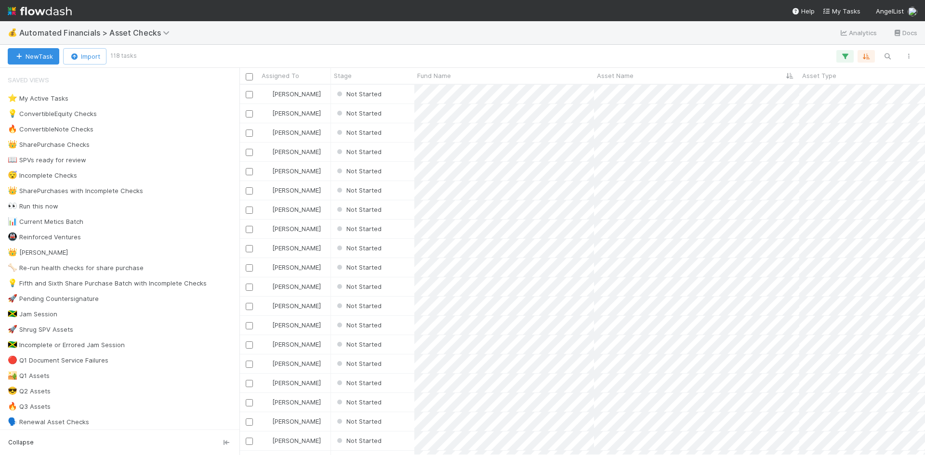
scroll to position [363, 678]
click at [405, 97] on div "Not Started" at bounding box center [372, 94] width 83 height 19
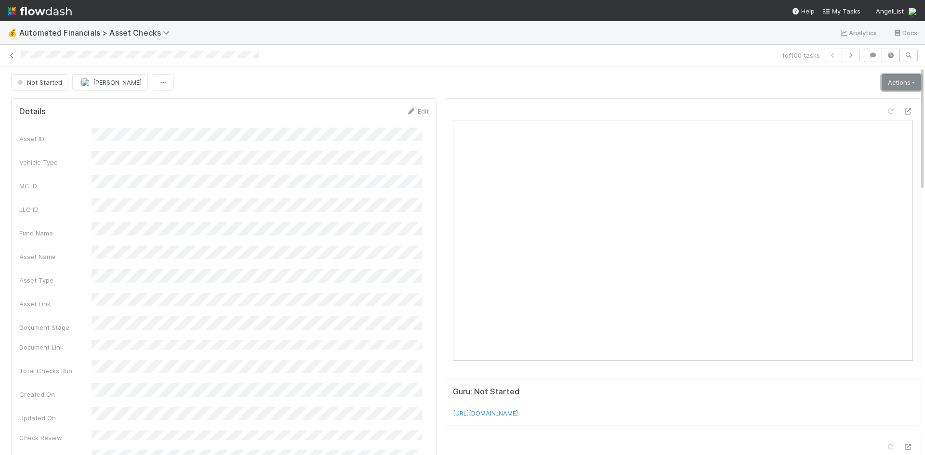
click at [903, 77] on link "Actions" at bounding box center [902, 82] width 40 height 16
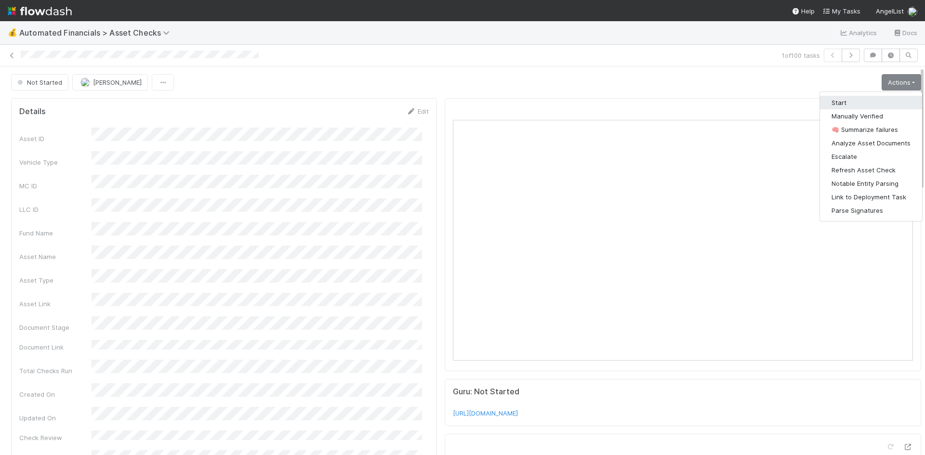
click at [855, 103] on button "Start" at bounding box center [871, 102] width 102 height 13
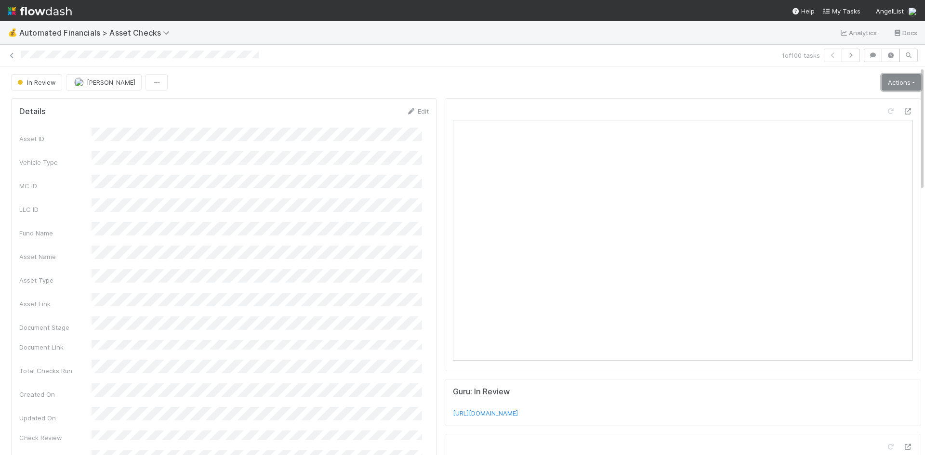
click at [888, 83] on link "Actions" at bounding box center [902, 82] width 40 height 16
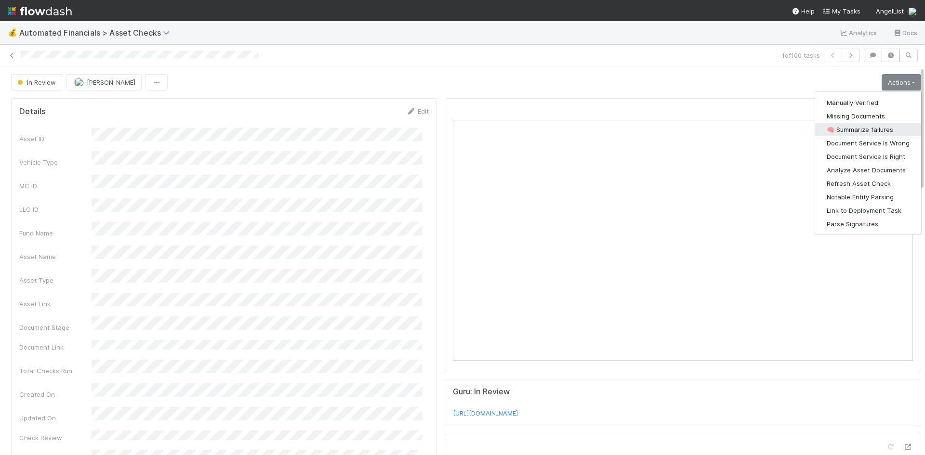
click at [867, 125] on button "🧠 Summarize failures" at bounding box center [868, 129] width 106 height 13
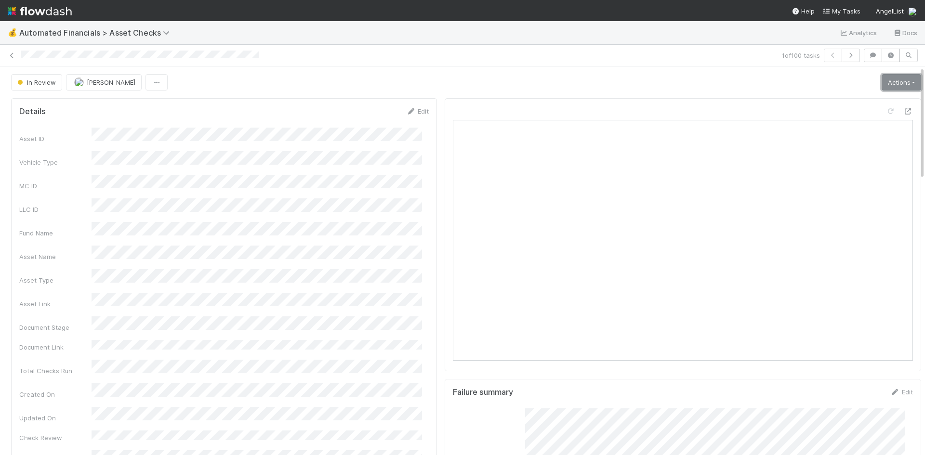
click at [891, 80] on link "Actions" at bounding box center [902, 82] width 40 height 16
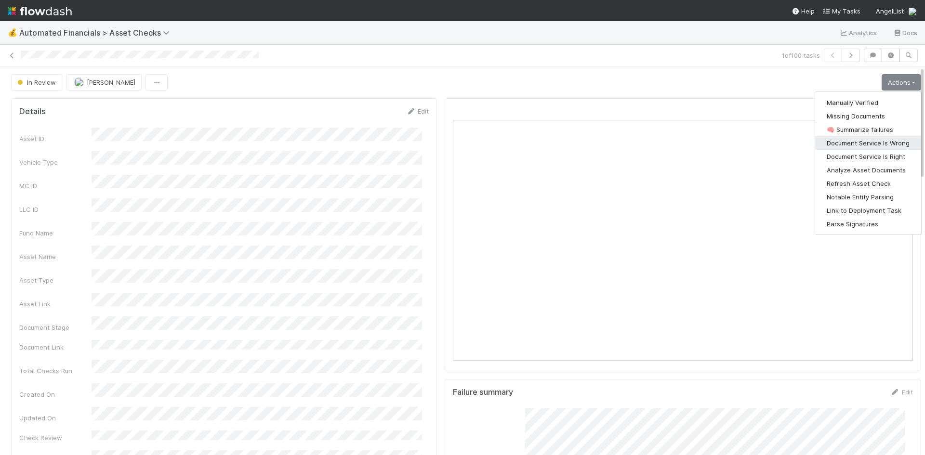
click at [879, 140] on button "Document Service Is Wrong" at bounding box center [868, 142] width 106 height 13
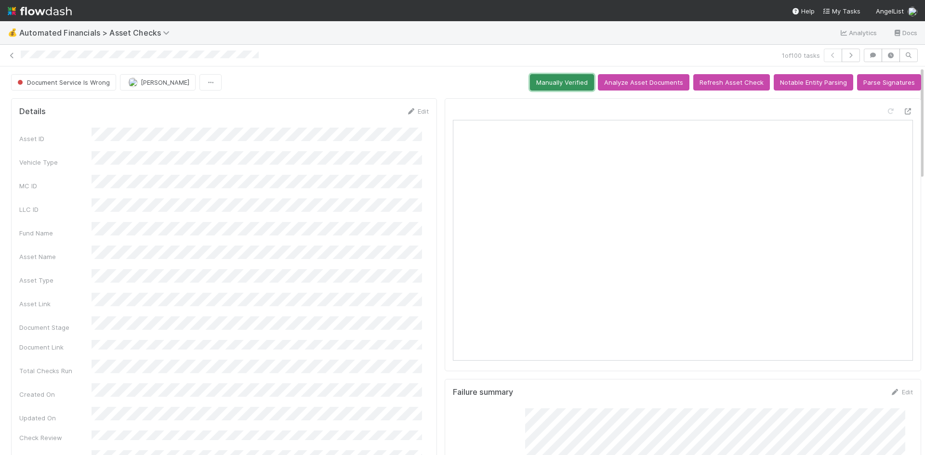
drag, startPoint x: 572, startPoint y: 80, endPoint x: 474, endPoint y: 83, distance: 97.8
click at [572, 80] on button "Manually Verified" at bounding box center [562, 82] width 64 height 16
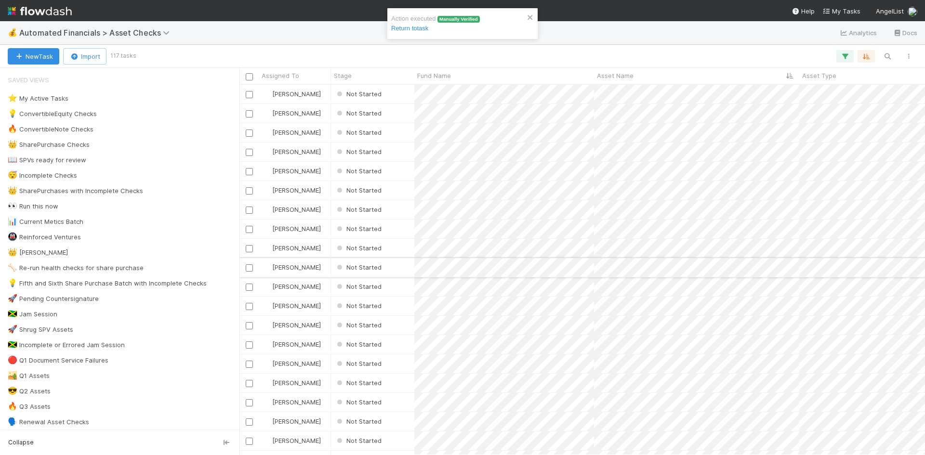
scroll to position [363, 678]
click at [403, 99] on div "Not Started" at bounding box center [372, 94] width 83 height 19
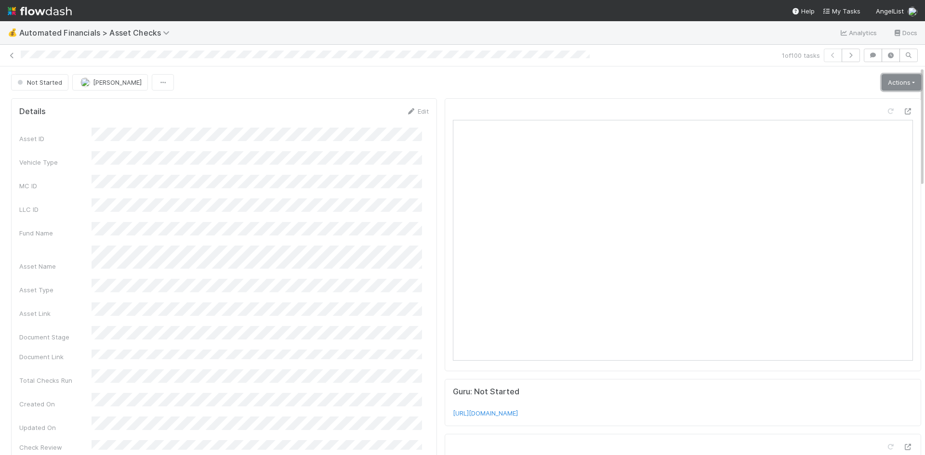
click at [882, 82] on link "Actions" at bounding box center [902, 82] width 40 height 16
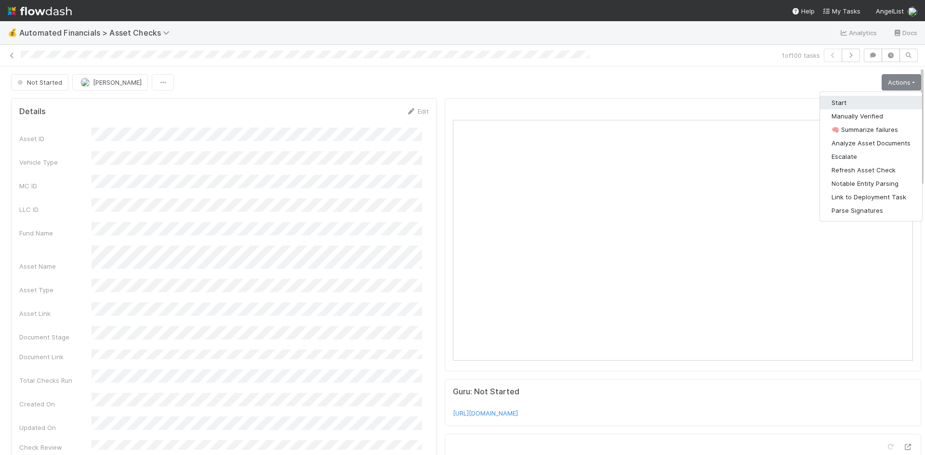
click at [871, 102] on button "Start" at bounding box center [871, 102] width 102 height 13
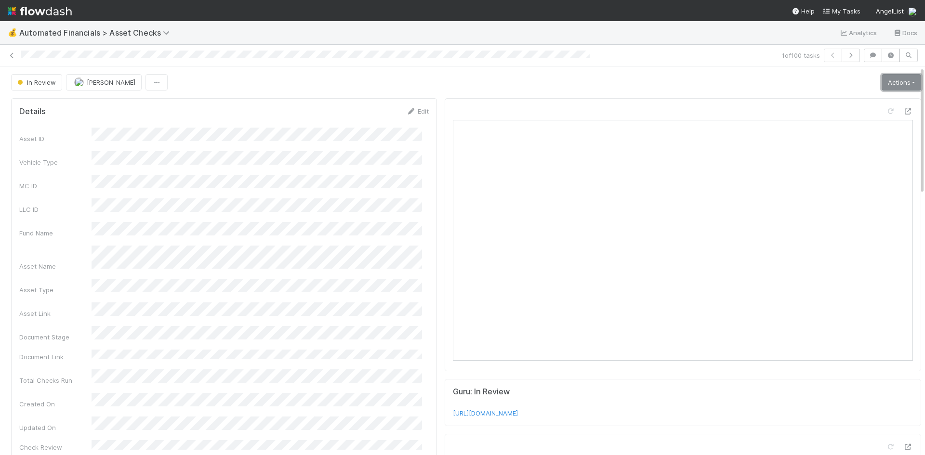
click at [889, 80] on link "Actions" at bounding box center [902, 82] width 40 height 16
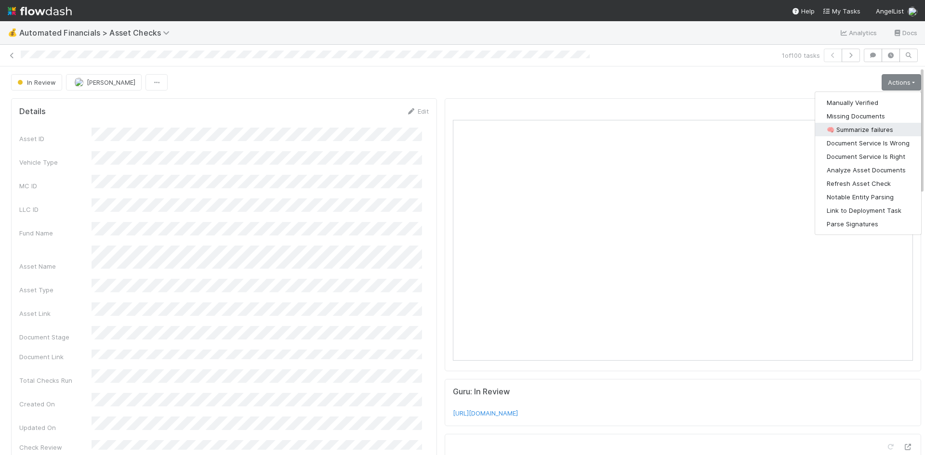
click at [865, 127] on button "🧠 Summarize failures" at bounding box center [868, 129] width 106 height 13
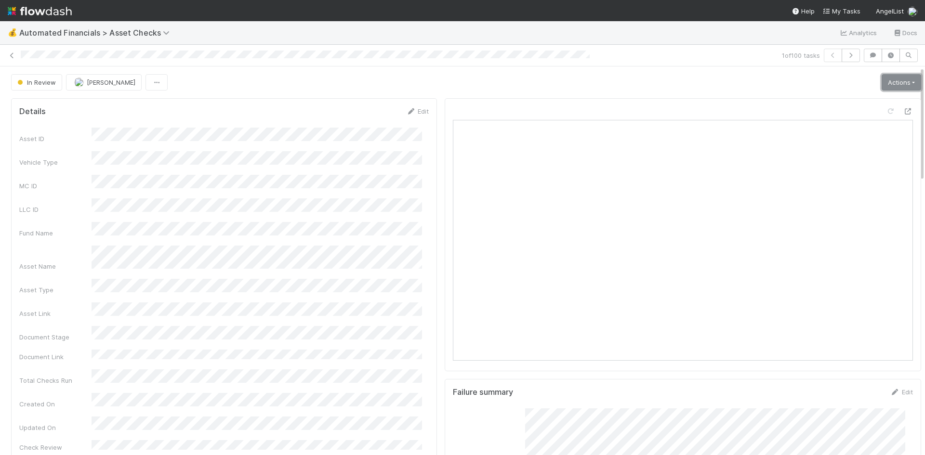
click at [884, 81] on link "Actions" at bounding box center [902, 82] width 40 height 16
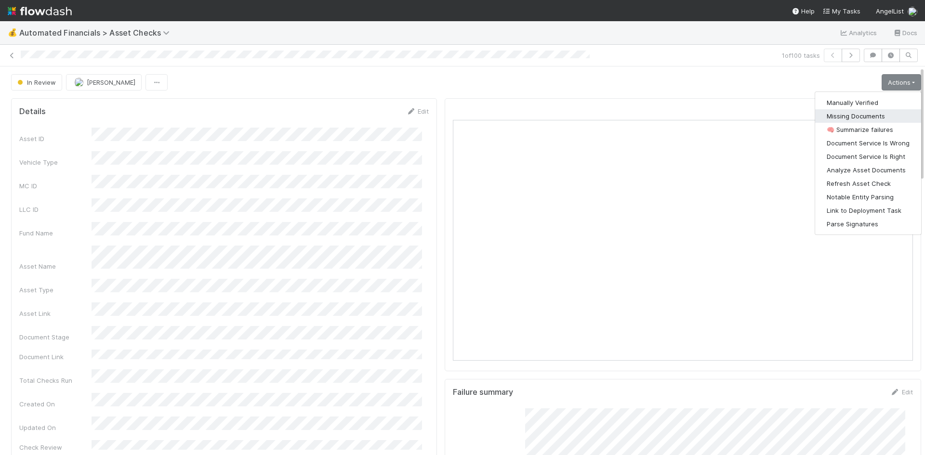
click at [870, 113] on button "Missing Documents" at bounding box center [868, 115] width 106 height 13
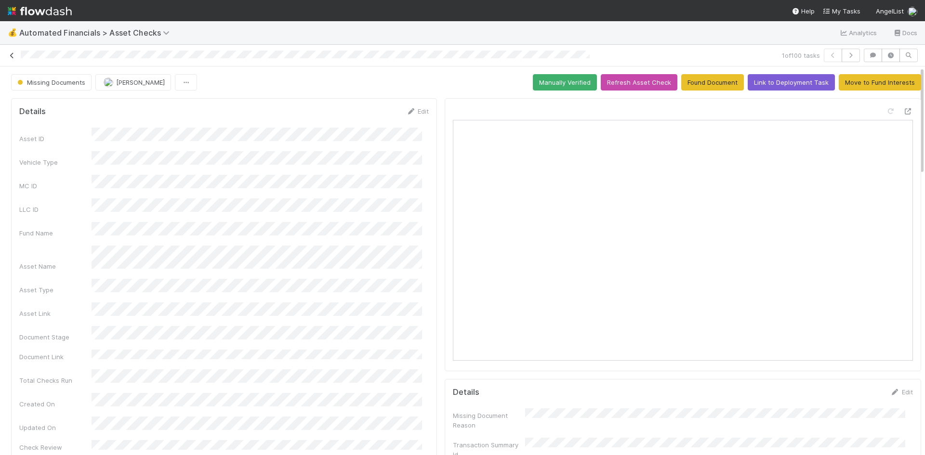
click at [13, 51] on link at bounding box center [12, 56] width 10 height 10
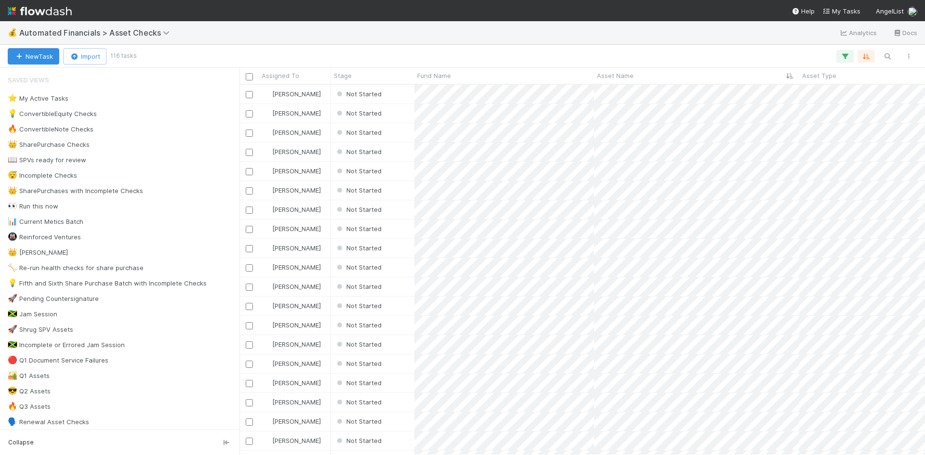
scroll to position [363, 678]
click at [404, 94] on div "Not Started" at bounding box center [372, 94] width 83 height 19
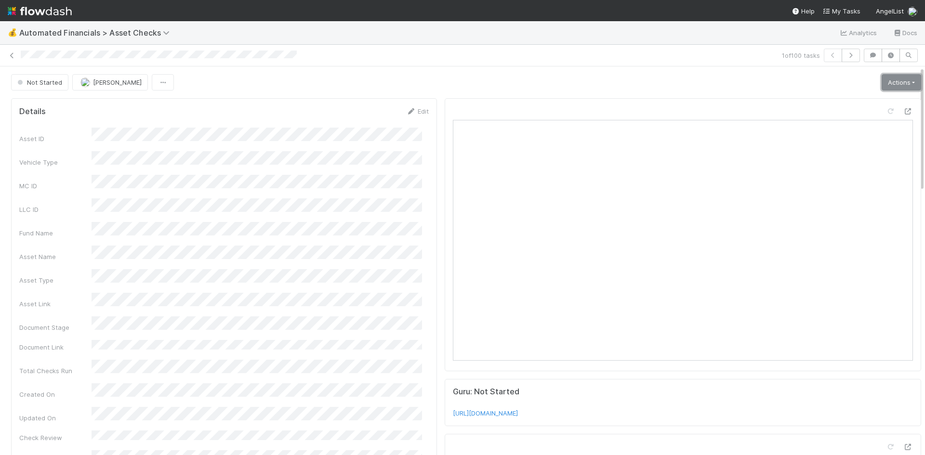
click at [888, 82] on link "Actions" at bounding box center [902, 82] width 40 height 16
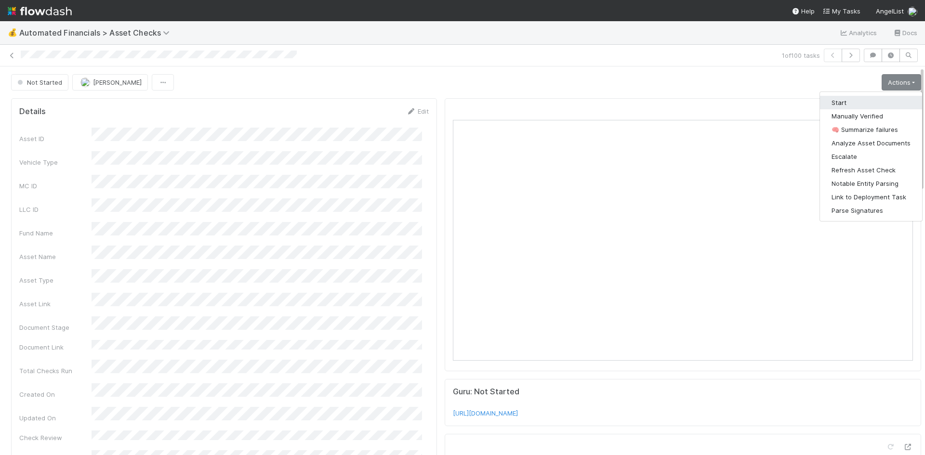
click at [870, 99] on button "Start" at bounding box center [871, 102] width 102 height 13
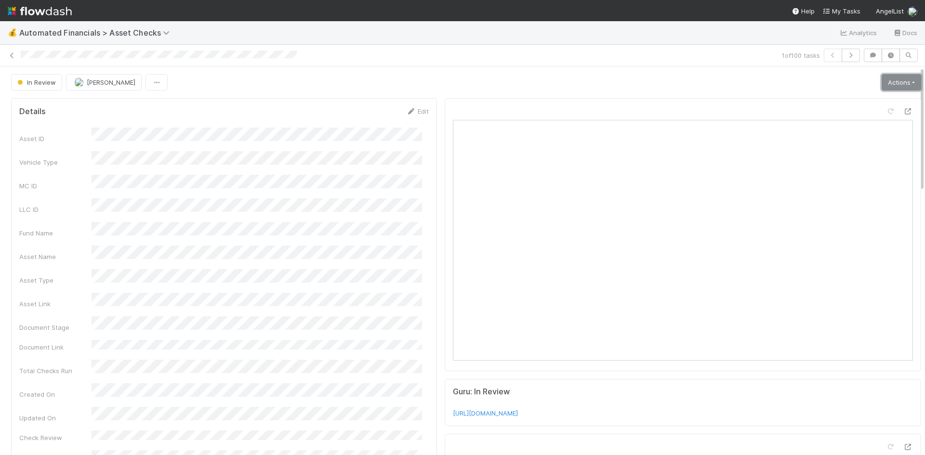
click at [887, 79] on link "Actions" at bounding box center [902, 82] width 40 height 16
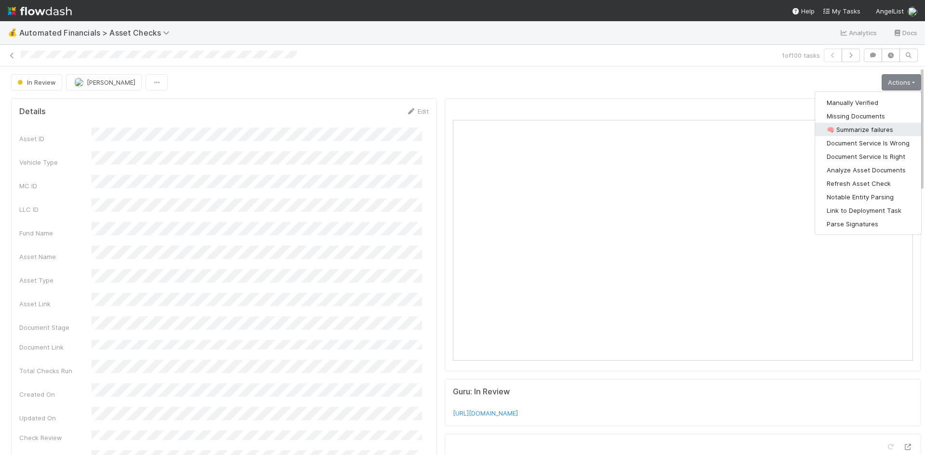
click at [866, 131] on button "🧠 Summarize failures" at bounding box center [868, 129] width 106 height 13
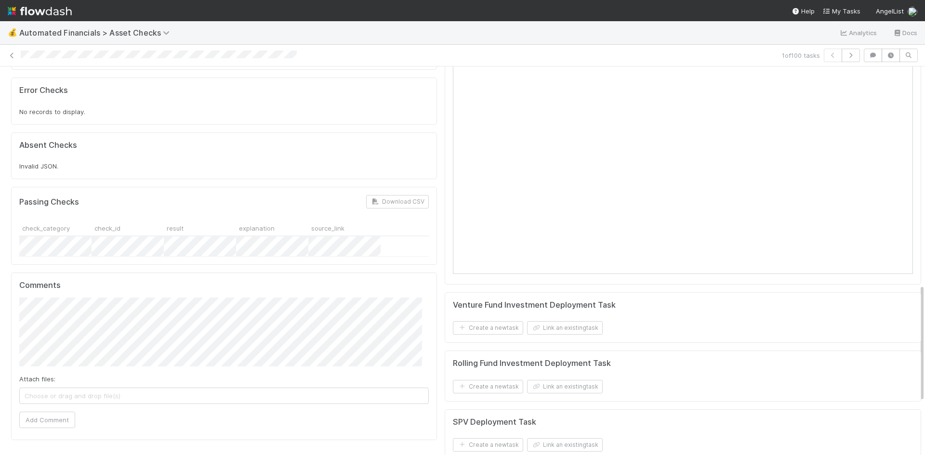
scroll to position [893, 0]
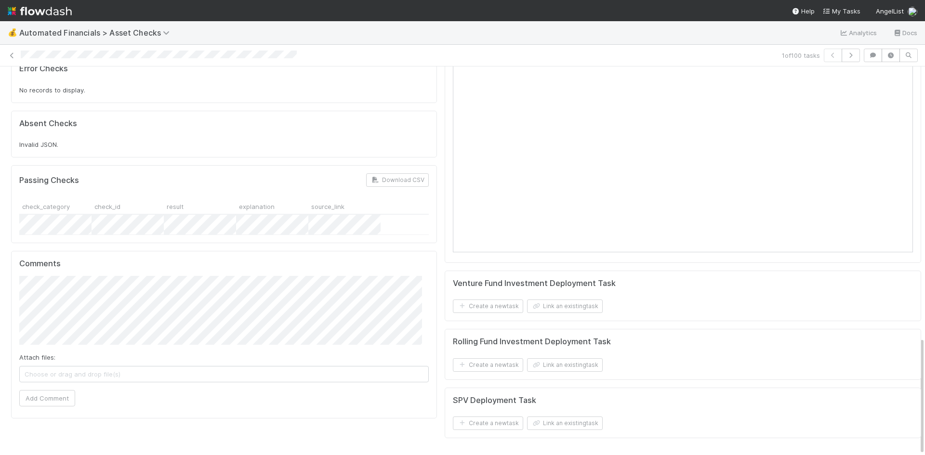
click at [136, 367] on span "Choose or drag and drop file(s)" at bounding box center [224, 374] width 408 height 15
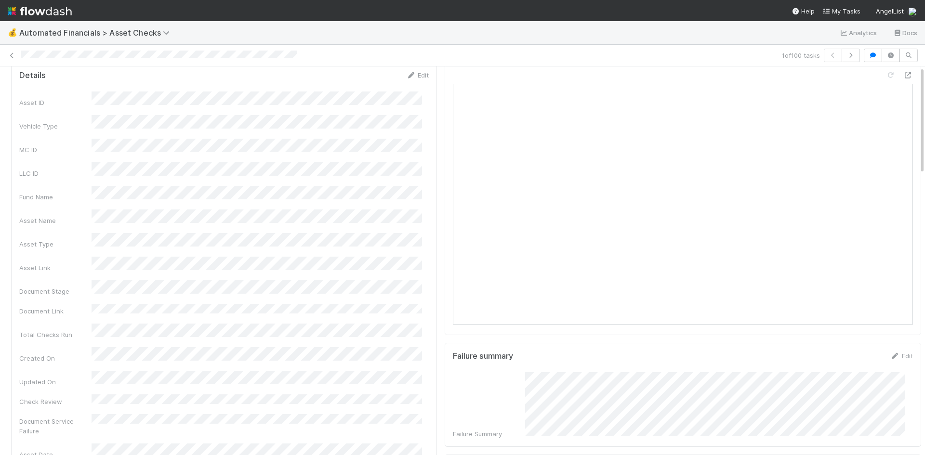
scroll to position [0, 0]
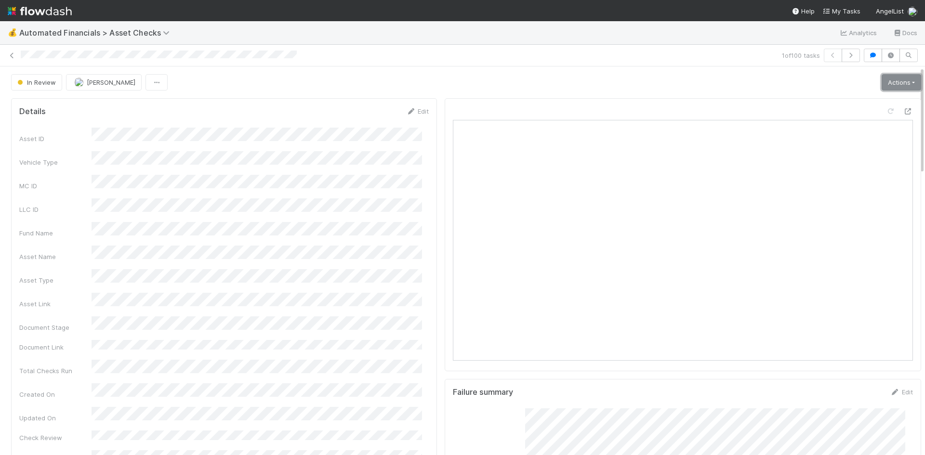
click at [893, 83] on link "Actions" at bounding box center [902, 82] width 40 height 16
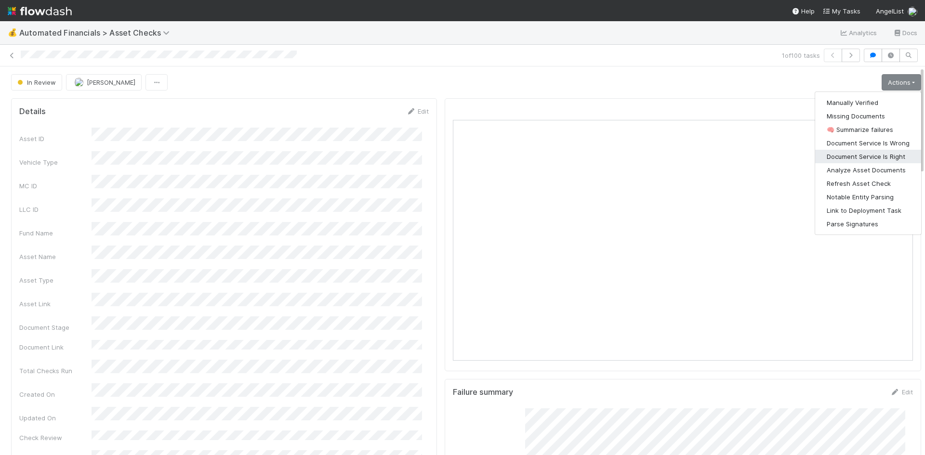
click at [866, 152] on button "Document Service Is Right" at bounding box center [868, 156] width 106 height 13
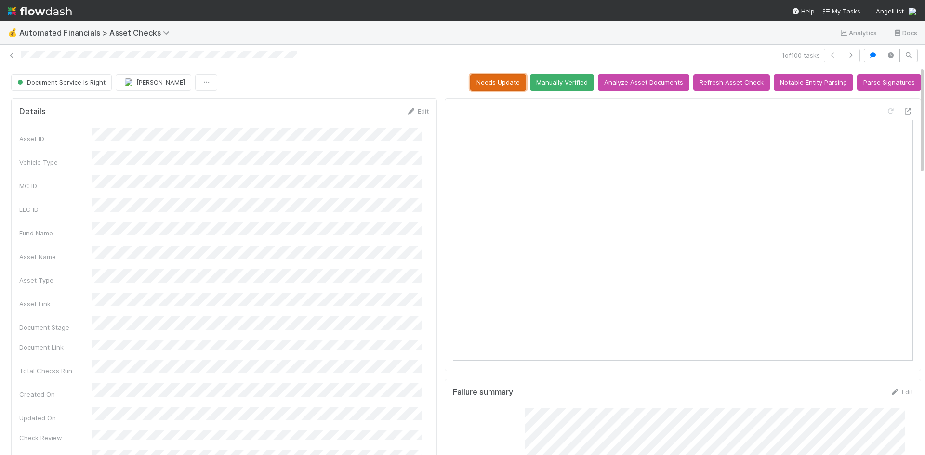
click at [493, 80] on button "Needs Update" at bounding box center [498, 82] width 56 height 16
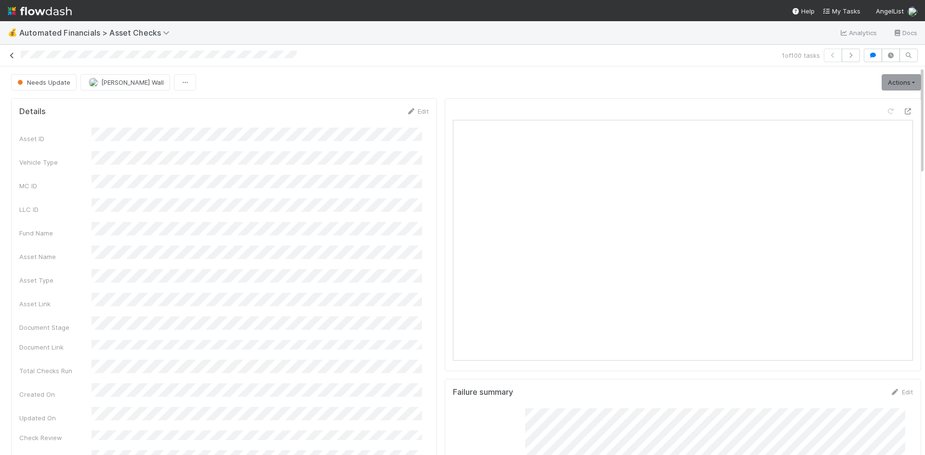
click at [12, 54] on icon at bounding box center [12, 56] width 10 height 6
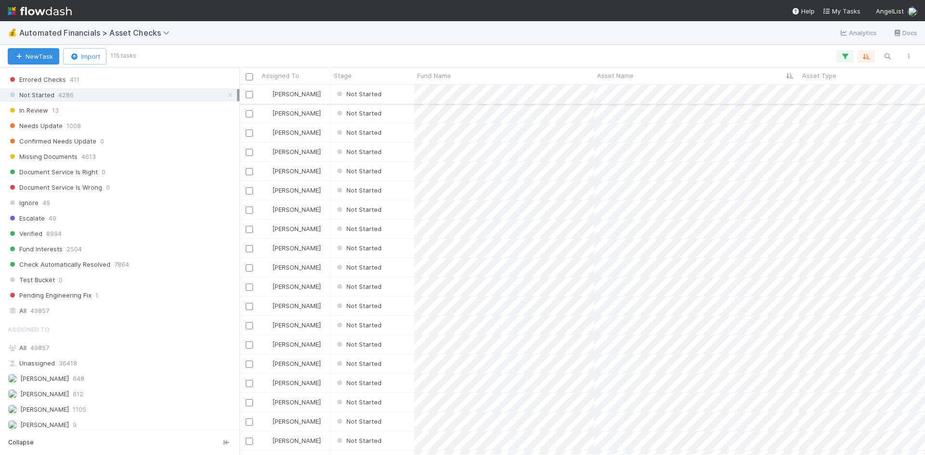
click at [396, 98] on div "Not Started" at bounding box center [372, 94] width 83 height 19
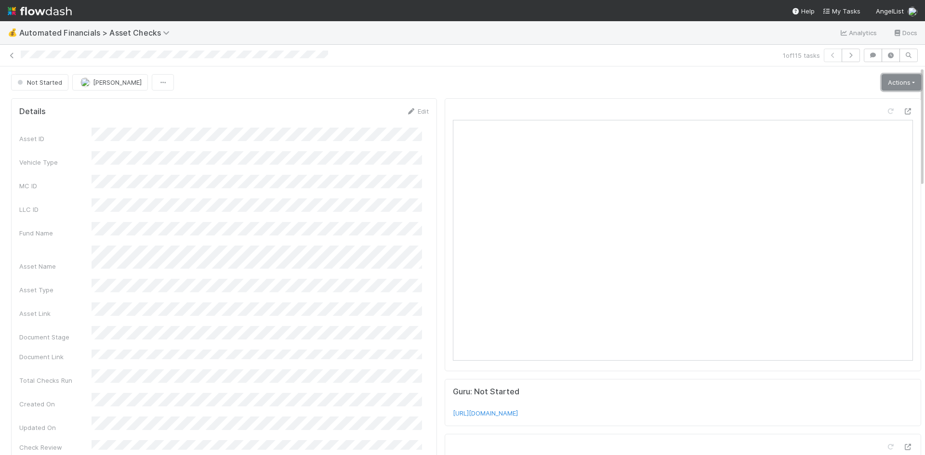
click at [882, 79] on link "Actions" at bounding box center [902, 82] width 40 height 16
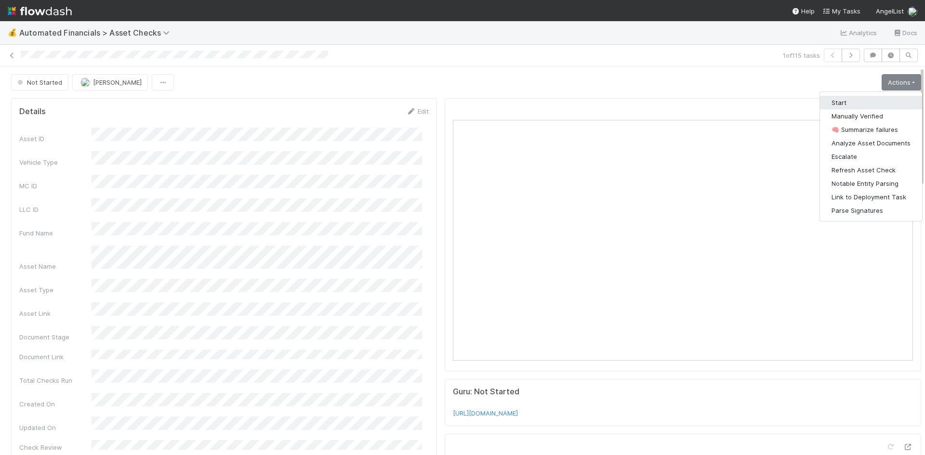
click at [856, 97] on button "Start" at bounding box center [871, 102] width 102 height 13
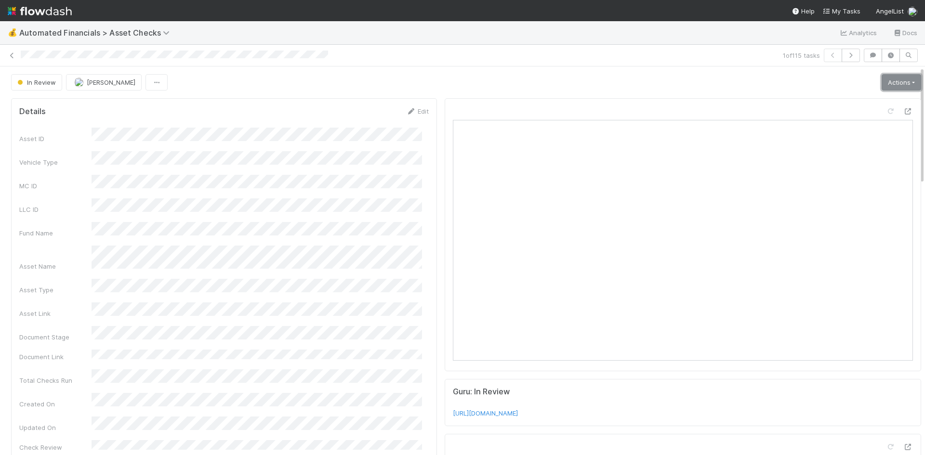
click at [892, 85] on link "Actions" at bounding box center [902, 82] width 40 height 16
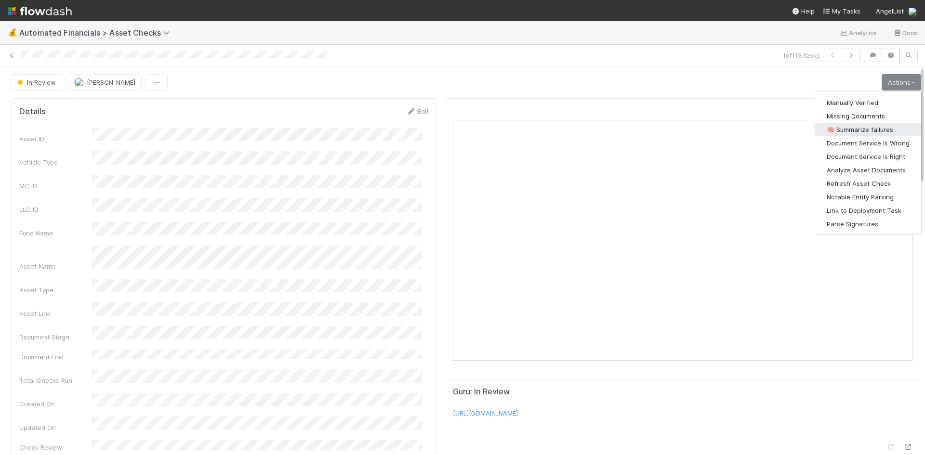
click at [864, 129] on button "🧠 Summarize failures" at bounding box center [868, 129] width 106 height 13
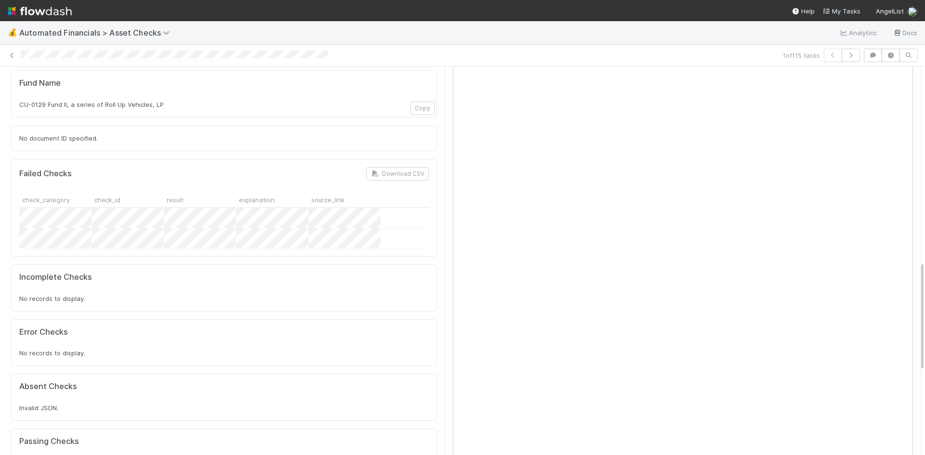
scroll to position [867, 0]
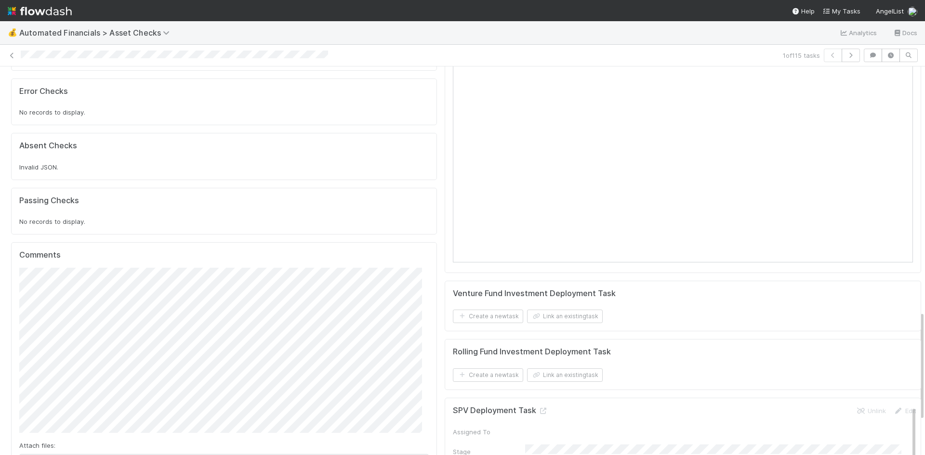
click at [129, 455] on span "Choose or drag and drop file(s)" at bounding box center [224, 462] width 408 height 15
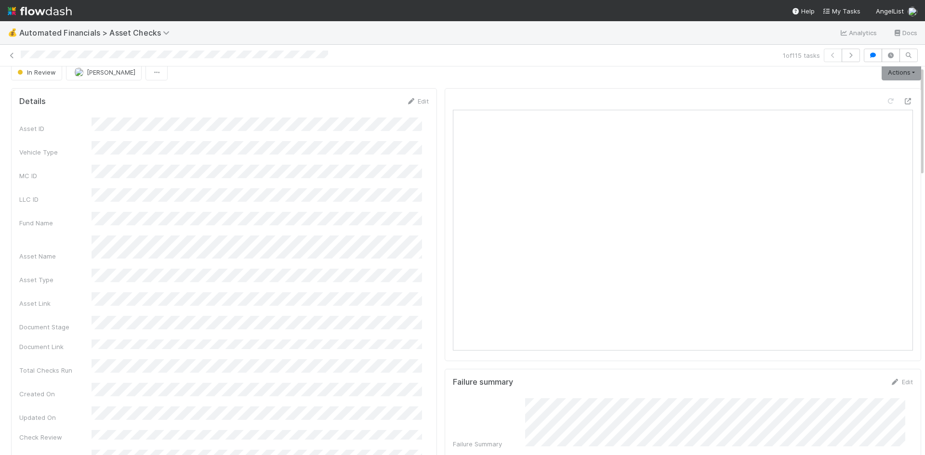
scroll to position [0, 0]
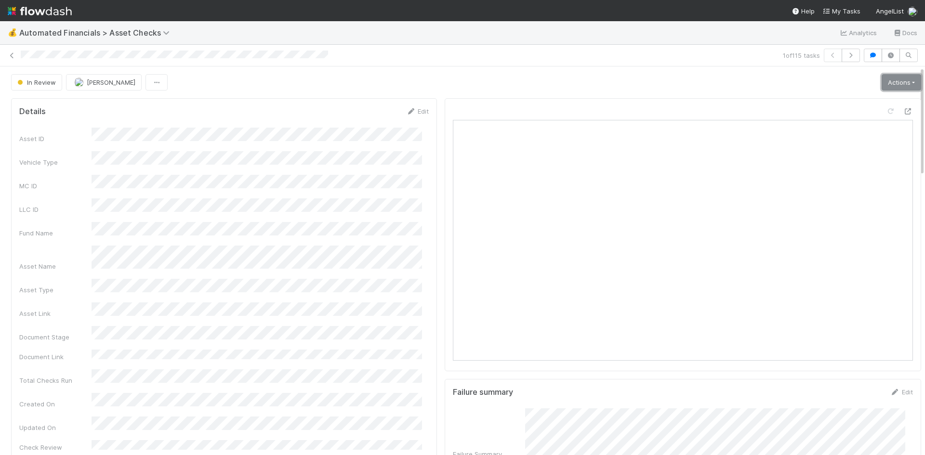
click at [882, 83] on link "Actions" at bounding box center [902, 82] width 40 height 16
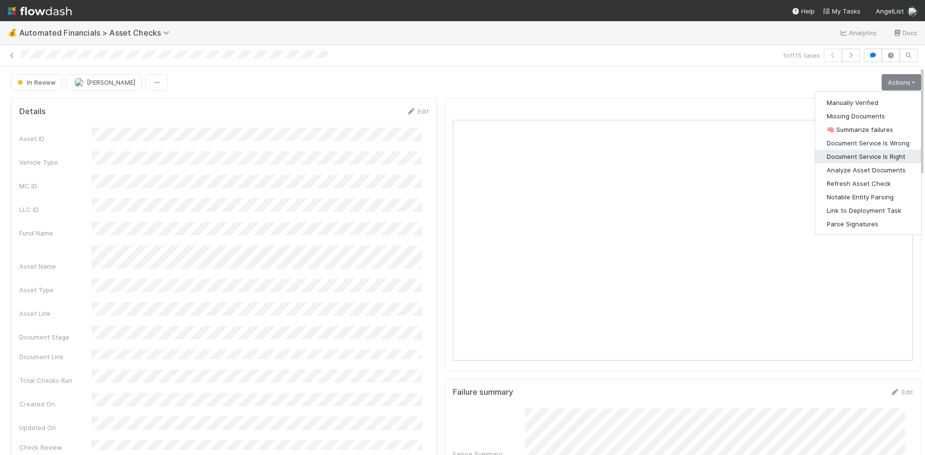
click at [859, 157] on button "Document Service Is Right" at bounding box center [868, 156] width 106 height 13
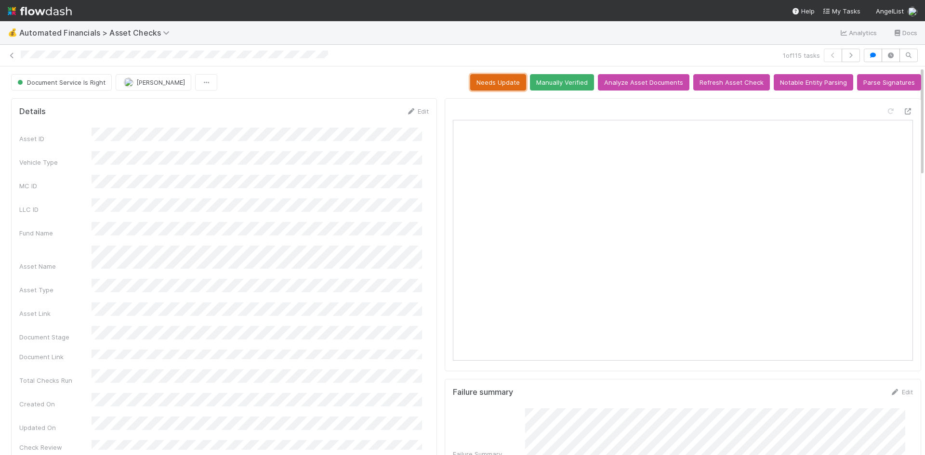
click at [483, 82] on button "Needs Update" at bounding box center [498, 82] width 56 height 16
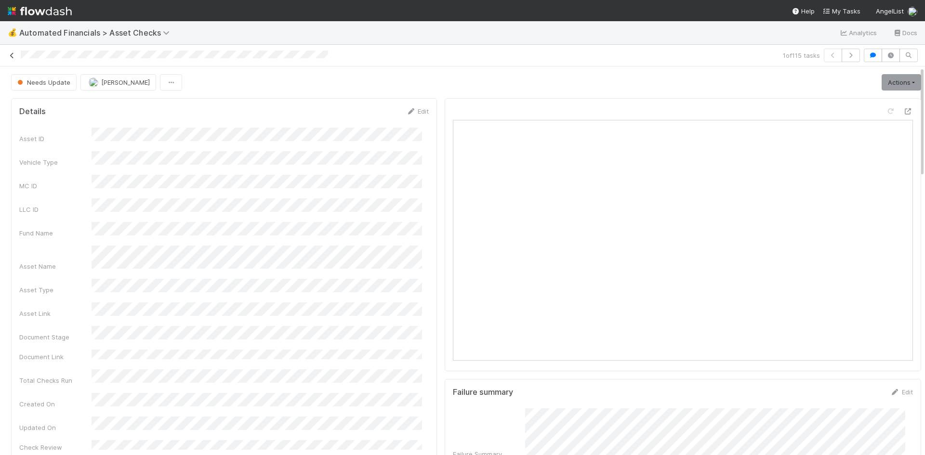
click at [10, 55] on icon at bounding box center [12, 56] width 10 height 6
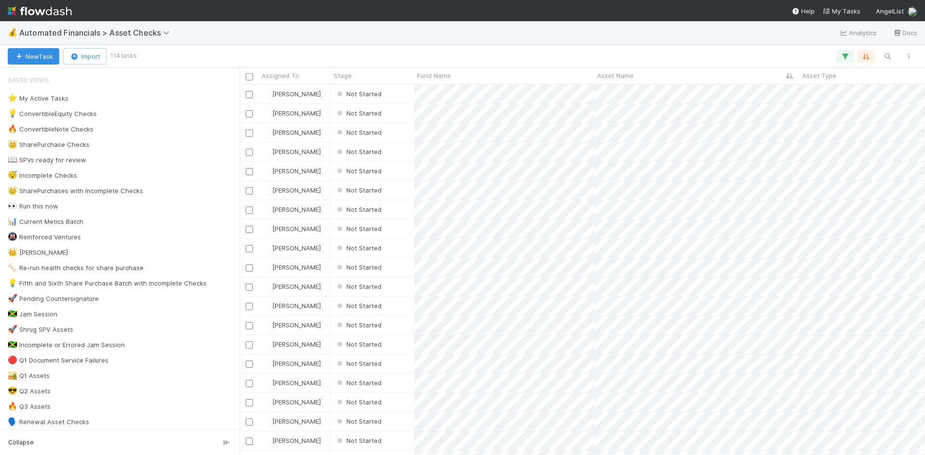
scroll to position [8, 8]
click at [851, 53] on button "button" at bounding box center [844, 56] width 17 height 13
click at [830, 106] on icon at bounding box center [832, 107] width 10 height 6
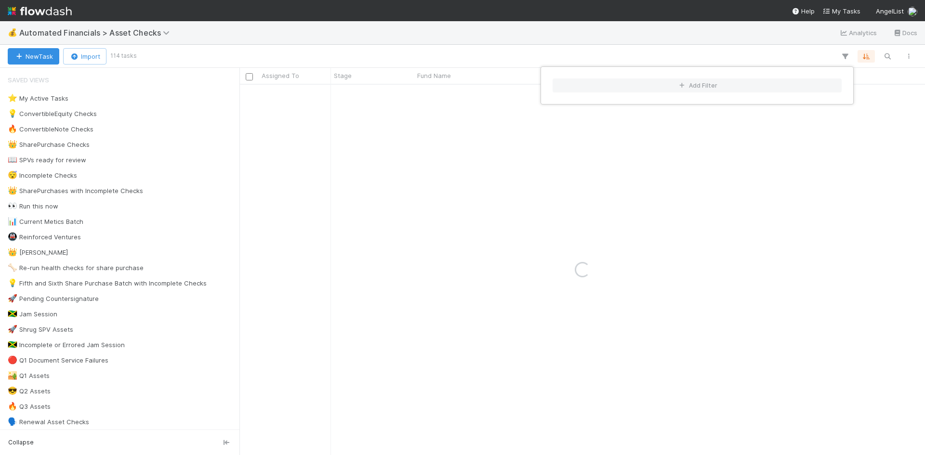
drag, startPoint x: 735, startPoint y: 34, endPoint x: 596, endPoint y: 207, distance: 221.3
click at [735, 34] on div "Add Filter" at bounding box center [462, 227] width 925 height 455
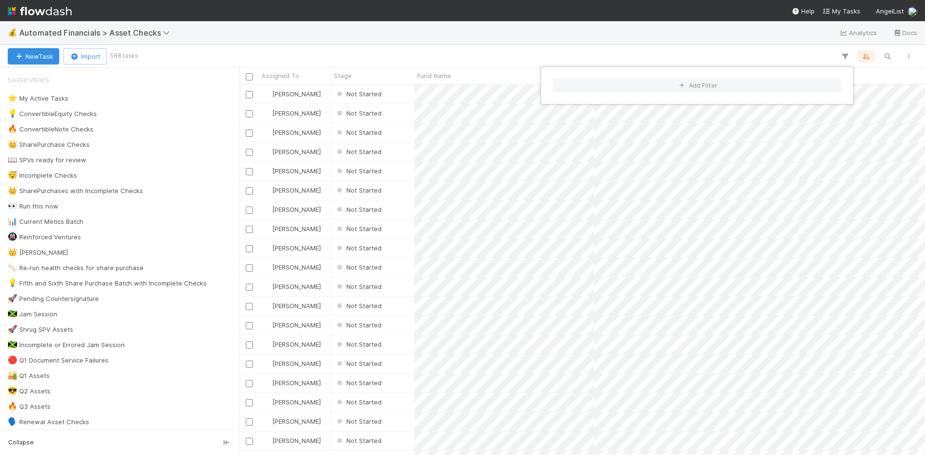
scroll to position [363, 678]
click at [323, 39] on div "Add Filter" at bounding box center [462, 227] width 925 height 455
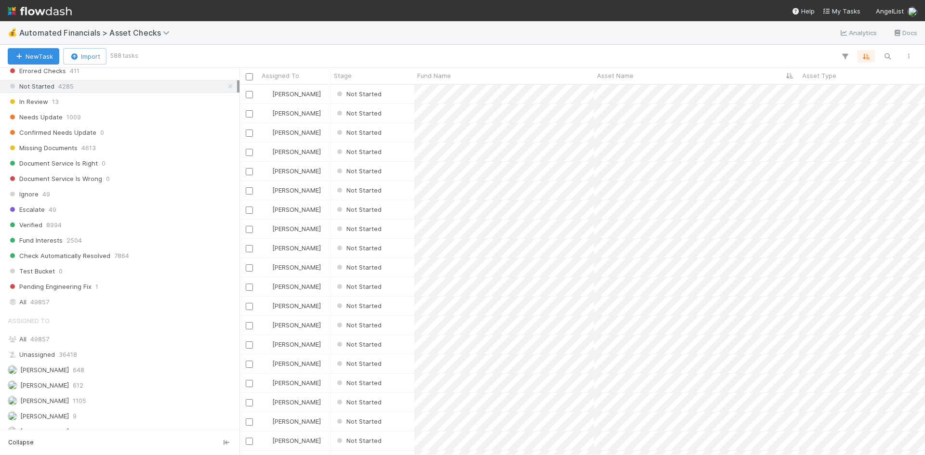
scroll to position [634, 0]
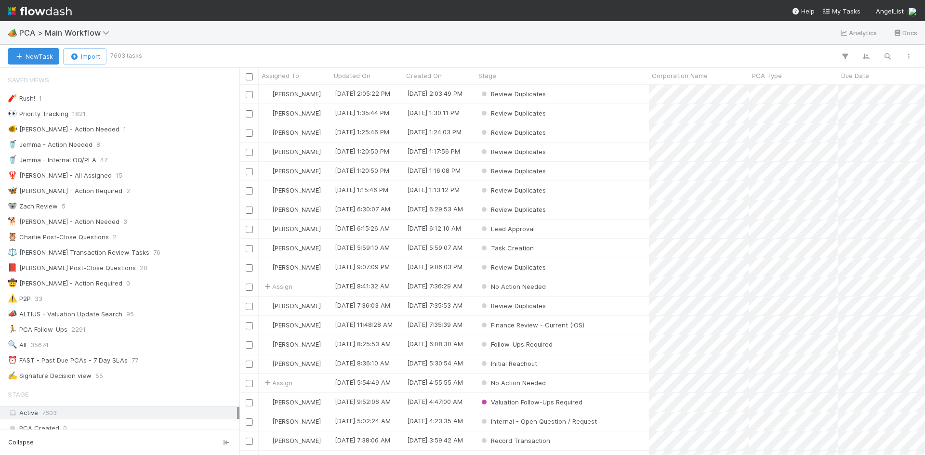
scroll to position [8, 8]
click at [76, 32] on span "PCA > Main Workflow" at bounding box center [66, 33] width 95 height 10
click at [312, 36] on div "Search workflows" at bounding box center [462, 227] width 925 height 455
click at [102, 29] on span "PCA > Main Workflow" at bounding box center [66, 33] width 95 height 10
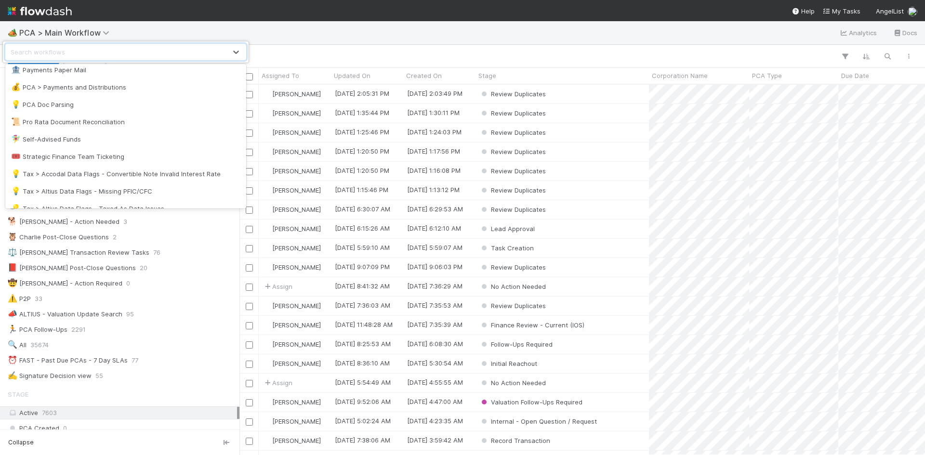
scroll to position [753, 0]
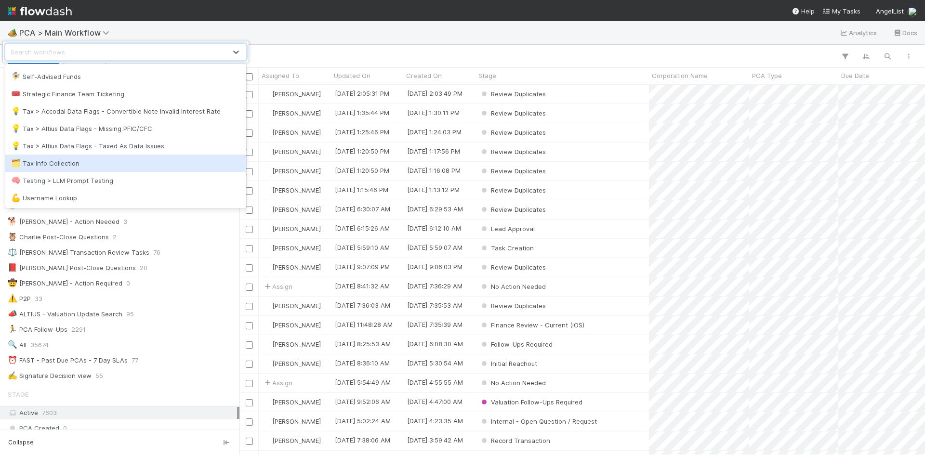
click at [129, 171] on div "🗂️ Tax Info Collection" at bounding box center [125, 163] width 241 height 17
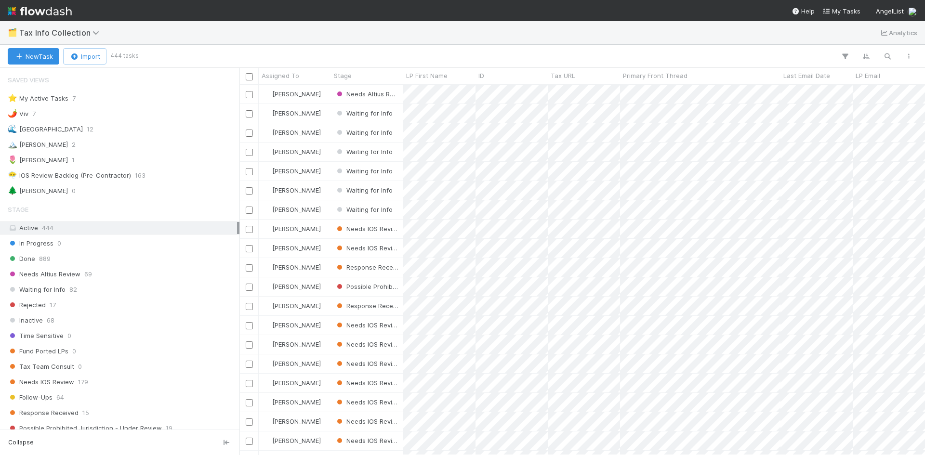
scroll to position [363, 678]
click at [100, 411] on div "Response Received 15" at bounding box center [122, 413] width 229 height 12
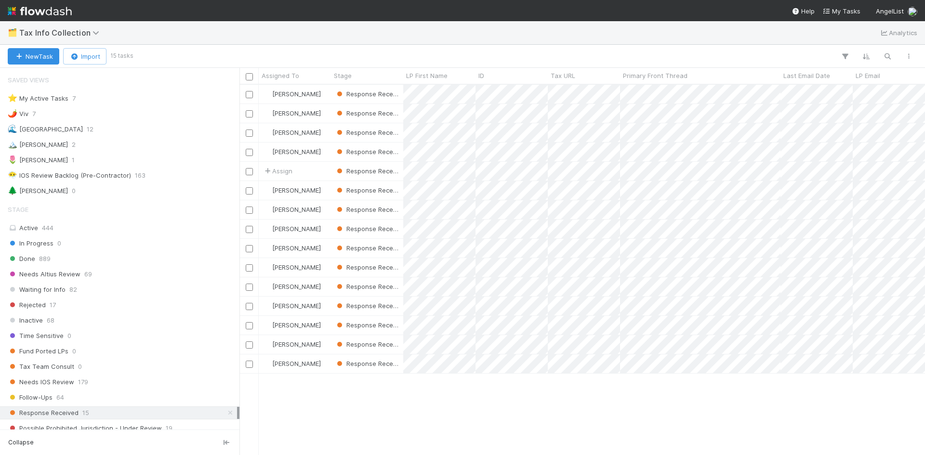
scroll to position [363, 678]
click at [145, 101] on div "⭐ My Active Tasks 7" at bounding box center [122, 98] width 229 height 12
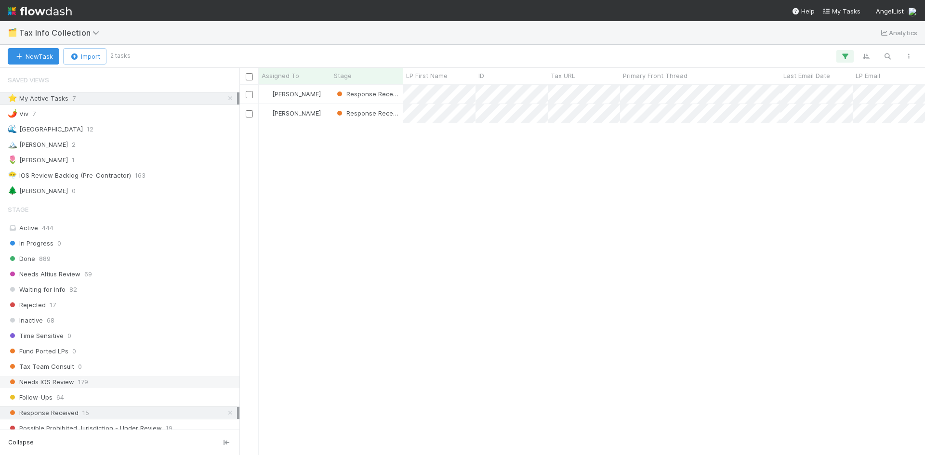
scroll to position [363, 678]
click at [225, 414] on icon at bounding box center [230, 413] width 10 height 6
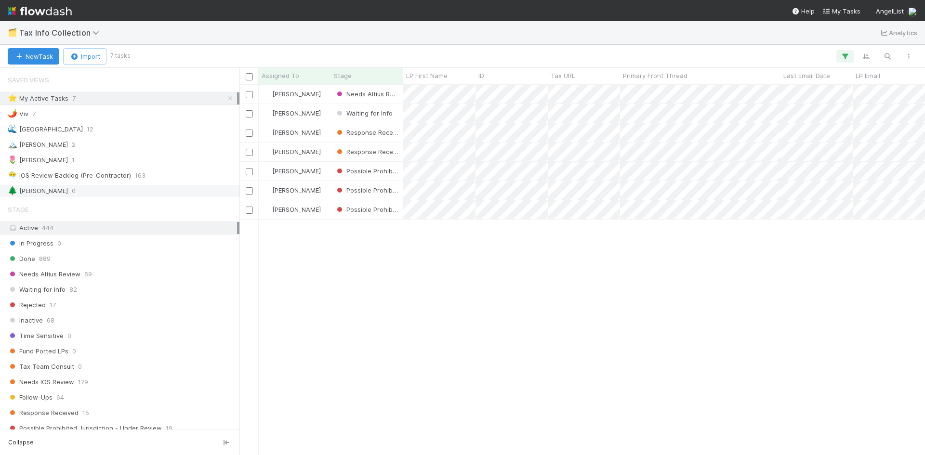
scroll to position [363, 678]
click at [115, 187] on div "🌲 William 0" at bounding box center [122, 191] width 229 height 12
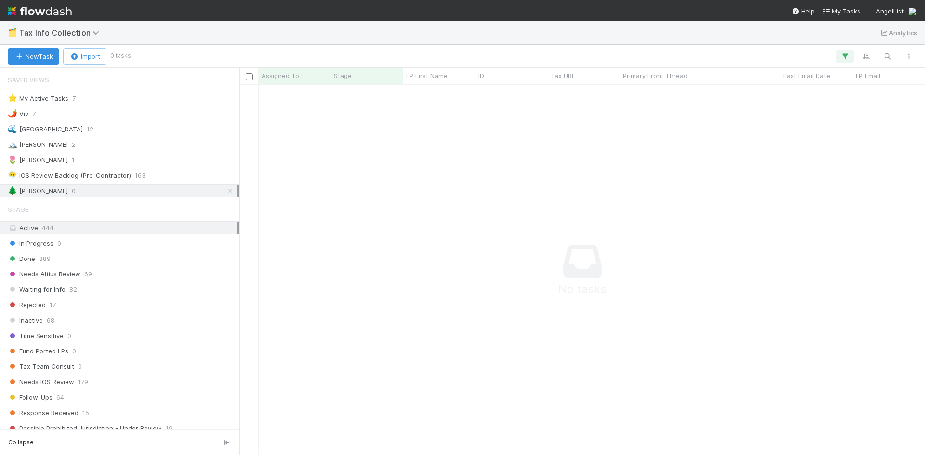
scroll to position [356, 678]
click at [112, 98] on div "⭐ My Active Tasks 7" at bounding box center [122, 98] width 229 height 12
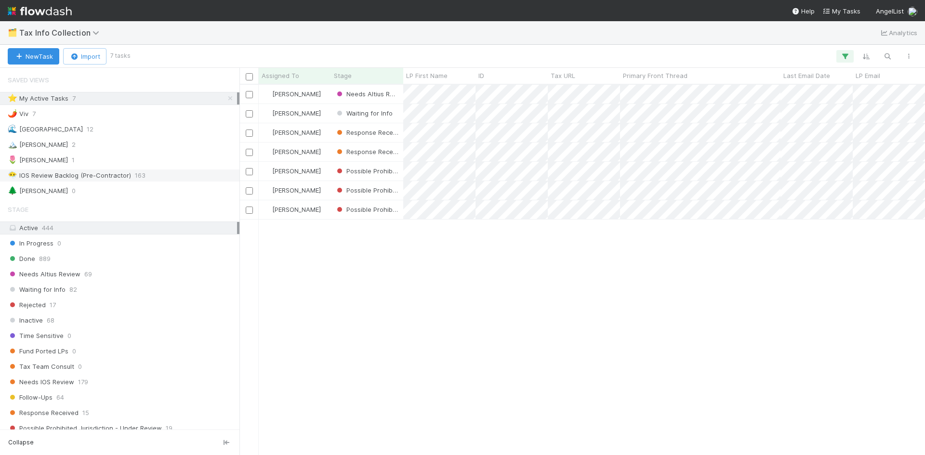
scroll to position [363, 678]
click at [127, 193] on div "🌲 William 0" at bounding box center [122, 191] width 229 height 12
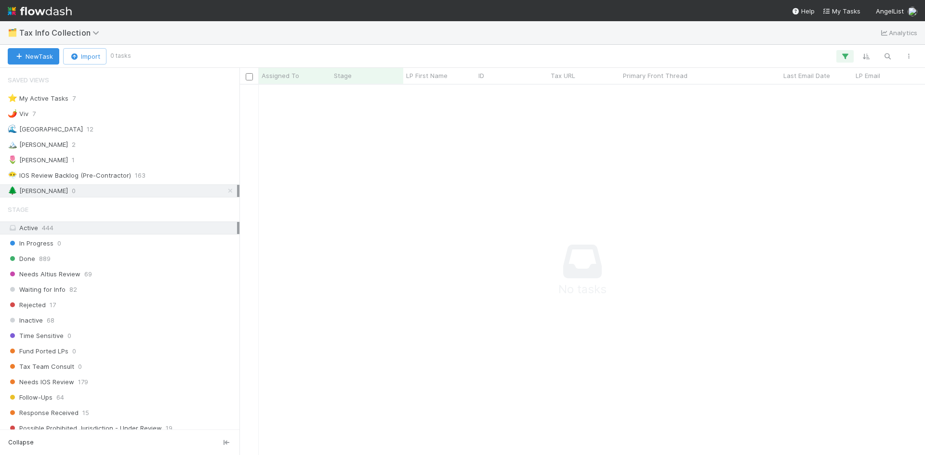
scroll to position [356, 678]
click at [225, 190] on icon at bounding box center [230, 191] width 10 height 6
click at [99, 104] on div "⭐ My Active Tasks 7" at bounding box center [122, 98] width 229 height 12
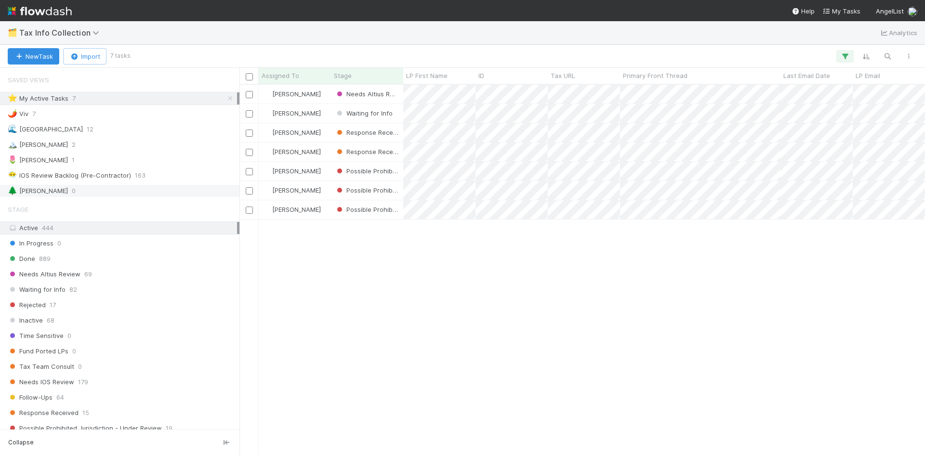
scroll to position [363, 678]
click at [109, 160] on div "🌷 Meg 1" at bounding box center [122, 160] width 229 height 12
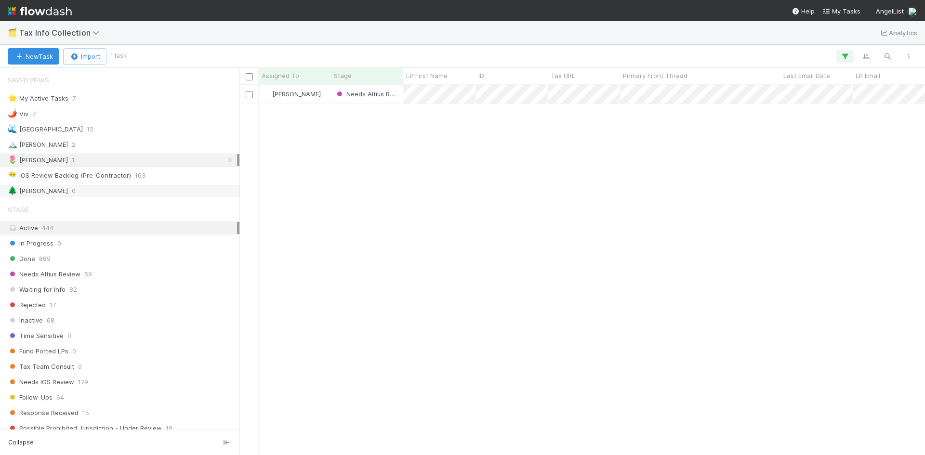
scroll to position [363, 678]
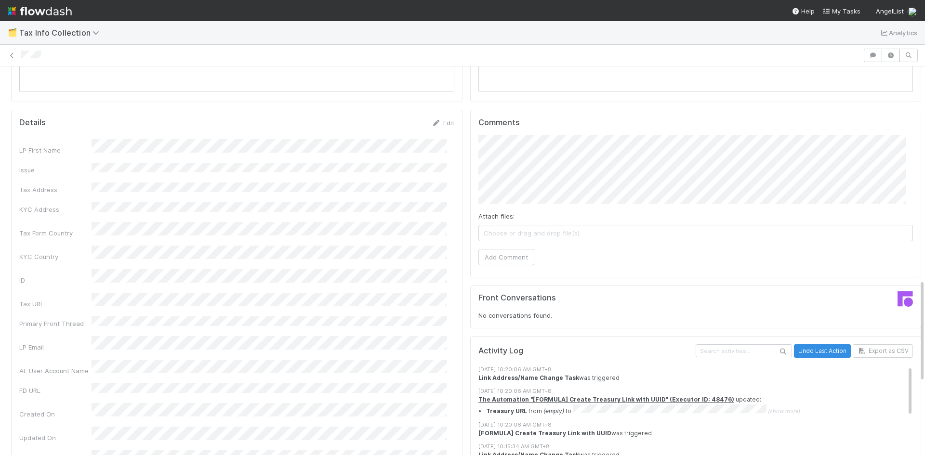
scroll to position [819, 0]
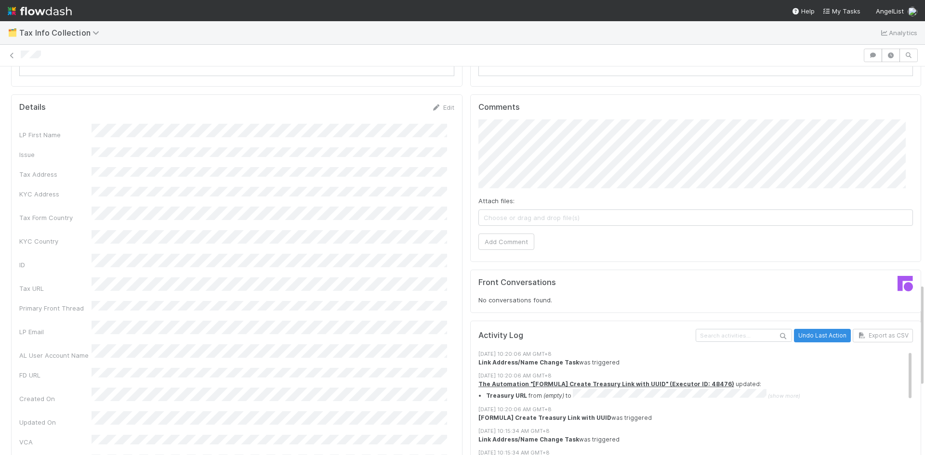
drag, startPoint x: 435, startPoint y: 99, endPoint x: 369, endPoint y: 120, distance: 69.8
click at [434, 104] on link "Edit" at bounding box center [443, 108] width 23 height 8
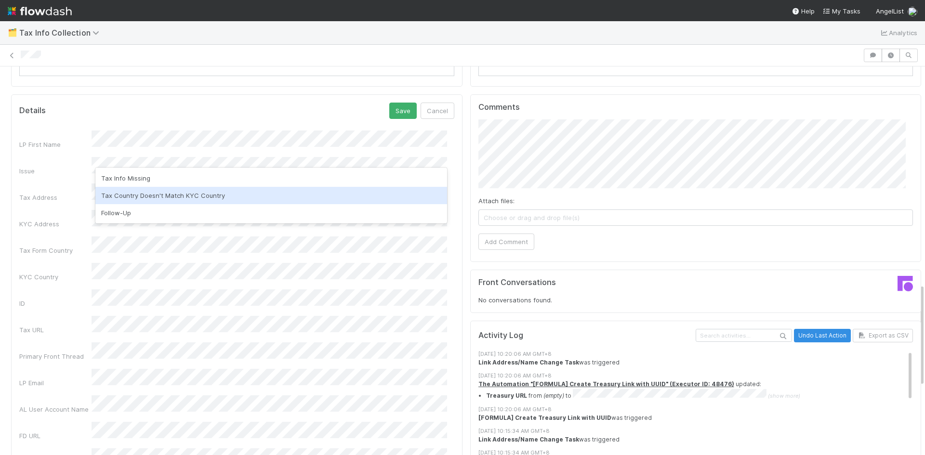
click at [190, 196] on div "Tax Country Doesn't Match KYC Country" at bounding box center [271, 195] width 352 height 17
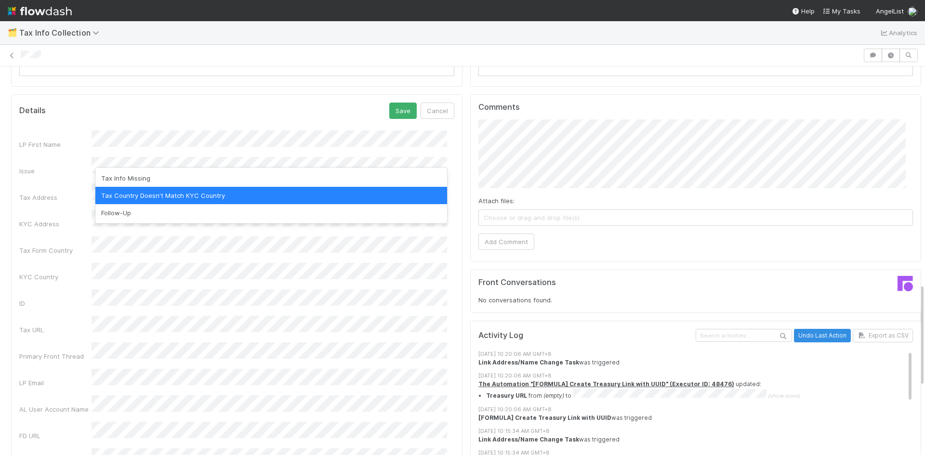
click at [194, 197] on div "Tax Country Doesn't Match KYC Country" at bounding box center [271, 195] width 352 height 17
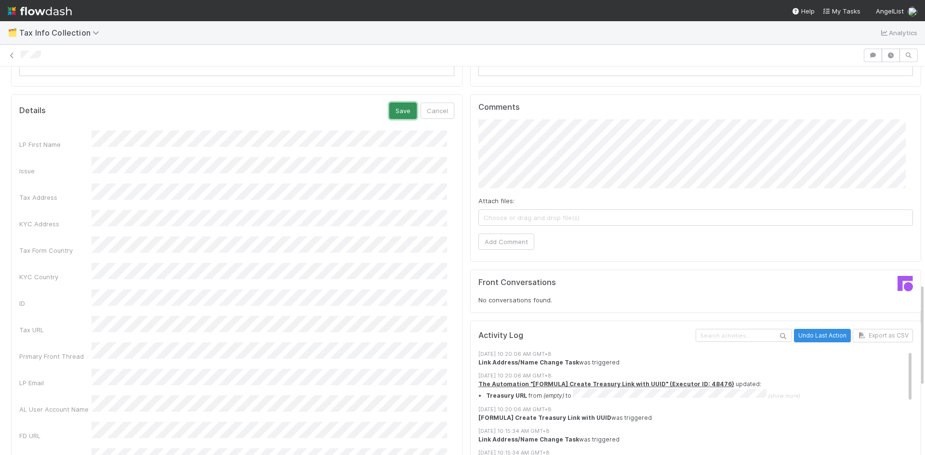
click at [394, 103] on button "Save" at bounding box center [402, 111] width 27 height 16
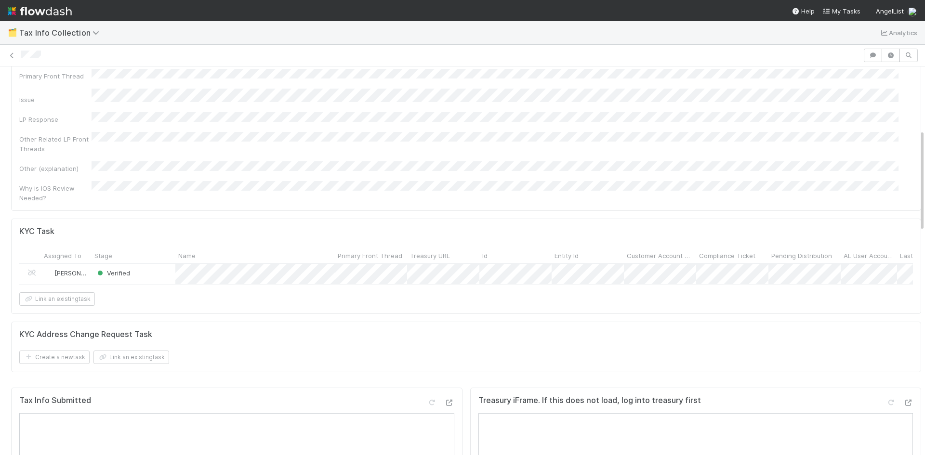
scroll to position [0, 0]
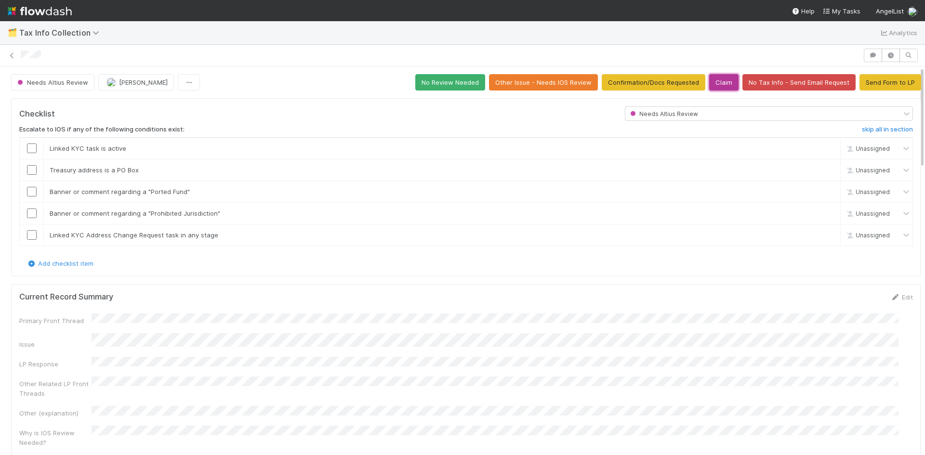
click at [714, 85] on button "Claim" at bounding box center [723, 82] width 29 height 16
click at [891, 85] on button "Send Form to LP" at bounding box center [890, 82] width 62 height 16
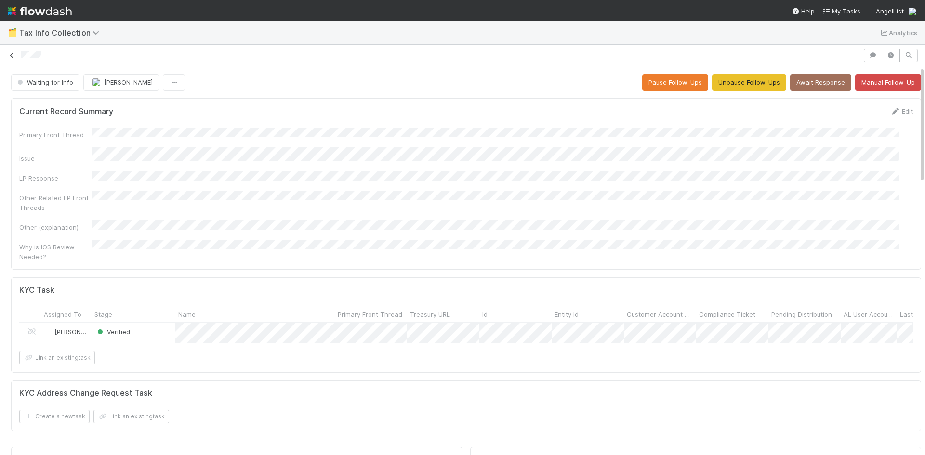
click at [13, 53] on icon at bounding box center [12, 56] width 10 height 6
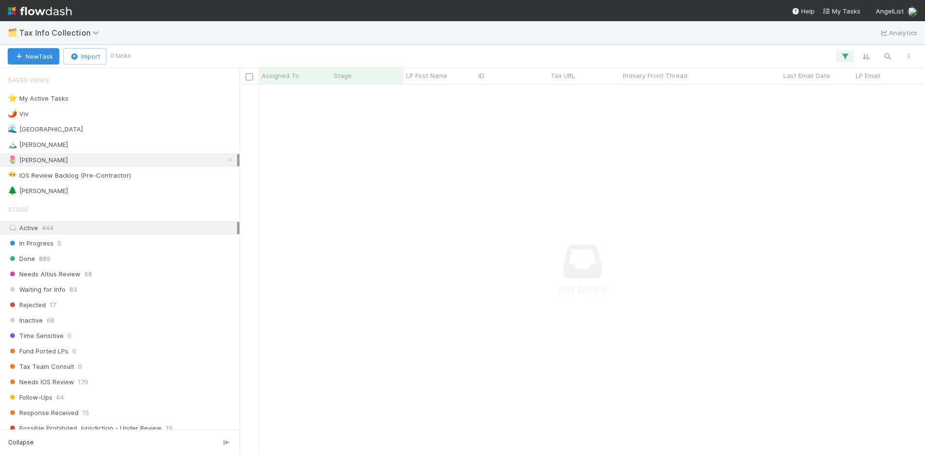
scroll to position [356, 678]
drag, startPoint x: 226, startPoint y: 158, endPoint x: 207, endPoint y: 188, distance: 35.9
click at [226, 158] on icon at bounding box center [230, 160] width 10 height 6
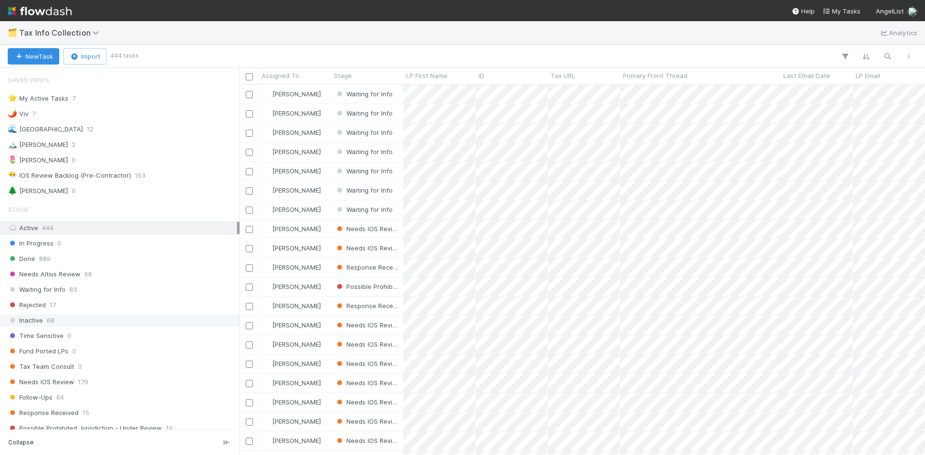
click at [106, 314] on div "Inactive 68" at bounding box center [119, 320] width 239 height 13
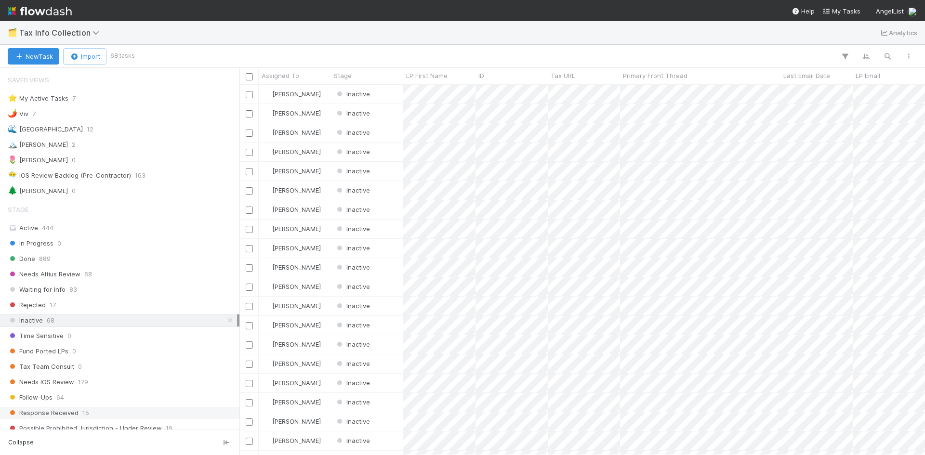
drag, startPoint x: 90, startPoint y: 411, endPoint x: 151, endPoint y: 373, distance: 71.6
click at [90, 409] on div "Response Received 15" at bounding box center [122, 413] width 229 height 12
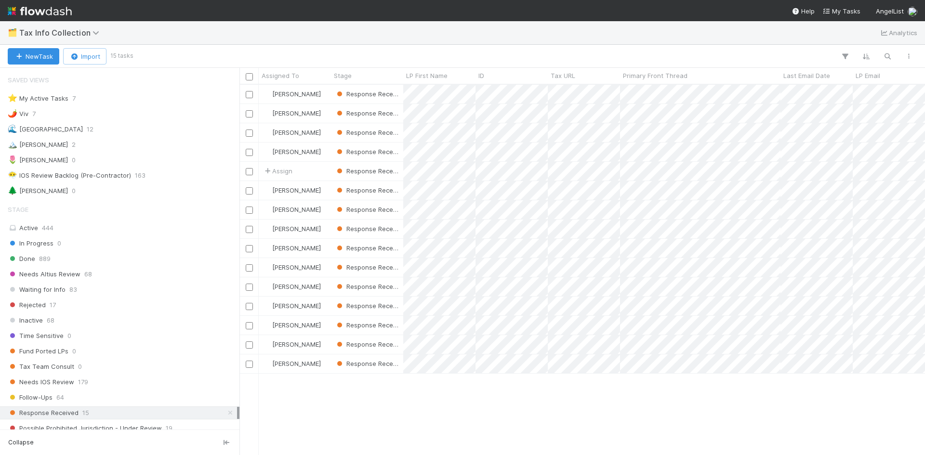
scroll to position [363, 678]
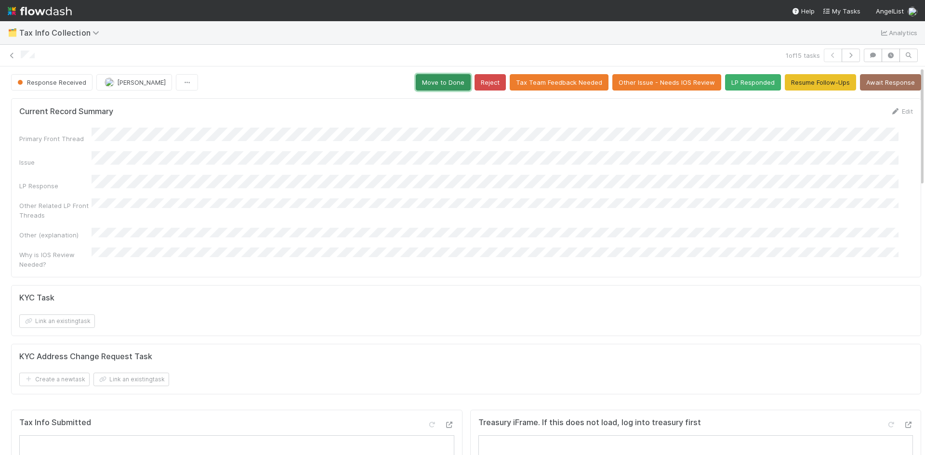
click at [445, 83] on button "Move to Done" at bounding box center [443, 82] width 55 height 16
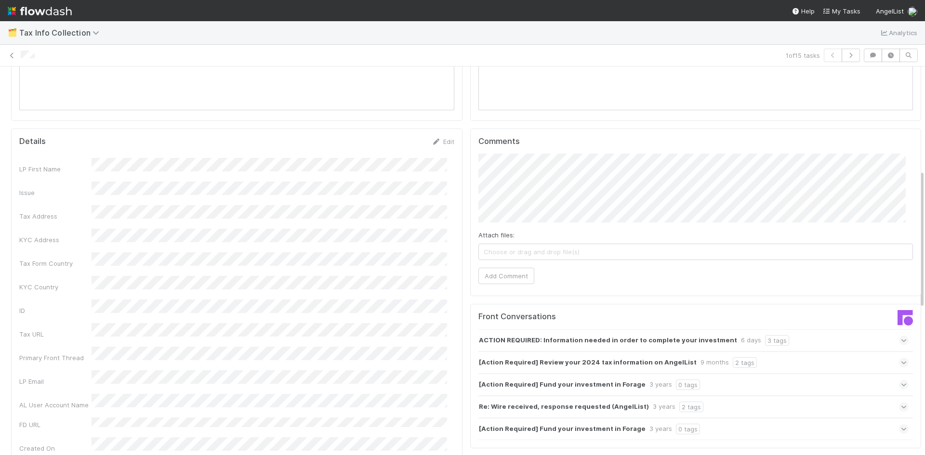
scroll to position [289, 0]
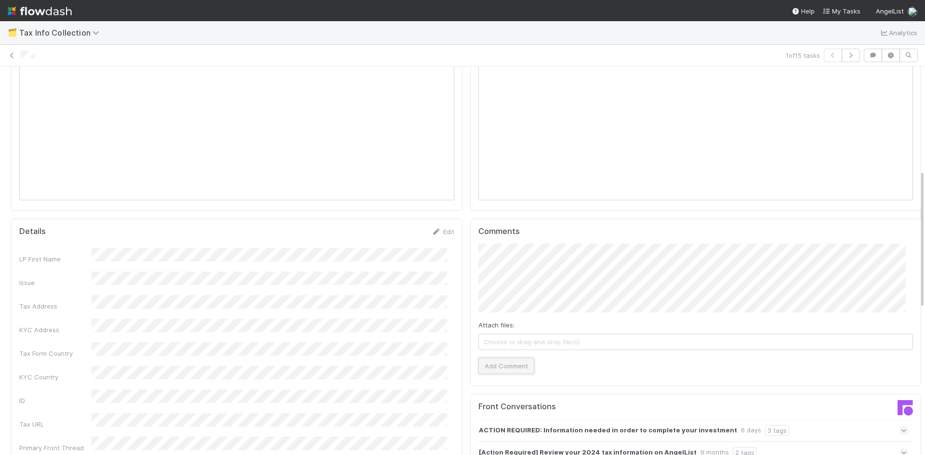
click at [512, 366] on button "Add Comment" at bounding box center [506, 366] width 56 height 16
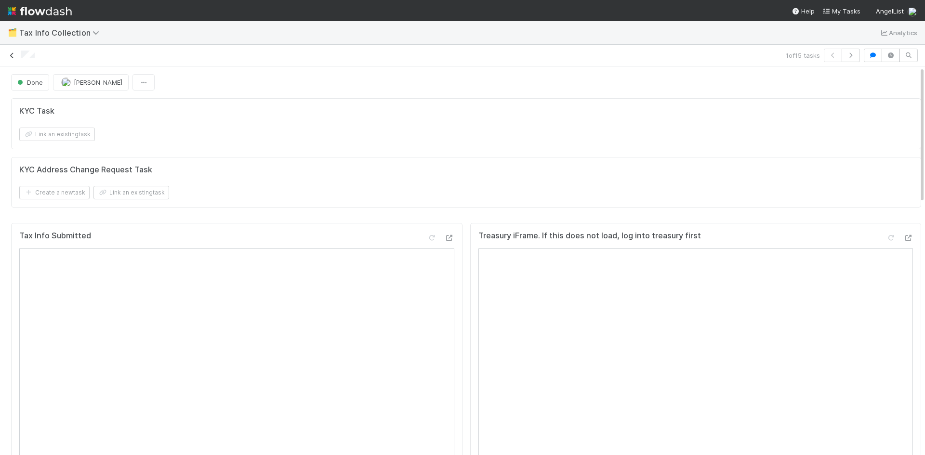
click at [9, 54] on icon at bounding box center [12, 56] width 10 height 6
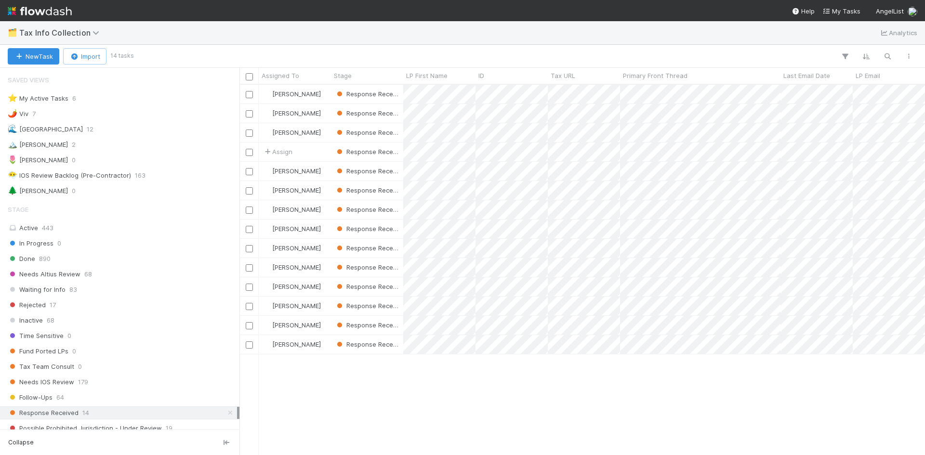
scroll to position [363, 678]
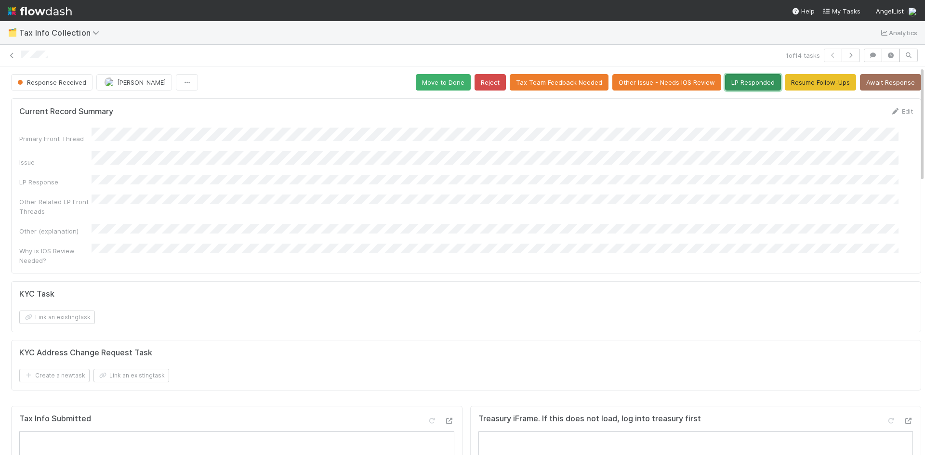
drag, startPoint x: 752, startPoint y: 85, endPoint x: 751, endPoint y: 92, distance: 6.8
click at [752, 85] on button "LP Responded" at bounding box center [753, 82] width 56 height 16
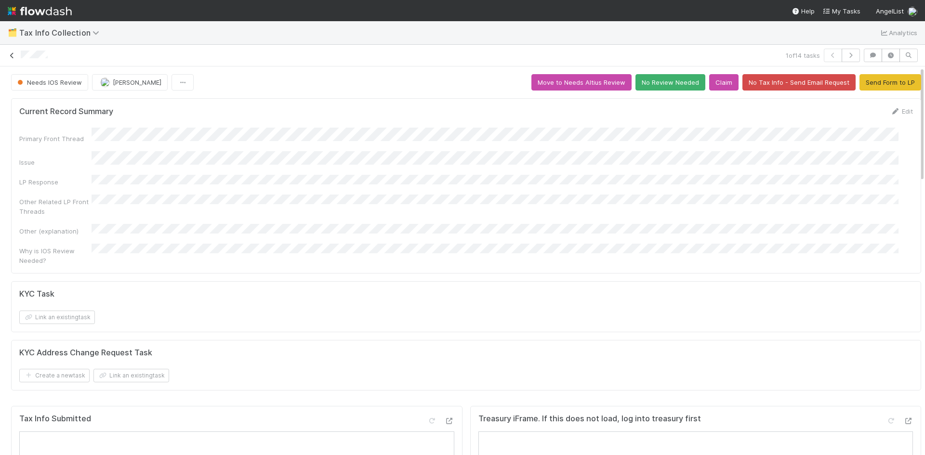
click at [9, 54] on icon at bounding box center [12, 56] width 10 height 6
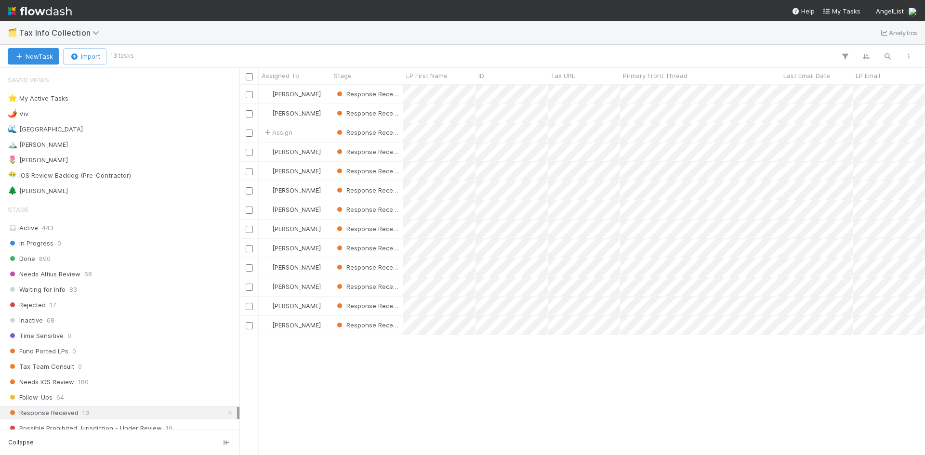
scroll to position [363, 678]
click at [89, 32] on span "Tax Info Collection" at bounding box center [61, 33] width 85 height 10
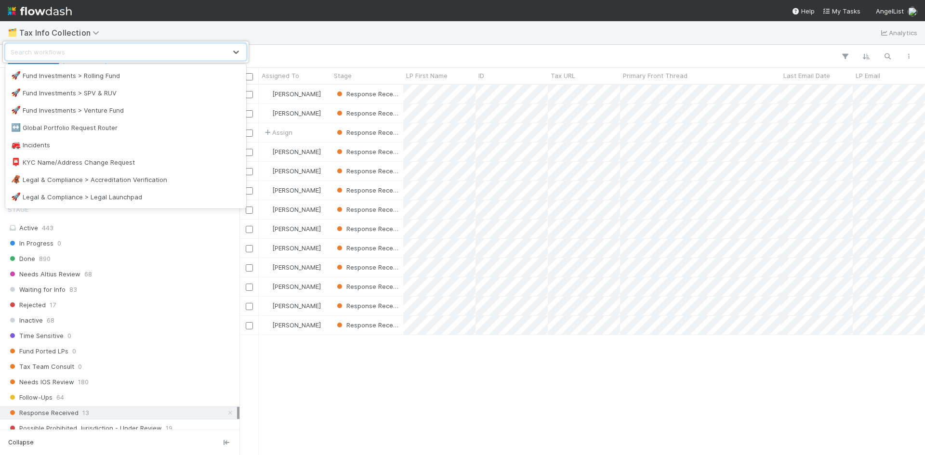
scroll to position [530, 0]
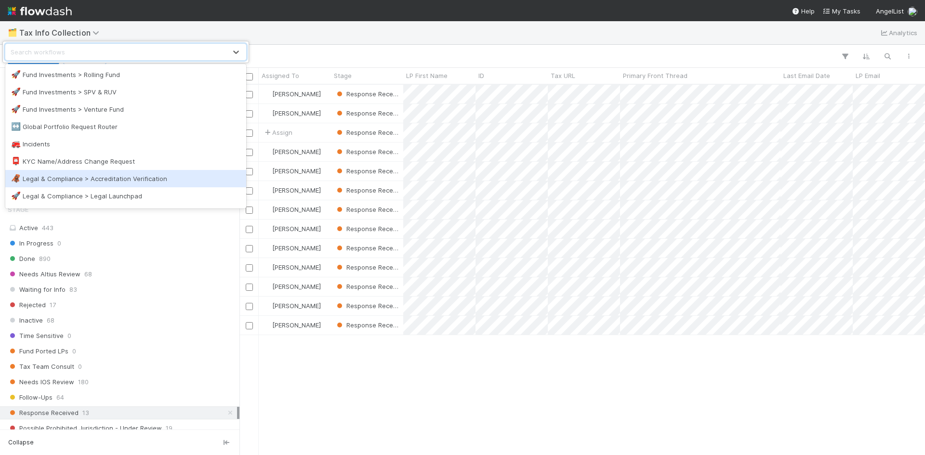
click at [108, 177] on div "🦧 Legal & Compliance > Accreditation Verification" at bounding box center [125, 179] width 229 height 10
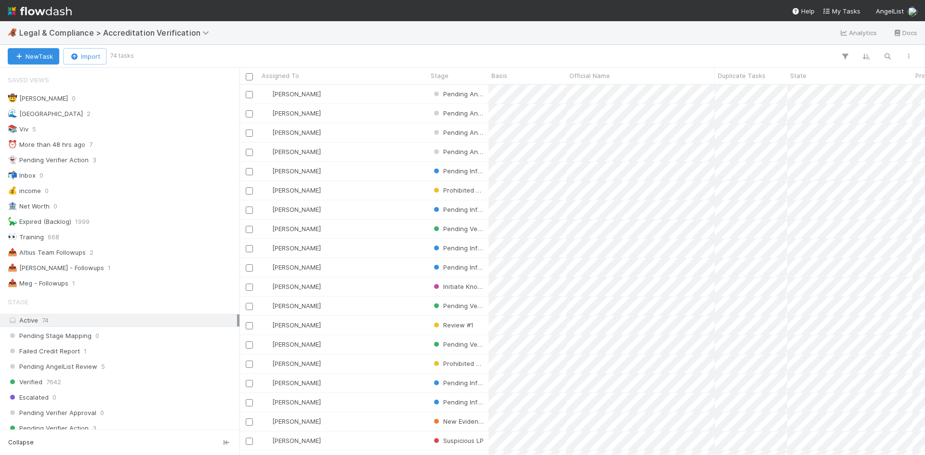
scroll to position [363, 678]
click at [97, 286] on div "📤 Meg - Followups 1" at bounding box center [122, 283] width 229 height 12
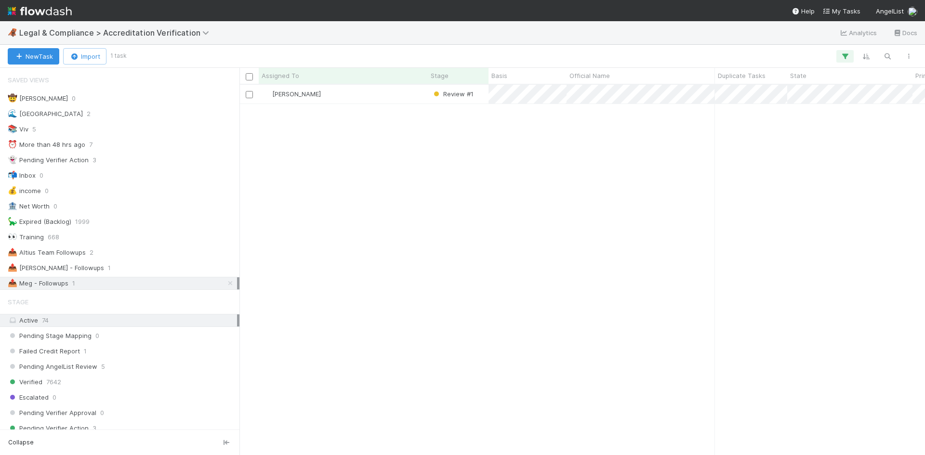
scroll to position [363, 678]
